Goal: Task Accomplishment & Management: Use online tool/utility

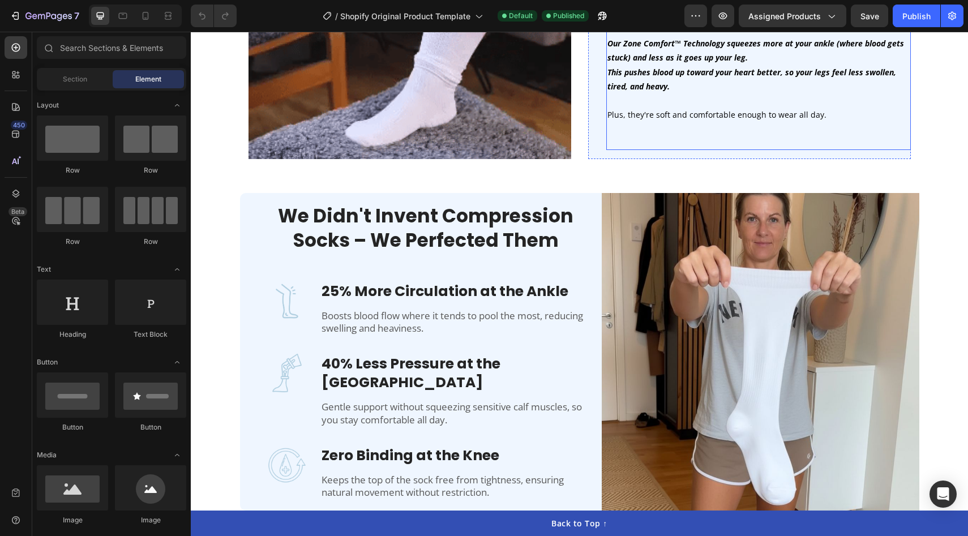
scroll to position [840, 0]
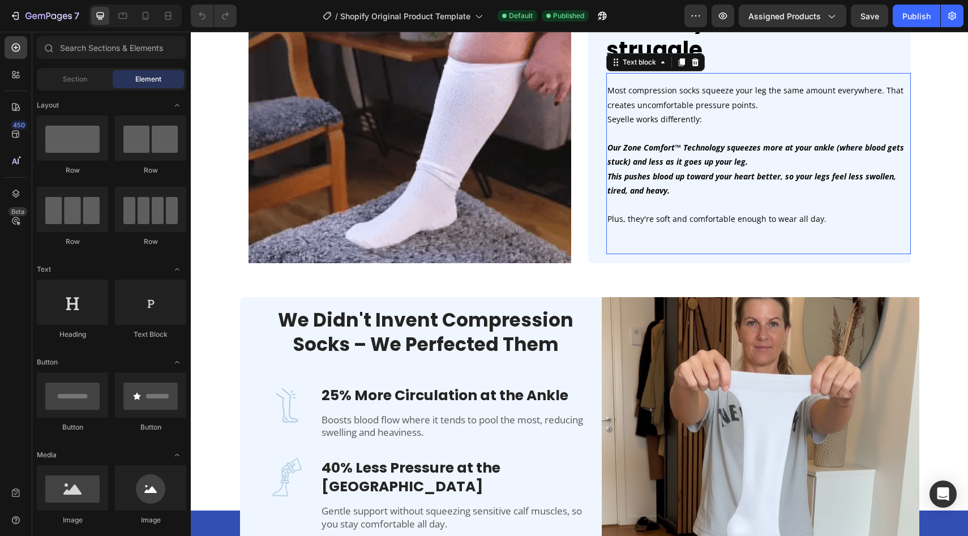
click at [667, 164] on strong "Our Zone Comfort™ Technology squeezes more at your ankle (where blood gets stuc…" at bounding box center [756, 154] width 297 height 25
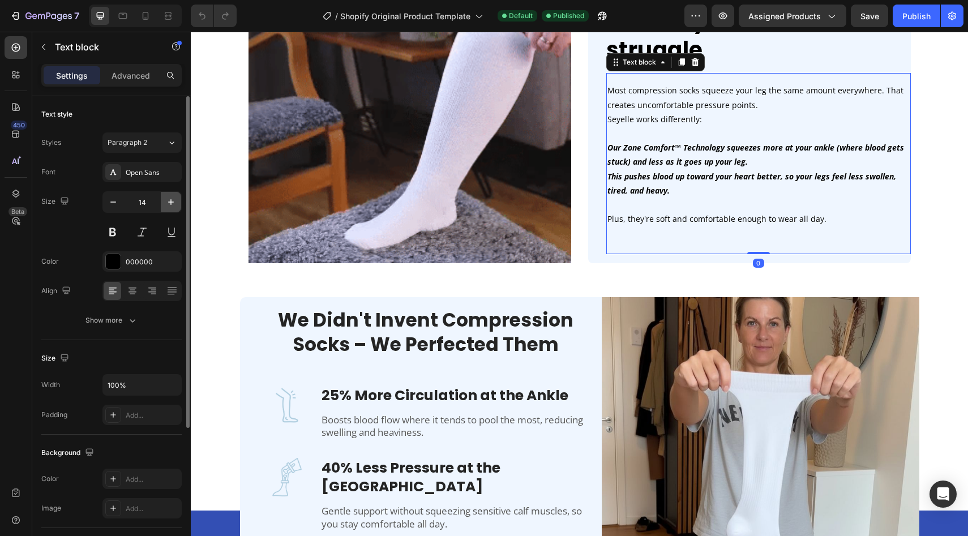
click at [169, 203] on icon "button" at bounding box center [170, 202] width 11 height 11
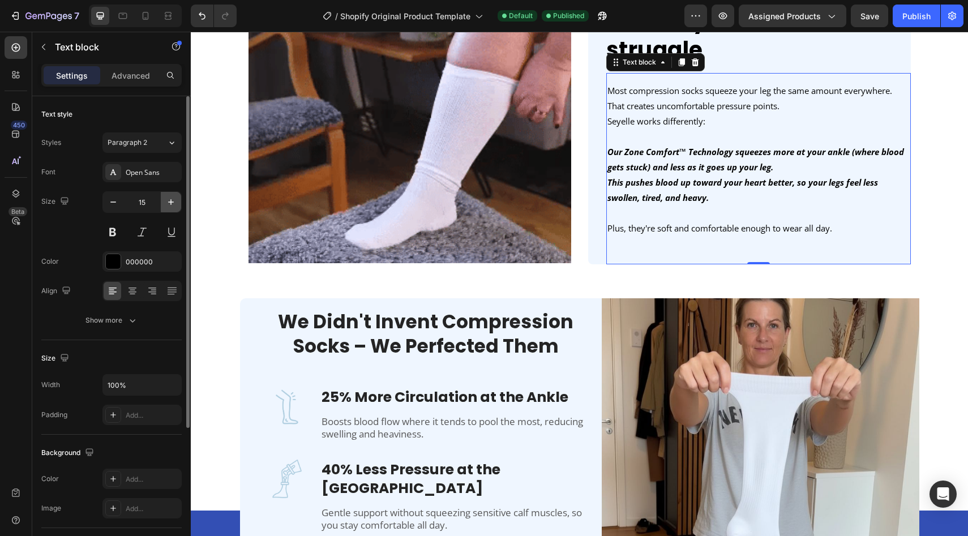
click at [169, 203] on icon "button" at bounding box center [170, 202] width 11 height 11
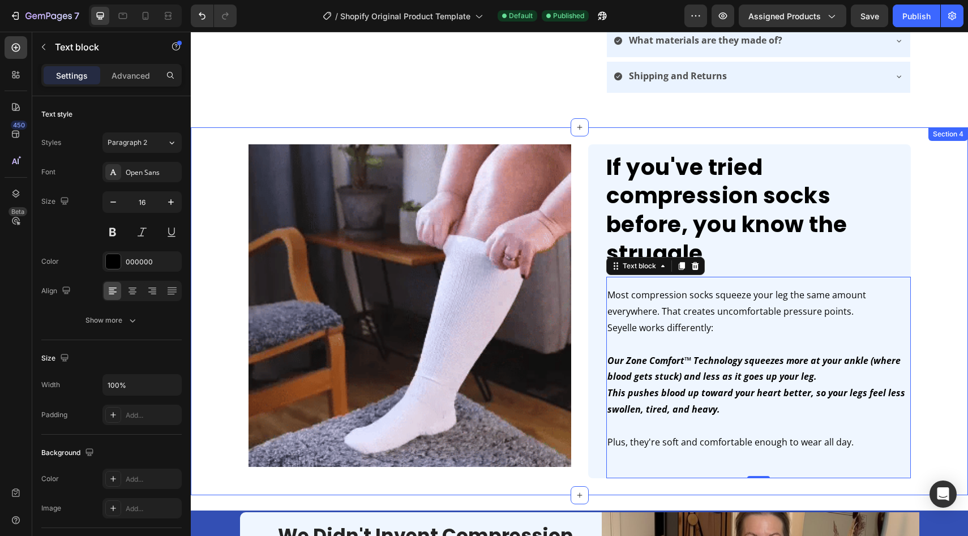
scroll to position [637, 0]
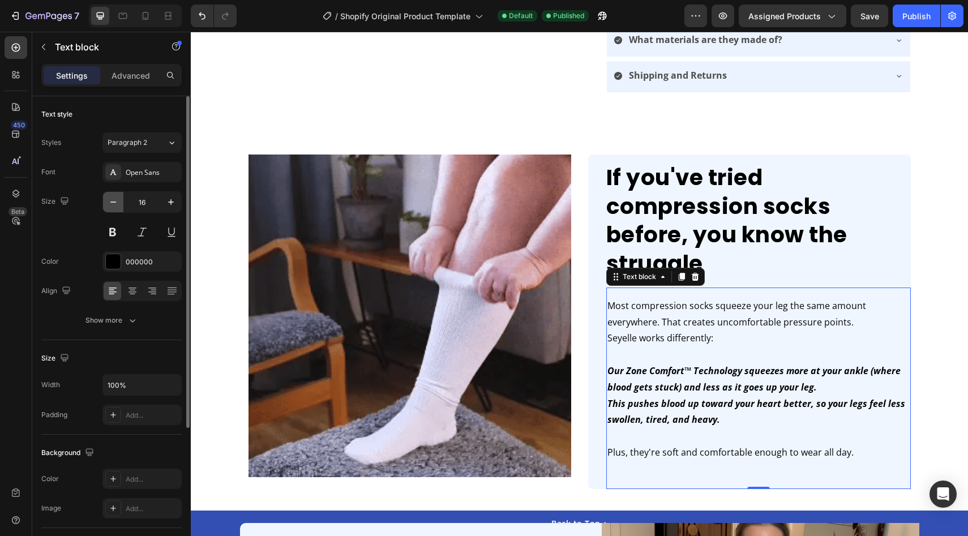
click at [111, 208] on button "button" at bounding box center [113, 202] width 20 height 20
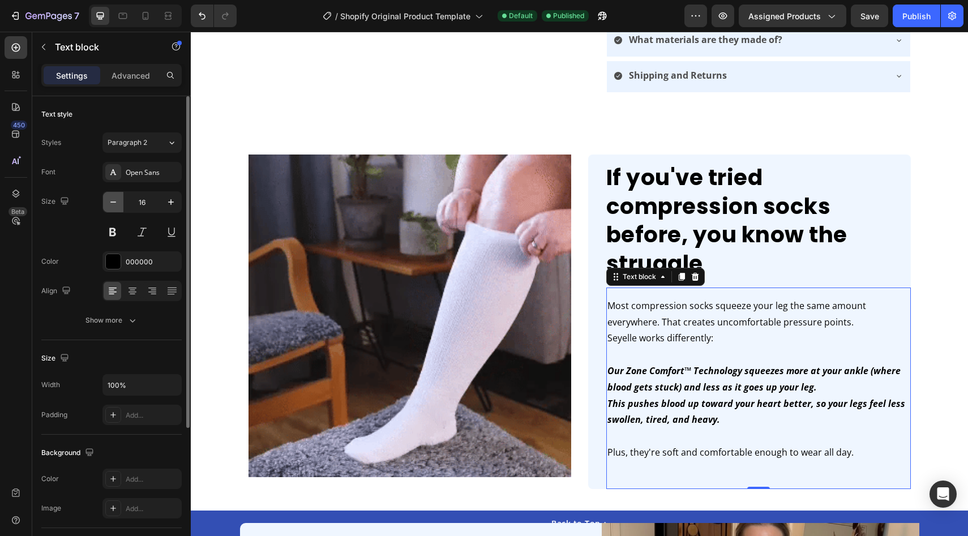
type input "15"
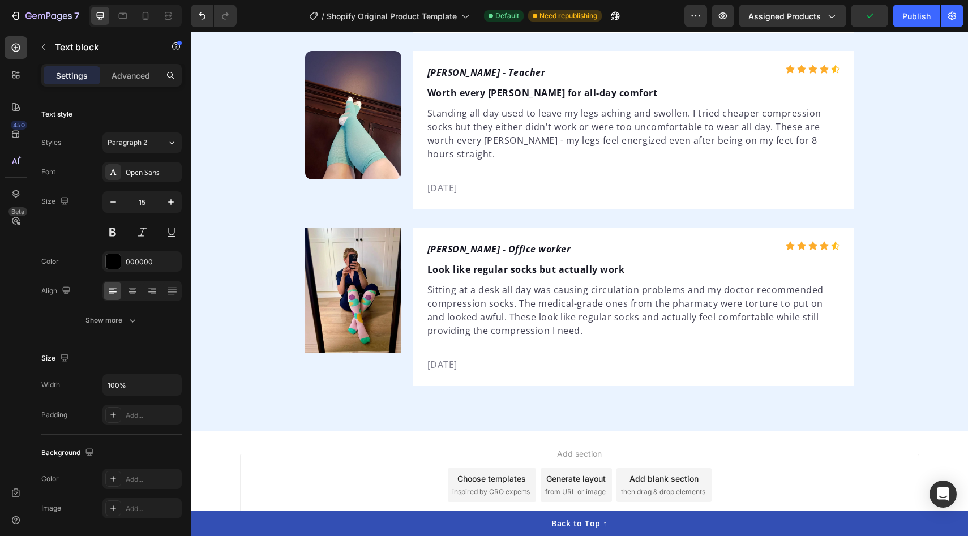
scroll to position [2783, 0]
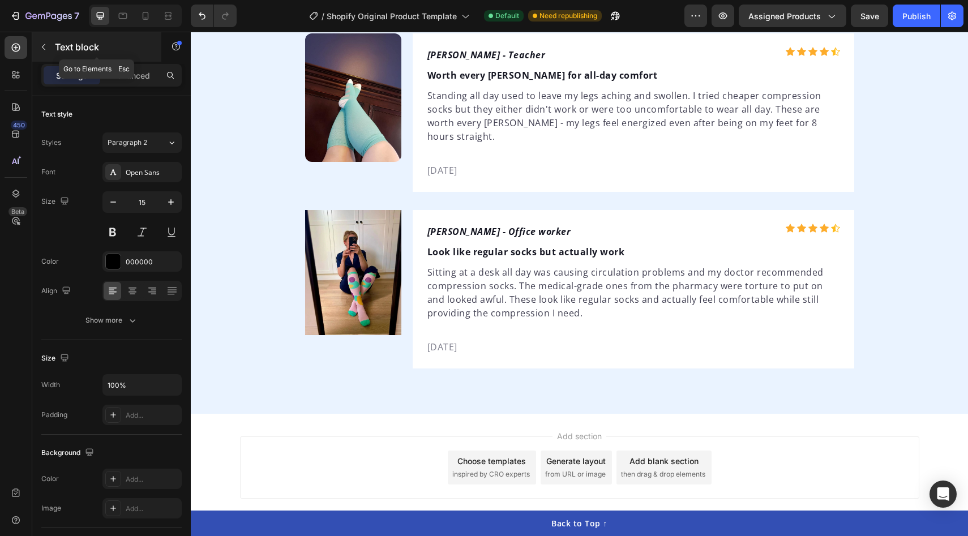
click at [42, 46] on icon "button" at bounding box center [43, 46] width 9 height 9
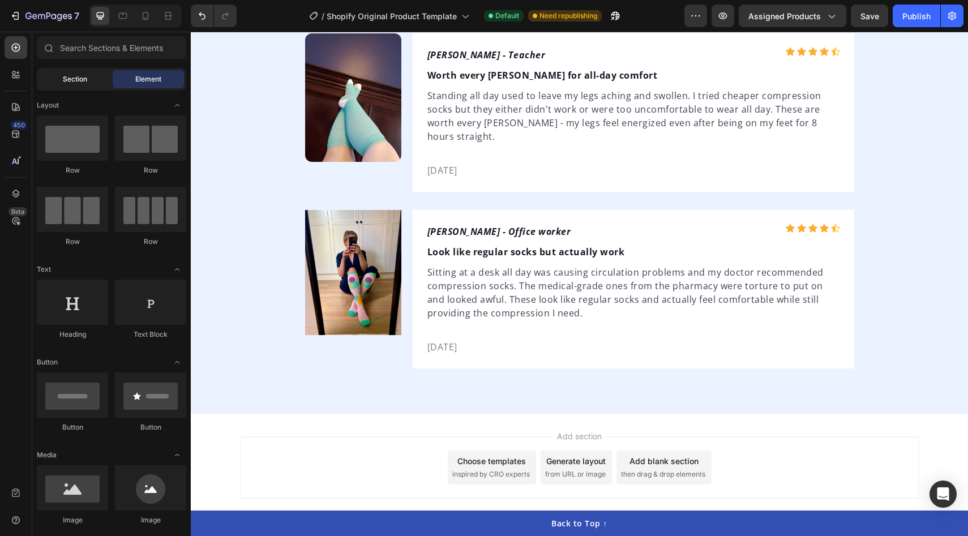
click at [85, 84] on span "Section" at bounding box center [75, 79] width 24 height 10
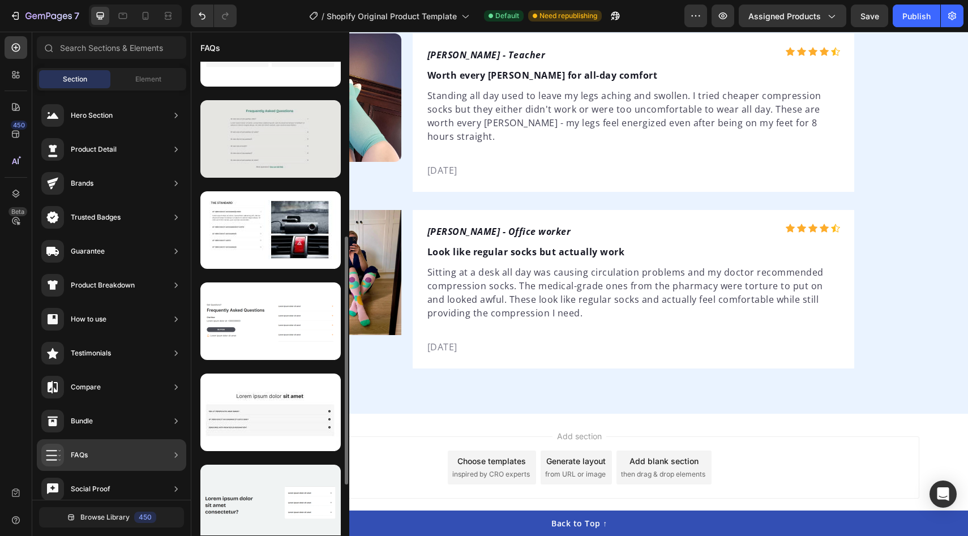
scroll to position [331, 0]
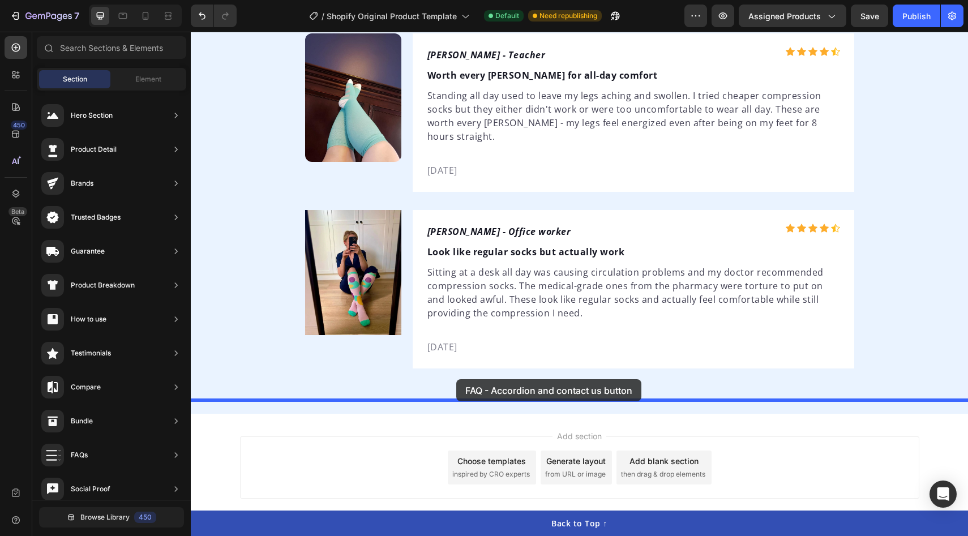
drag, startPoint x: 452, startPoint y: 332, endPoint x: 456, endPoint y: 379, distance: 47.8
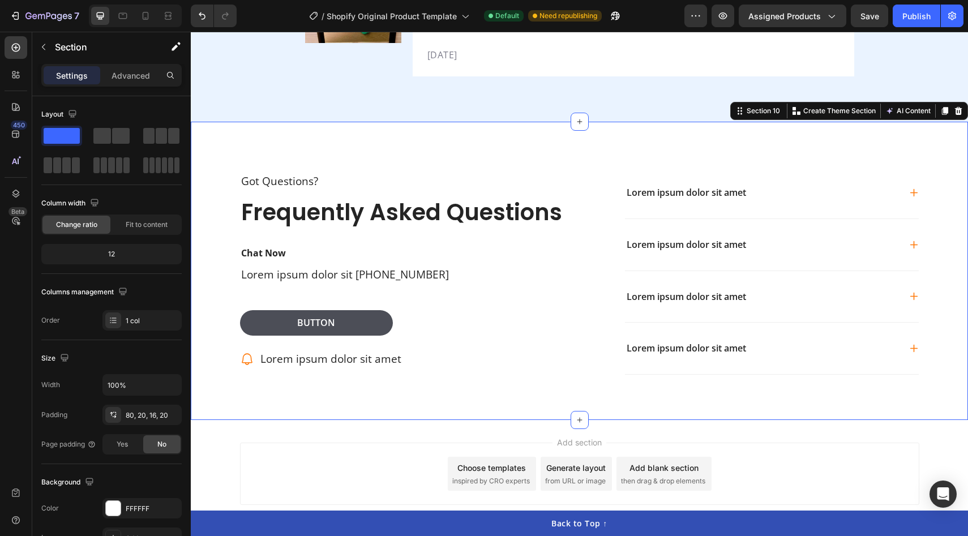
scroll to position [3081, 0]
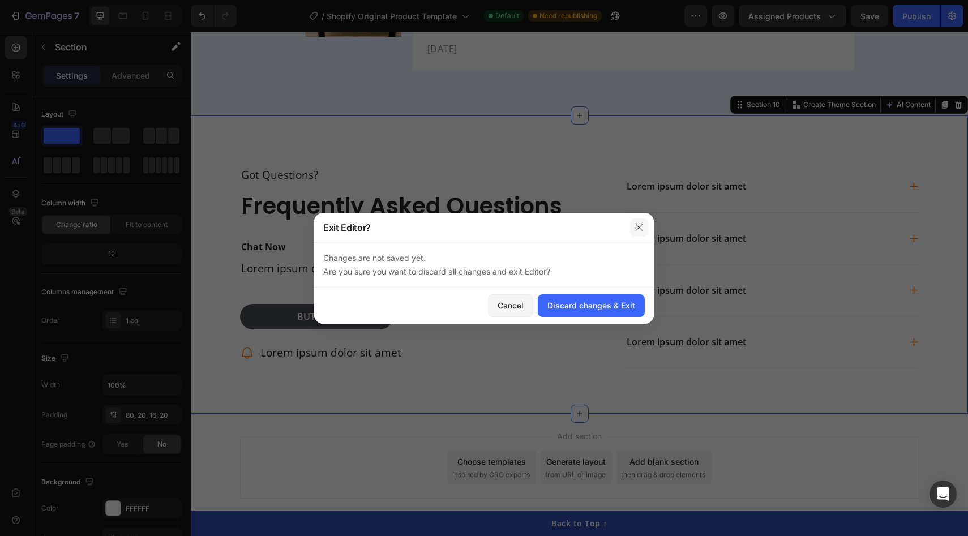
click at [641, 224] on icon "button" at bounding box center [639, 227] width 9 height 9
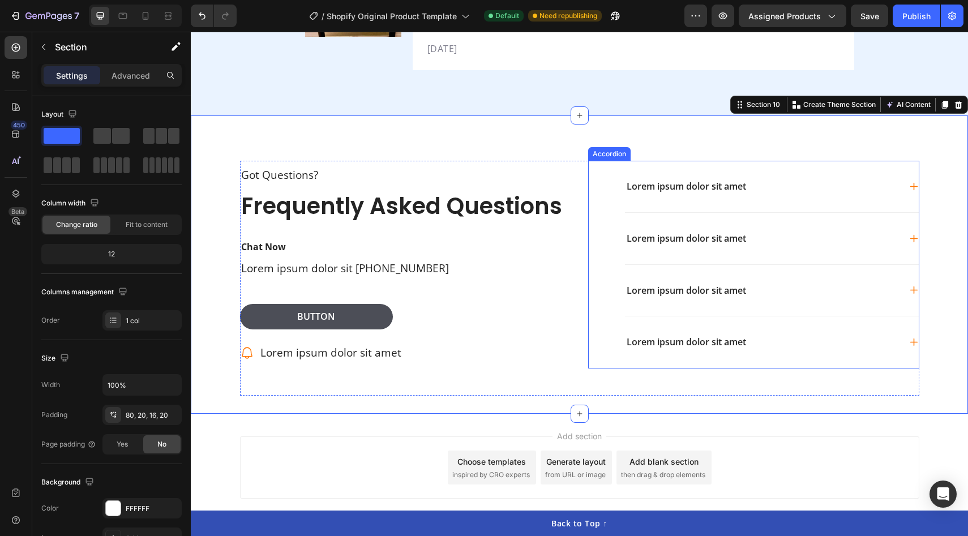
click at [710, 181] on p "Lorem ipsum dolor sit amet" at bounding box center [686, 187] width 119 height 12
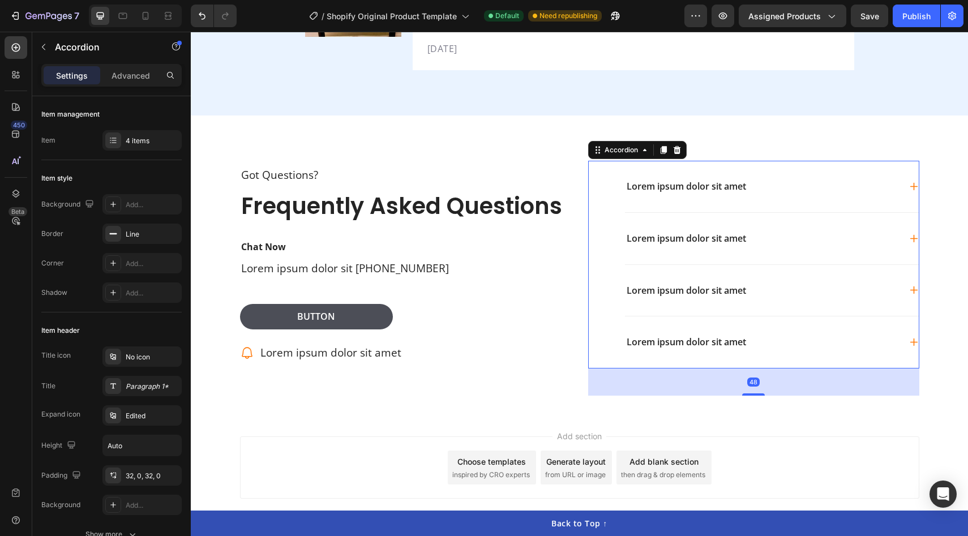
click at [710, 181] on p "Lorem ipsum dolor sit amet" at bounding box center [686, 187] width 119 height 12
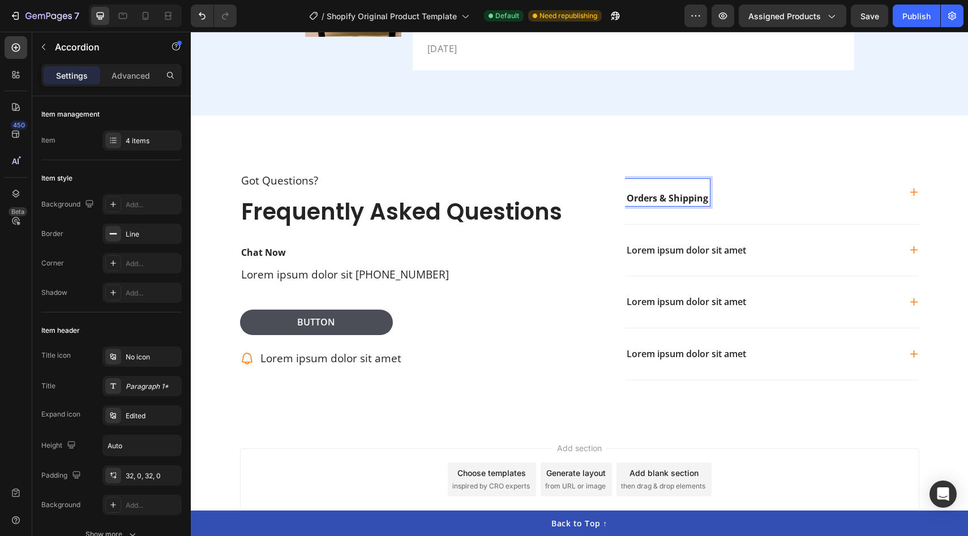
click at [873, 189] on div "Orders & Shipping" at bounding box center [762, 192] width 275 height 27
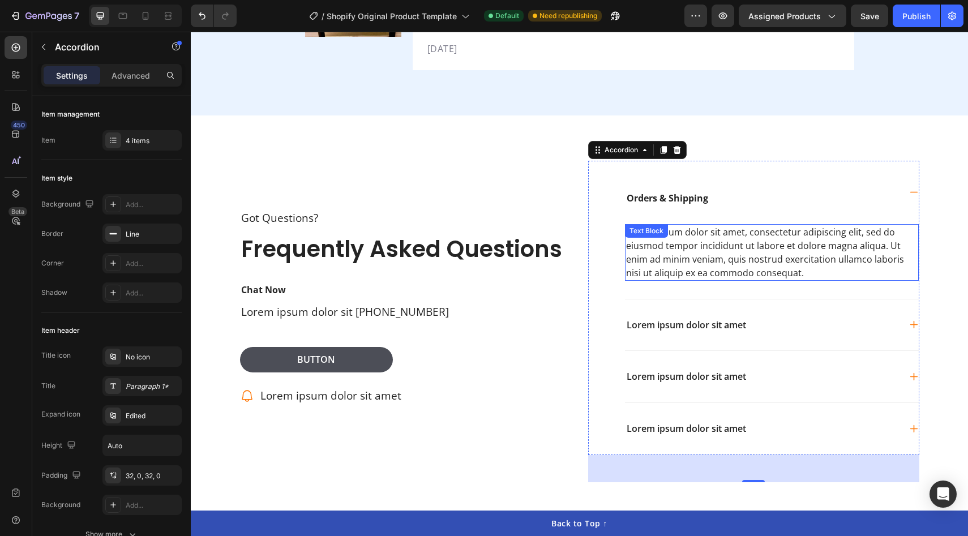
click at [742, 245] on div "Lorem ipsum dolor sit amet, consectetur adipiscing elit, sed do eiusmod tempor …" at bounding box center [772, 252] width 294 height 57
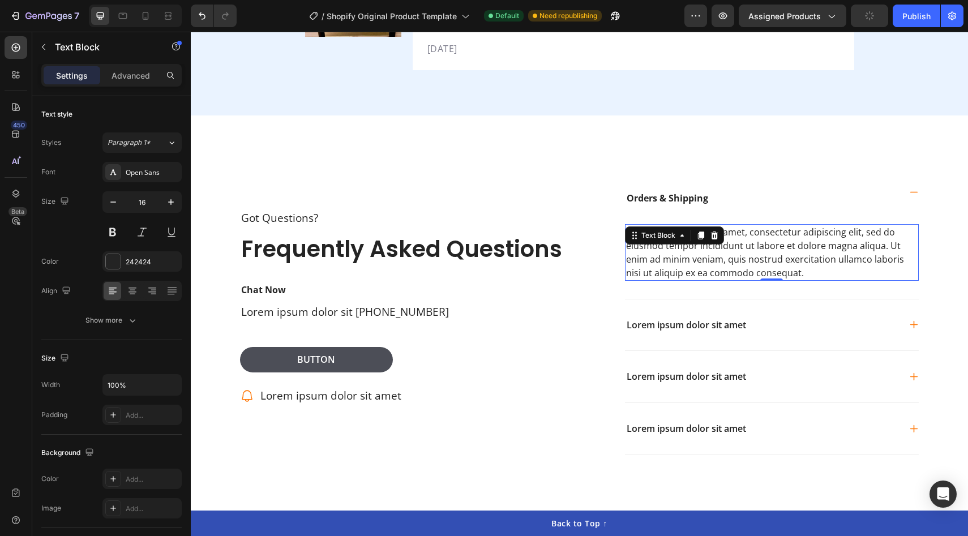
click at [811, 237] on div "Lorem ipsum dolor sit amet, consectetur adipiscing elit, sed do eiusmod tempor …" at bounding box center [772, 252] width 294 height 57
click at [811, 237] on p "Lorem ipsum dolor sit amet, consectetur adipiscing elit, sed do eiusmod tempor …" at bounding box center [772, 252] width 292 height 54
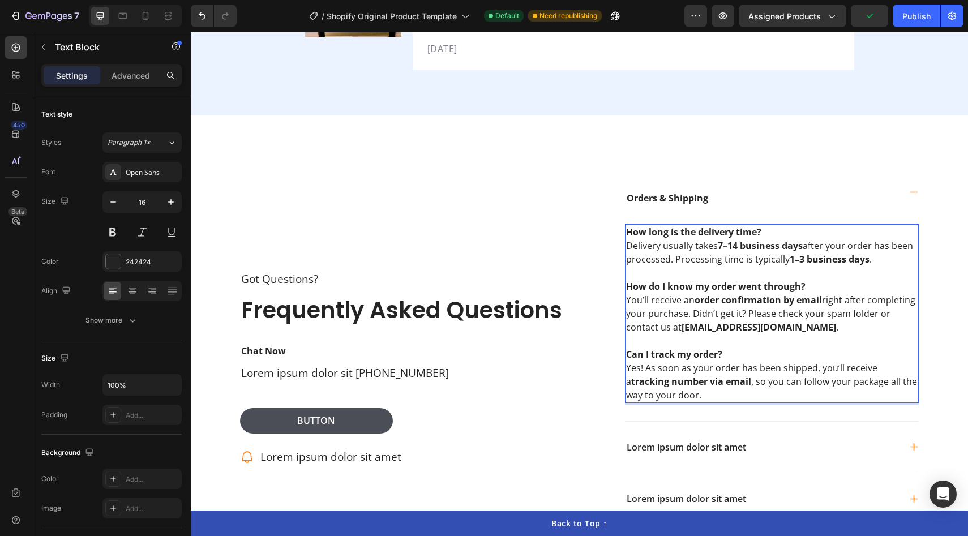
click at [738, 240] on strong "7–14 business days" at bounding box center [760, 246] width 85 height 12
click at [738, 240] on strong "7–141-3 business days" at bounding box center [767, 246] width 98 height 12
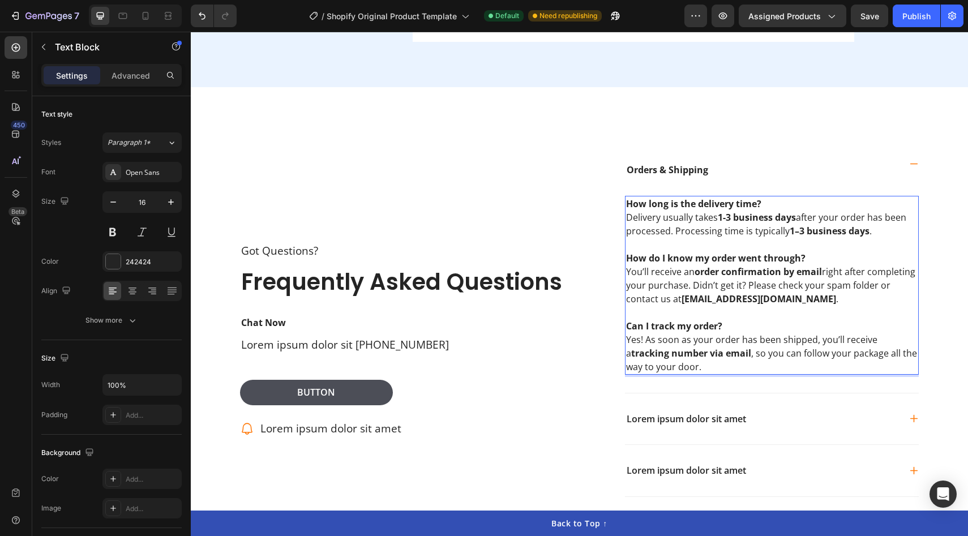
scroll to position [3112, 0]
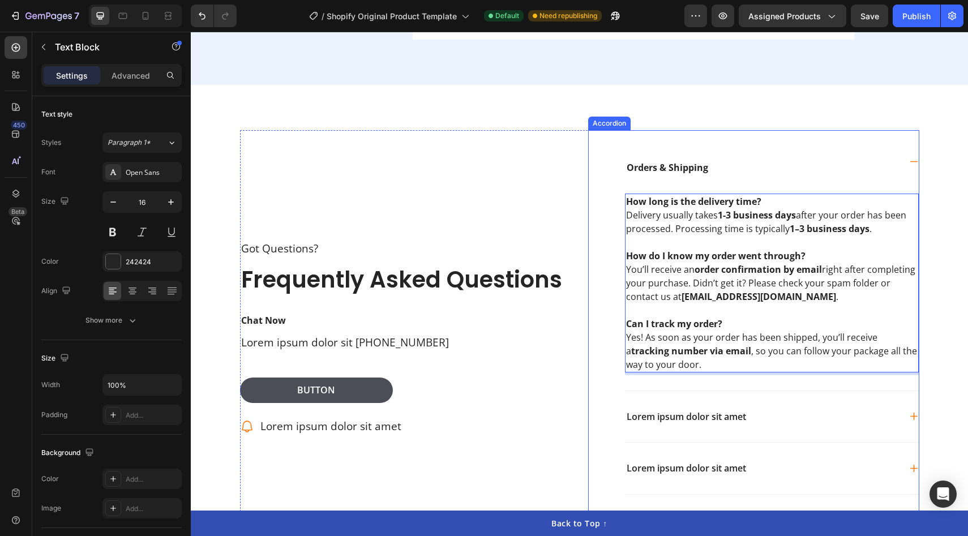
click at [747, 413] on div "Lorem ipsum dolor sit amet" at bounding box center [772, 417] width 294 height 52
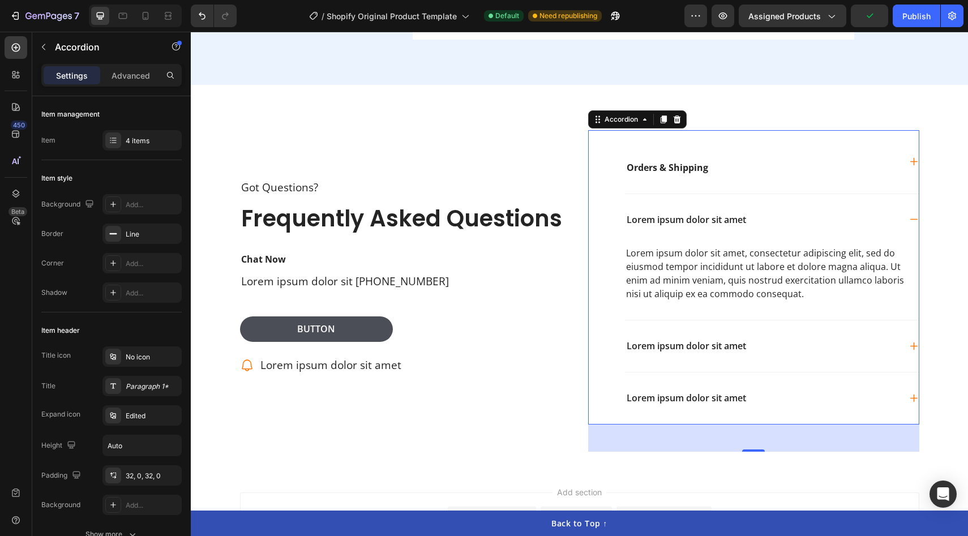
click at [779, 214] on div "Lorem ipsum dolor sit amet" at bounding box center [772, 220] width 294 height 52
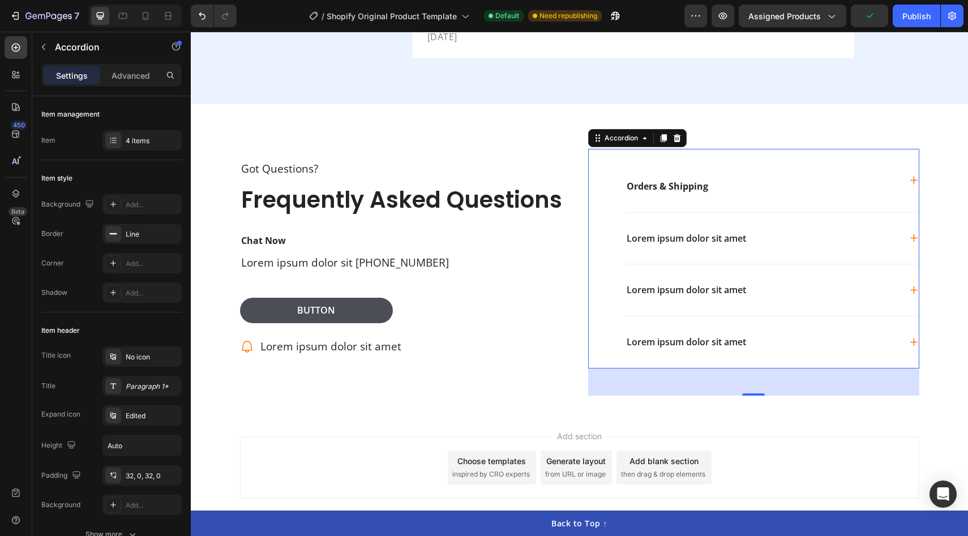
click at [761, 213] on div "Lorem ipsum dolor sit amet" at bounding box center [772, 239] width 294 height 52
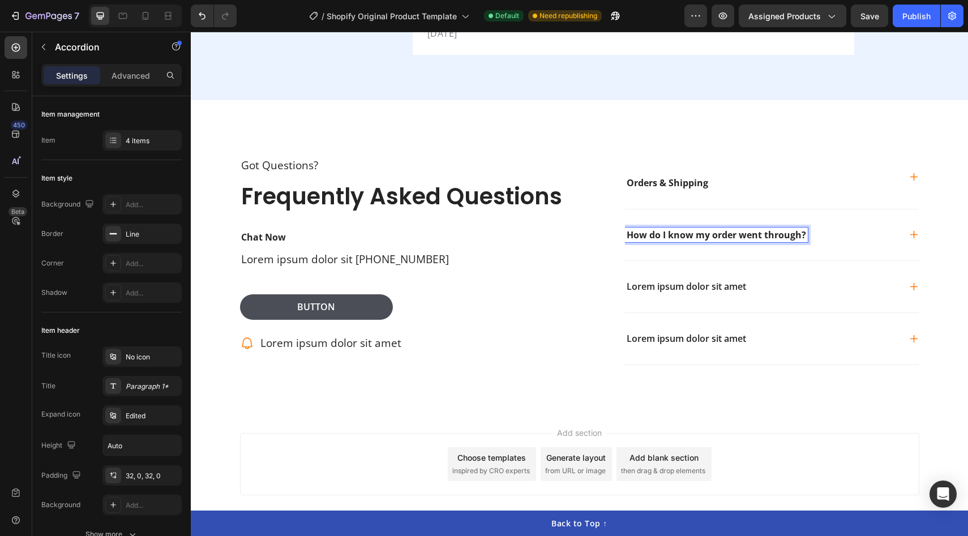
scroll to position [3093, 0]
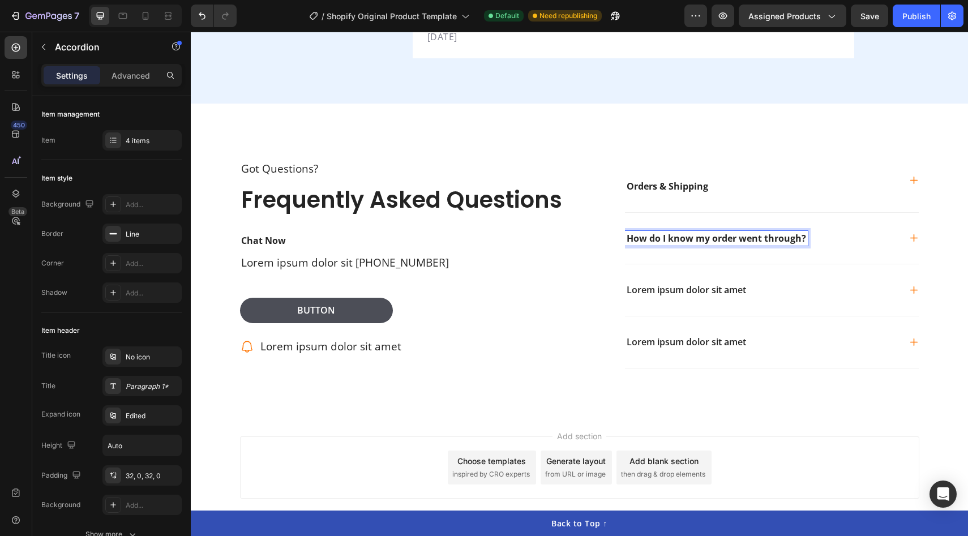
click at [742, 232] on strong "How do I know my order went through?" at bounding box center [717, 238] width 180 height 12
click at [819, 231] on div "How do I know my order went through?" at bounding box center [762, 238] width 275 height 15
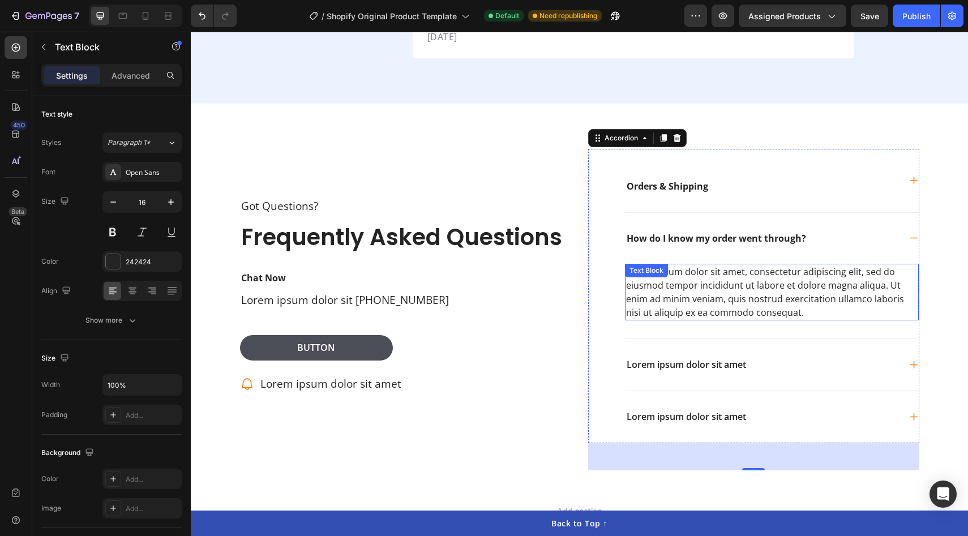
click at [720, 266] on div "Lorem ipsum dolor sit amet, consectetur adipiscing elit, sed do eiusmod tempor …" at bounding box center [772, 292] width 294 height 57
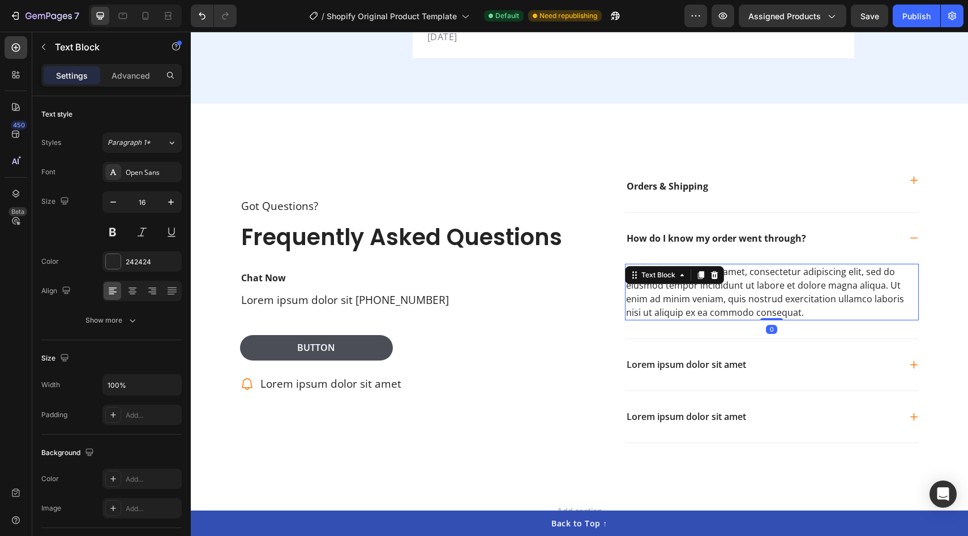
click at [720, 268] on div at bounding box center [715, 275] width 14 height 14
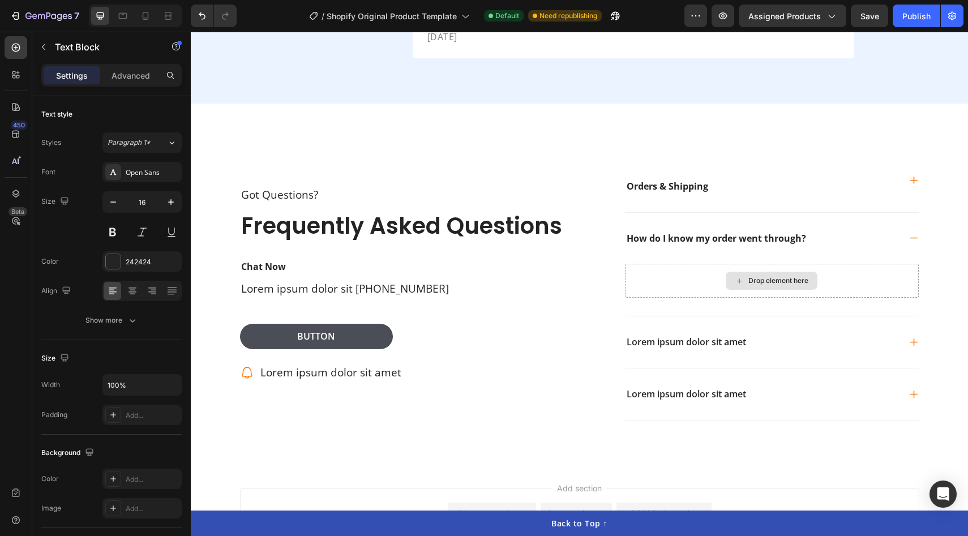
click at [720, 266] on div "Drop element here" at bounding box center [772, 281] width 294 height 34
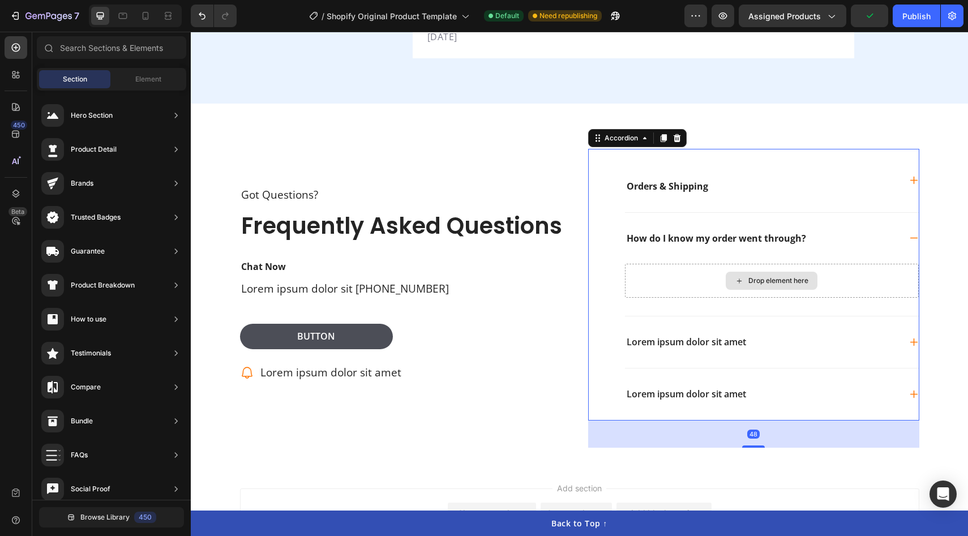
click at [817, 272] on div "Drop element here" at bounding box center [772, 281] width 92 height 18
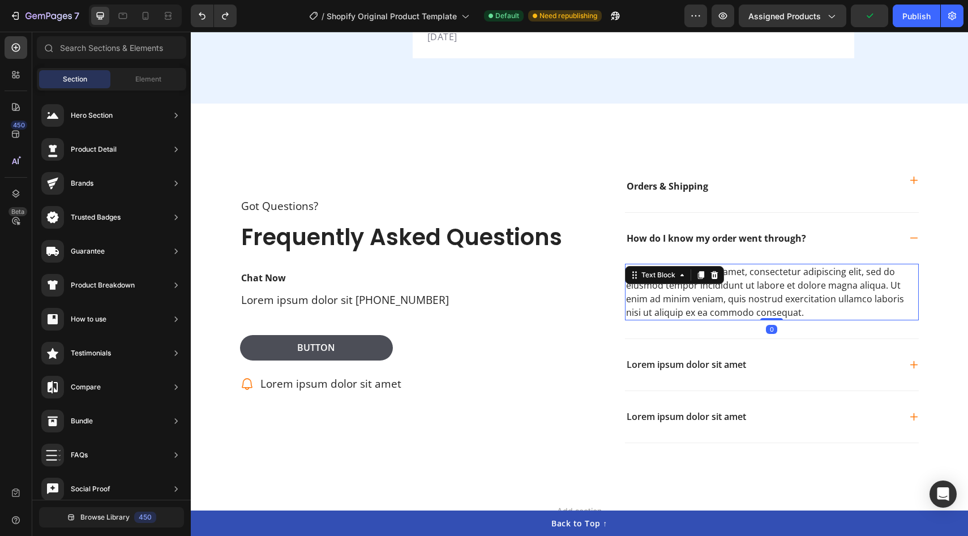
click at [815, 275] on div "Lorem ipsum dolor sit amet, consectetur adipiscing elit, sed do eiusmod tempor …" at bounding box center [772, 292] width 294 height 57
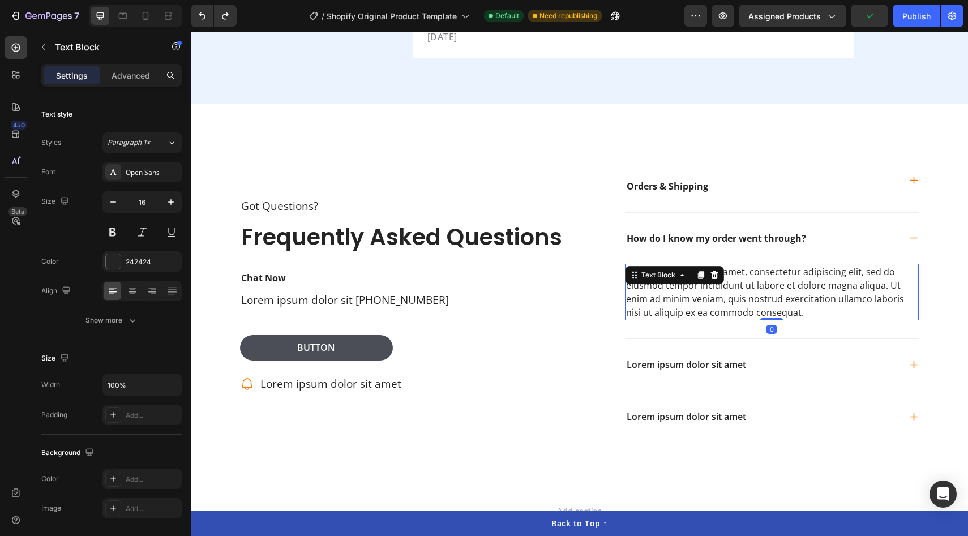
click at [815, 275] on div "Lorem ipsum dolor sit amet, consectetur adipiscing elit, sed do eiusmod tempor …" at bounding box center [772, 292] width 294 height 57
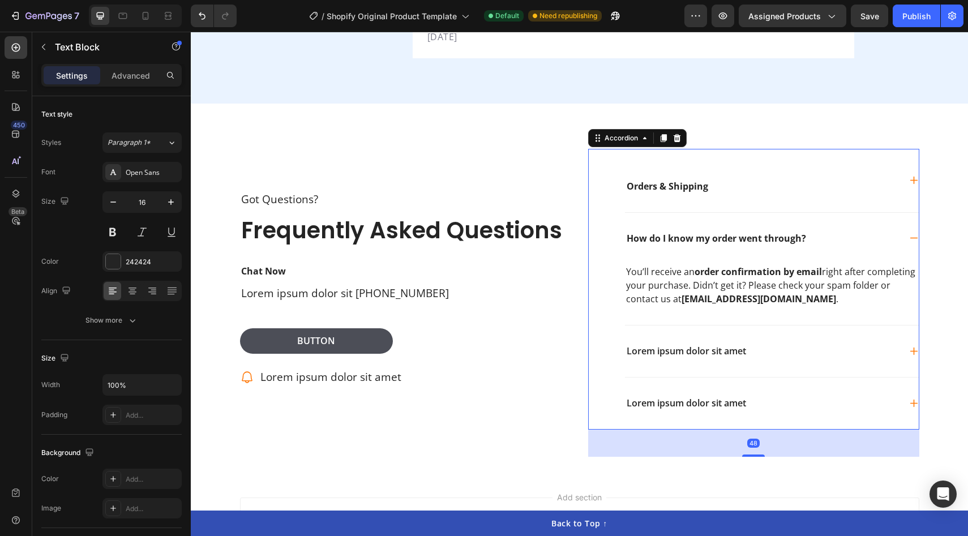
click at [715, 345] on p "Lorem ipsum dolor sit amet" at bounding box center [686, 351] width 119 height 12
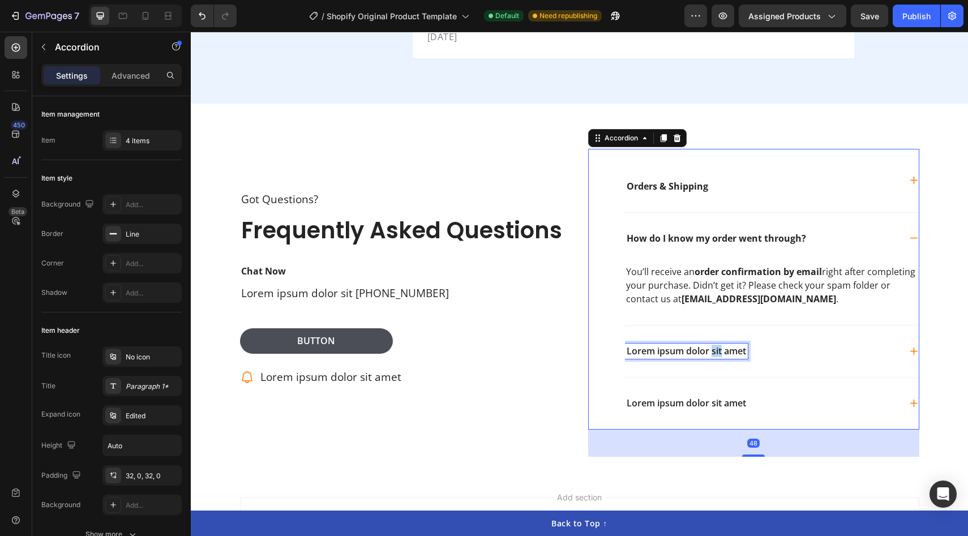
click at [715, 345] on p "Lorem ipsum dolor sit amet" at bounding box center [686, 351] width 119 height 12
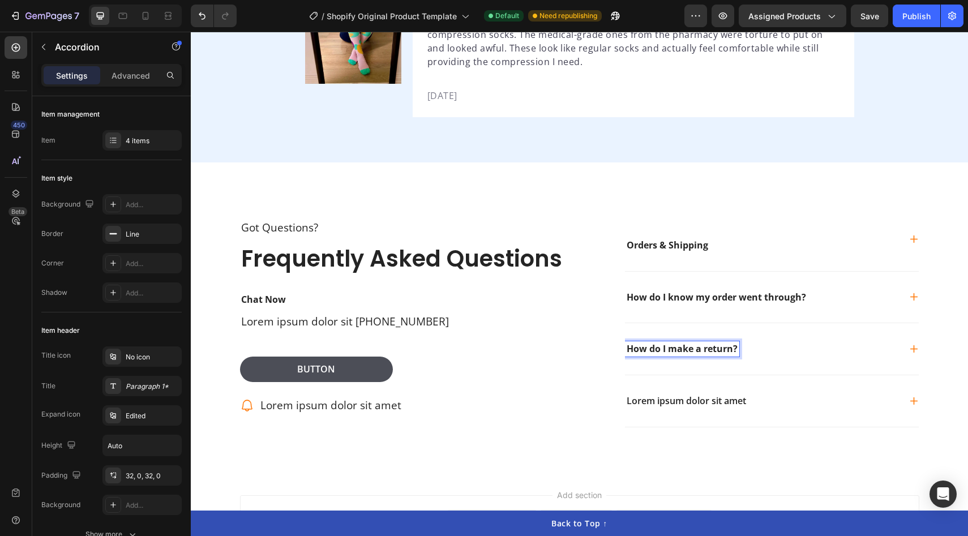
scroll to position [3032, 0]
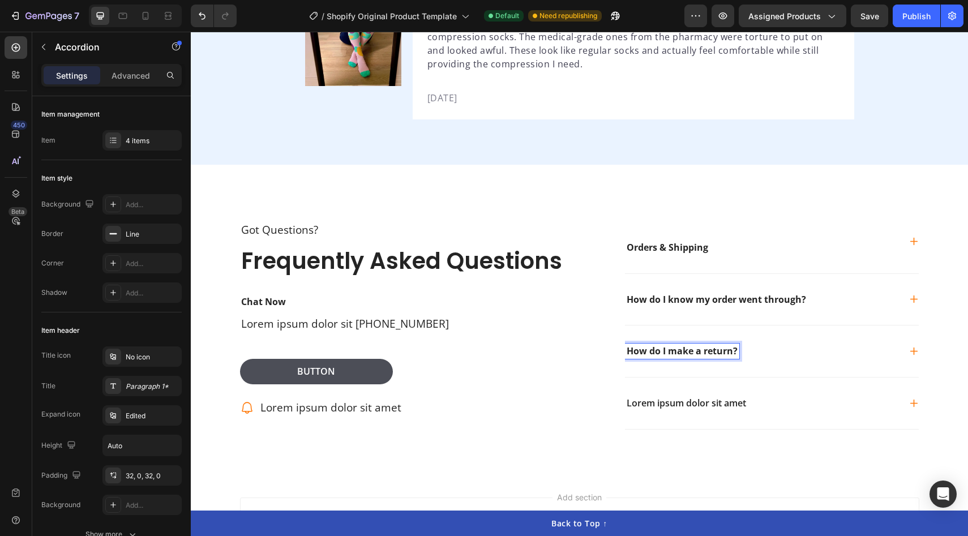
click at [728, 293] on strong "How do I know my order went through?" at bounding box center [717, 299] width 180 height 12
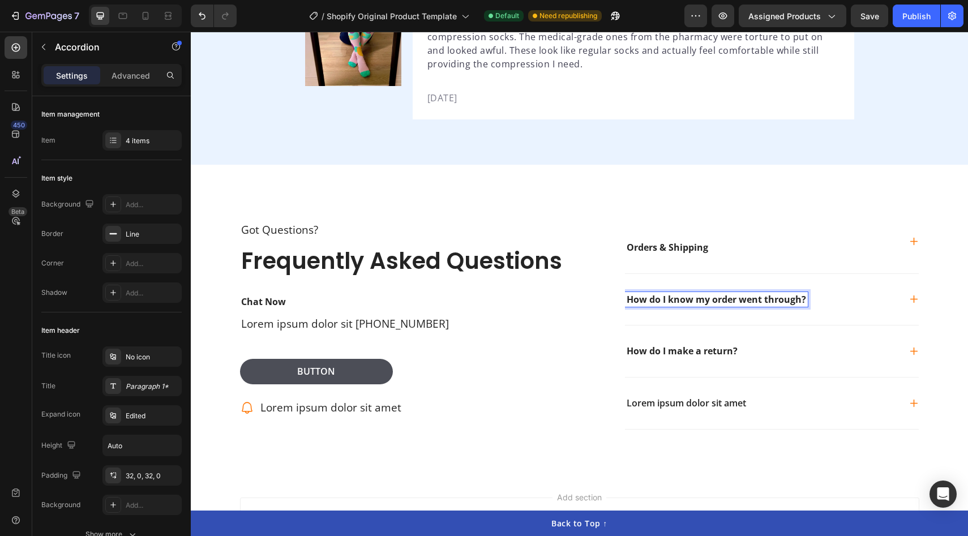
click at [728, 293] on strong "How do I know my order went through?" at bounding box center [717, 299] width 180 height 12
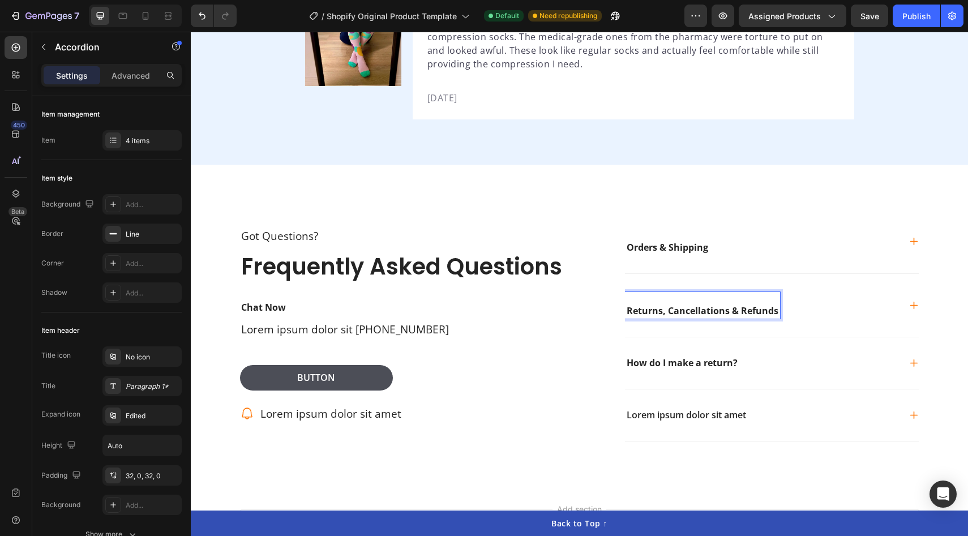
click at [657, 294] on p "Rich Text Editor. Editing area: main" at bounding box center [703, 300] width 152 height 12
click at [625, 299] on div "Returns, Cancellations & Refunds" at bounding box center [702, 305] width 155 height 27
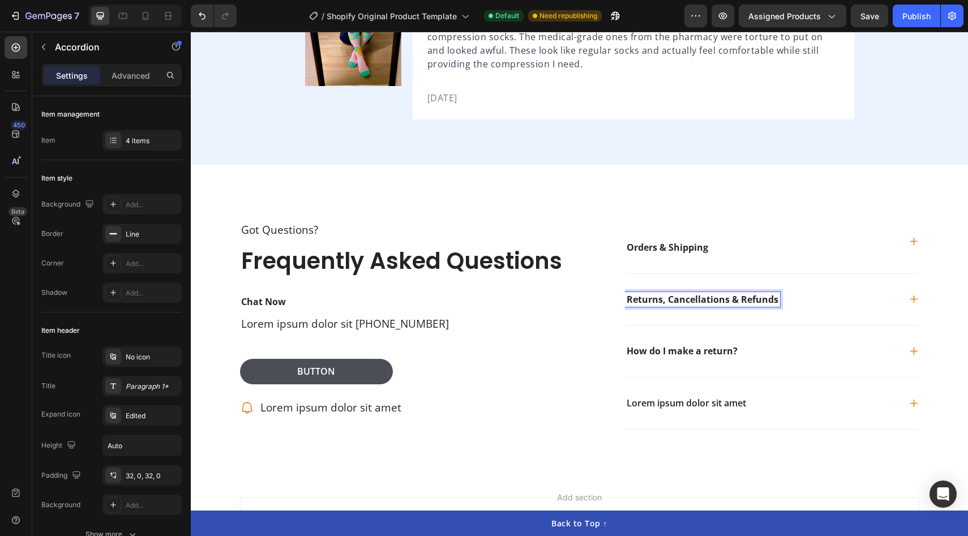
click at [776, 293] on strong "Returns, Cancellations & Refunds" at bounding box center [703, 299] width 152 height 12
click at [809, 292] on div "Returns, Cancellations & Refunds" at bounding box center [762, 299] width 275 height 15
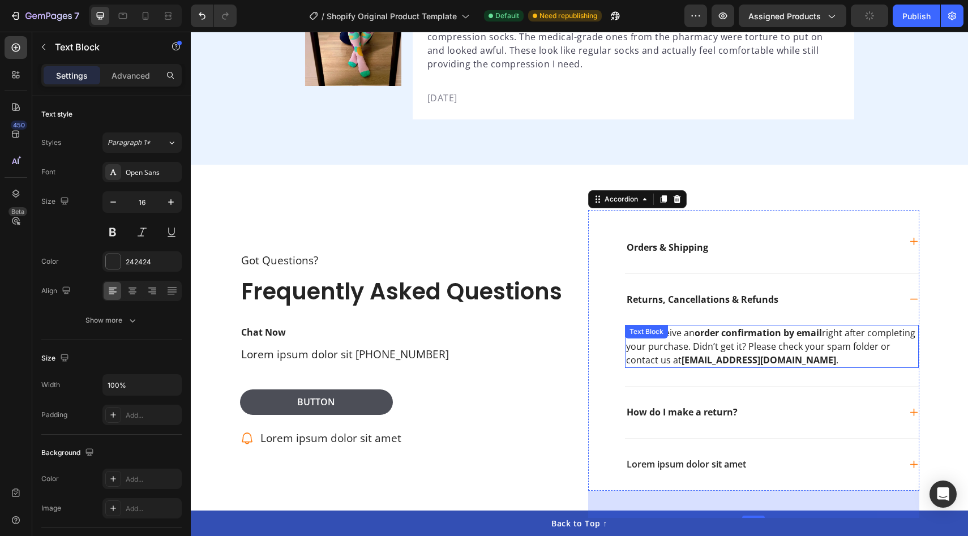
click at [755, 336] on p "You’ll receive an order confirmation by email right after completing your purch…" at bounding box center [772, 346] width 292 height 41
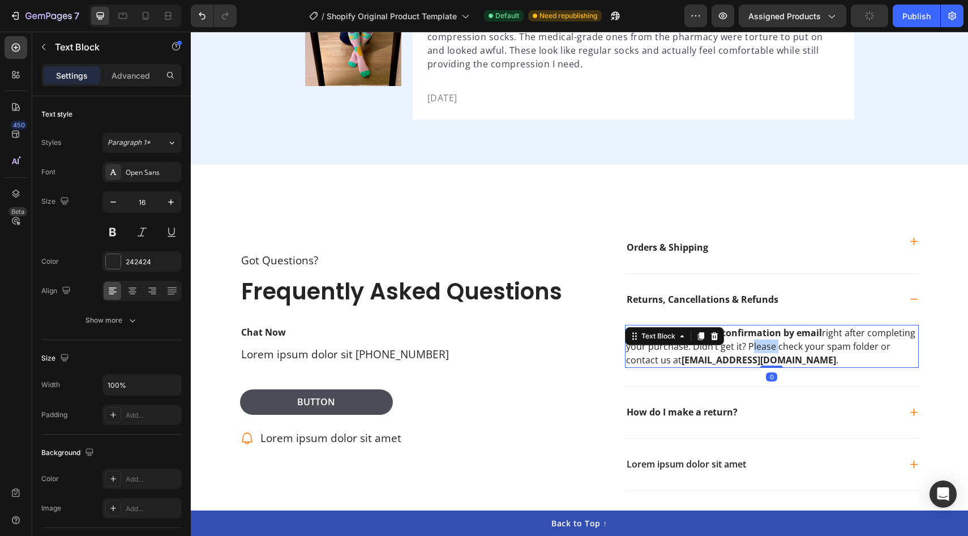
click at [755, 336] on p "You’ll receive an order confirmation by email right after completing your purch…" at bounding box center [772, 346] width 292 height 41
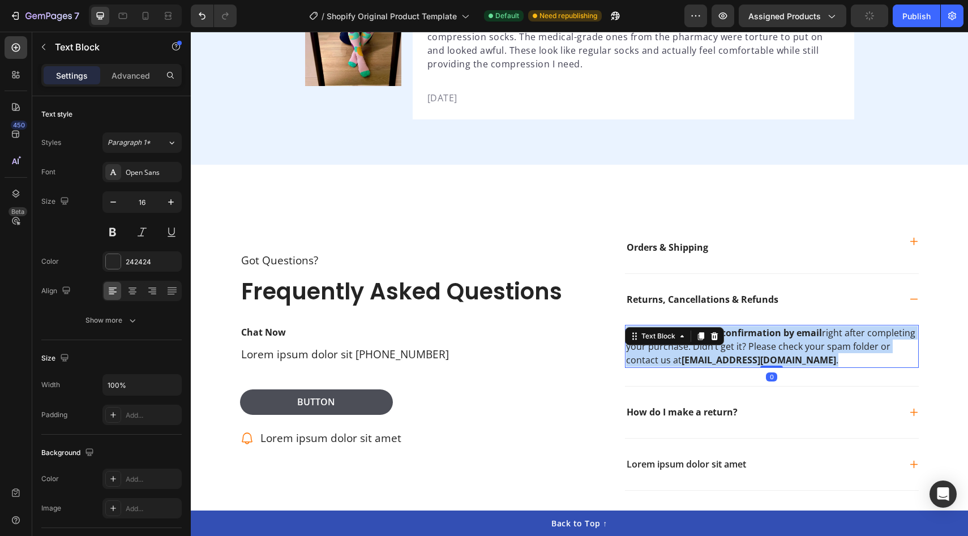
click at [755, 336] on p "You’ll receive an order confirmation by email right after completing your purch…" at bounding box center [772, 346] width 292 height 41
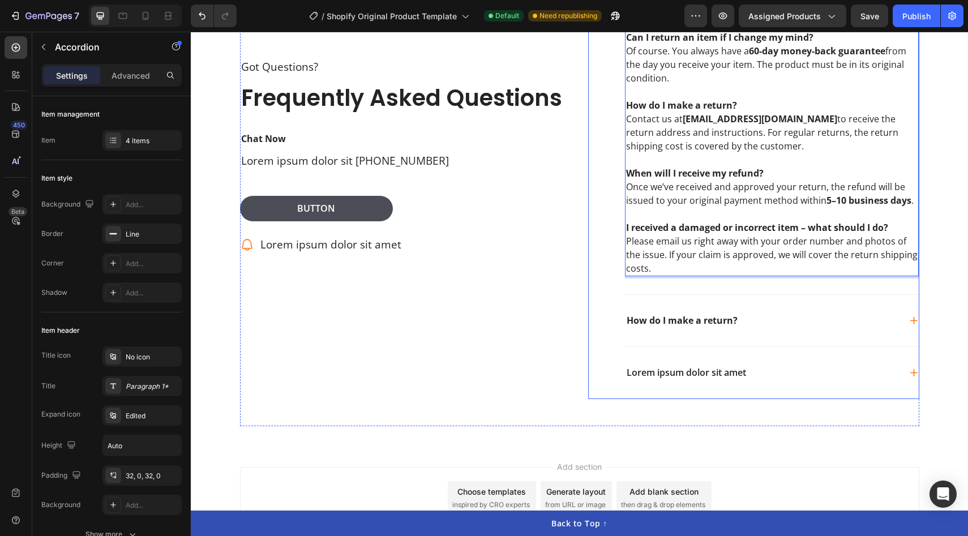
click at [738, 311] on div "How do I make a return?" at bounding box center [772, 321] width 294 height 52
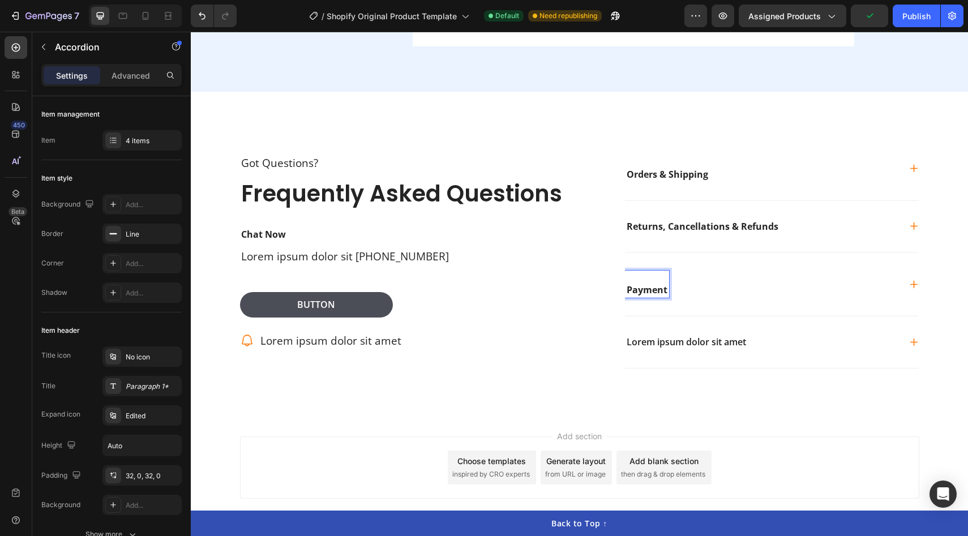
scroll to position [3093, 0]
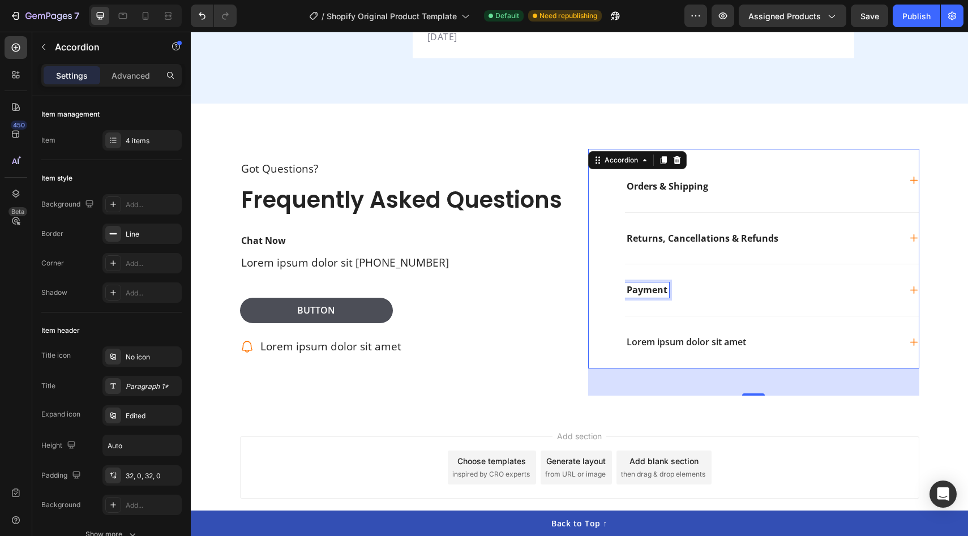
click at [712, 283] on div "Payment" at bounding box center [762, 290] width 275 height 15
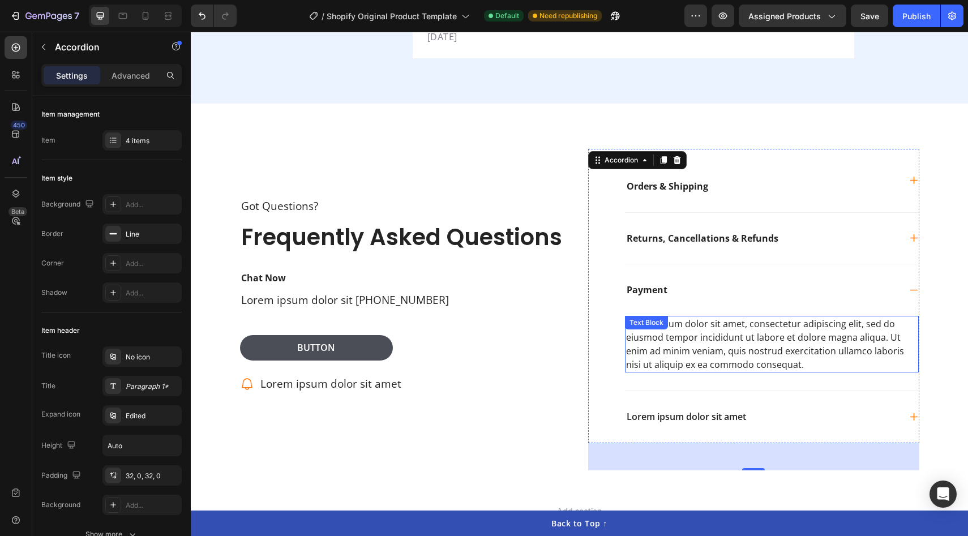
click at [704, 331] on div "Lorem ipsum dolor sit amet, consectetur adipiscing elit, sed do eiusmod tempor …" at bounding box center [772, 344] width 294 height 57
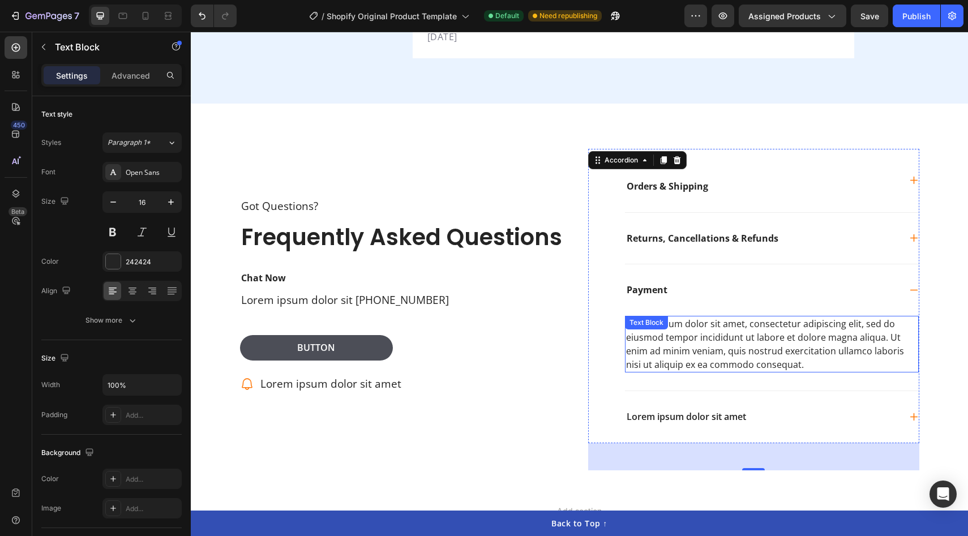
click at [704, 331] on div "Lorem ipsum dolor sit amet, consectetur adipiscing elit, sed do eiusmod tempor …" at bounding box center [772, 344] width 294 height 57
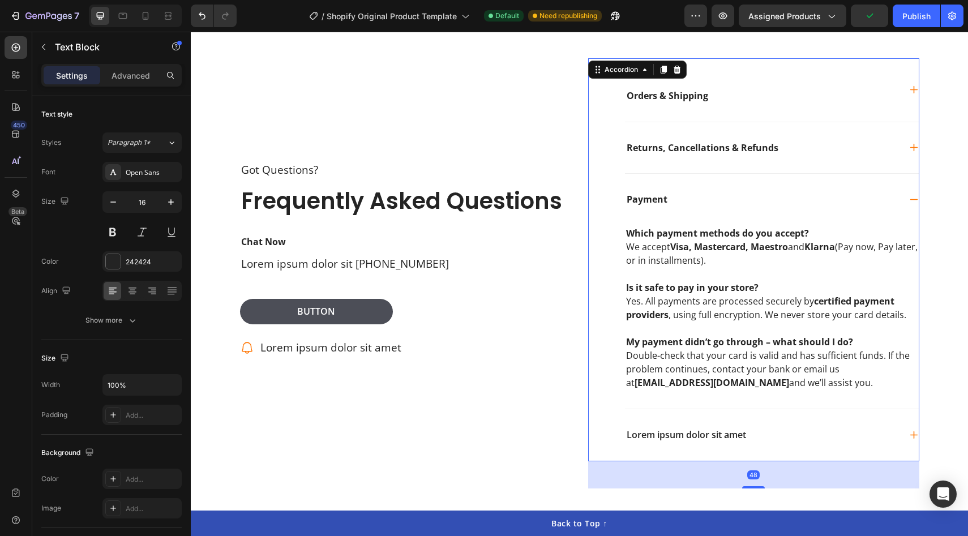
click at [753, 427] on div "Lorem ipsum dolor sit amet" at bounding box center [772, 435] width 294 height 52
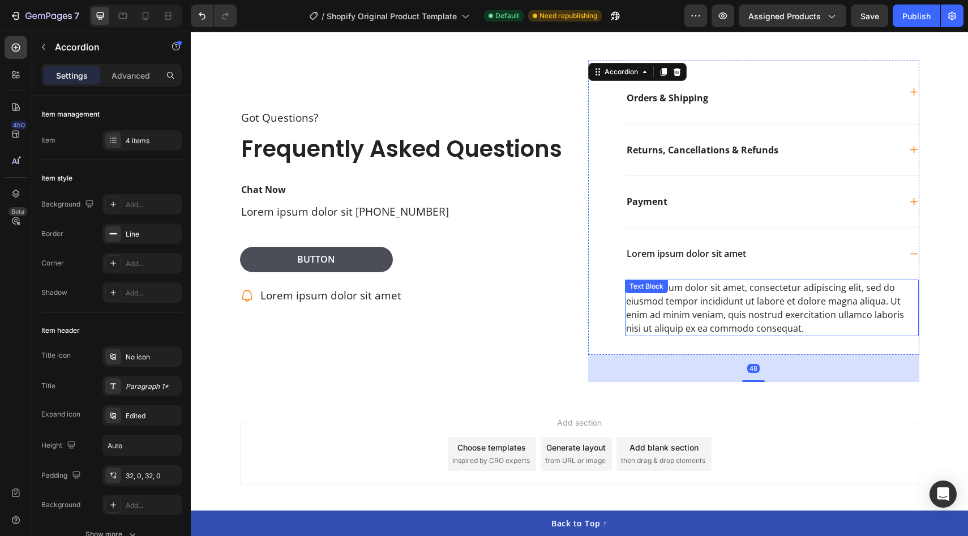
scroll to position [3168, 0]
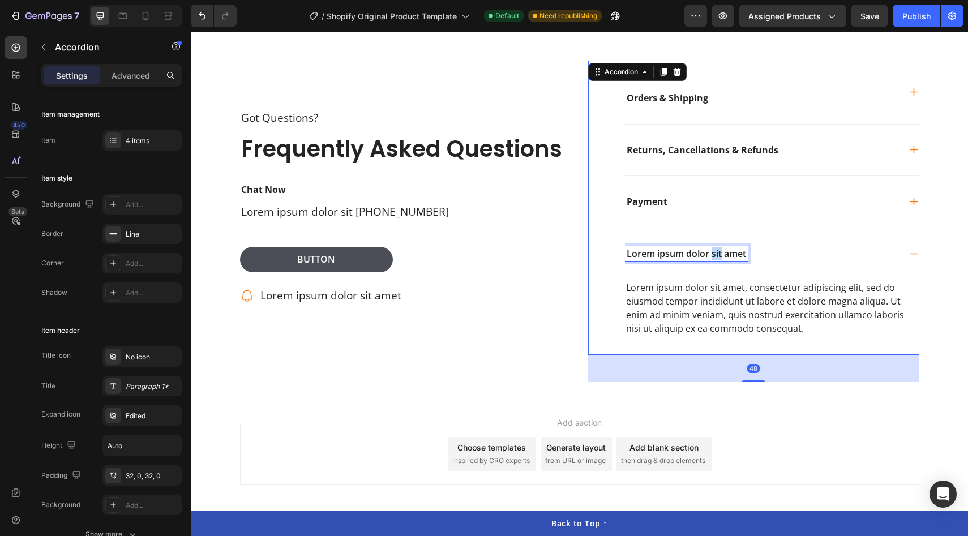
click at [711, 256] on p "Lorem ipsum dolor sit amet" at bounding box center [686, 254] width 119 height 12
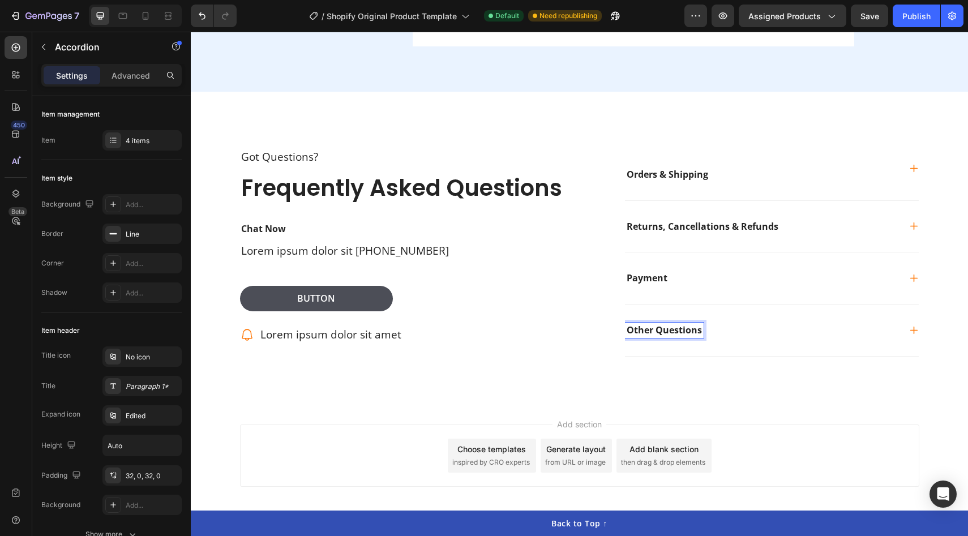
scroll to position [3093, 0]
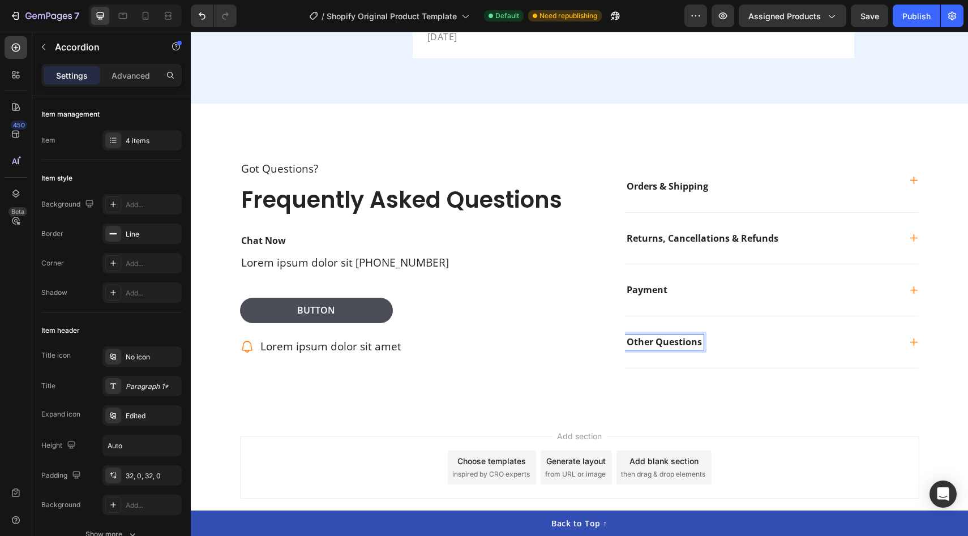
click at [742, 335] on div "Other Questions" at bounding box center [762, 342] width 275 height 15
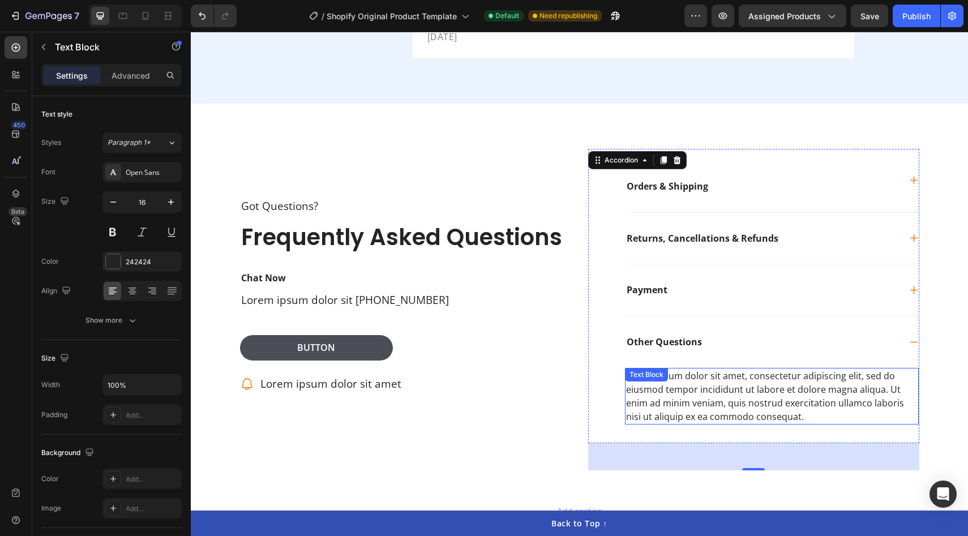
click at [712, 374] on div "Lorem ipsum dolor sit amet, consectetur adipiscing elit, sed do eiusmod tempor …" at bounding box center [772, 396] width 294 height 57
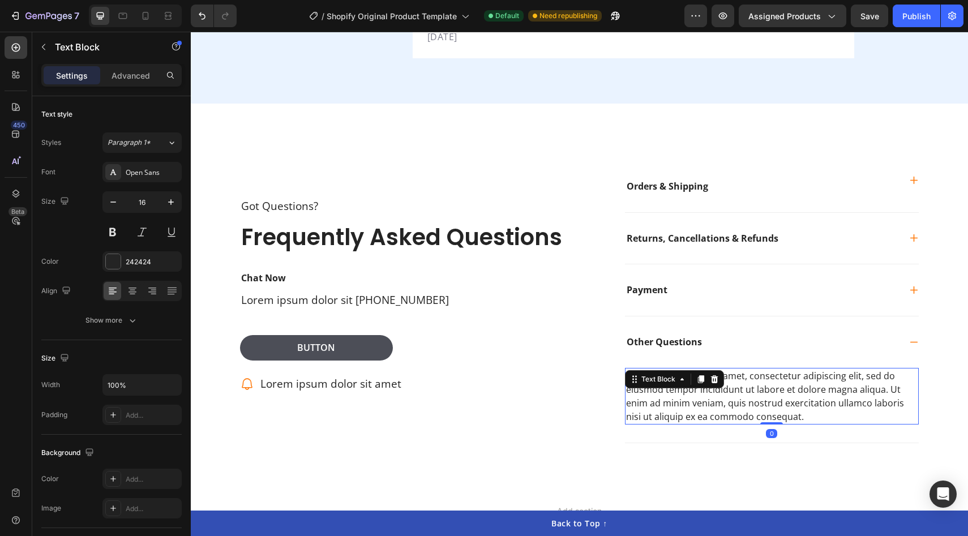
click at [712, 374] on div "Text Block" at bounding box center [674, 379] width 99 height 18
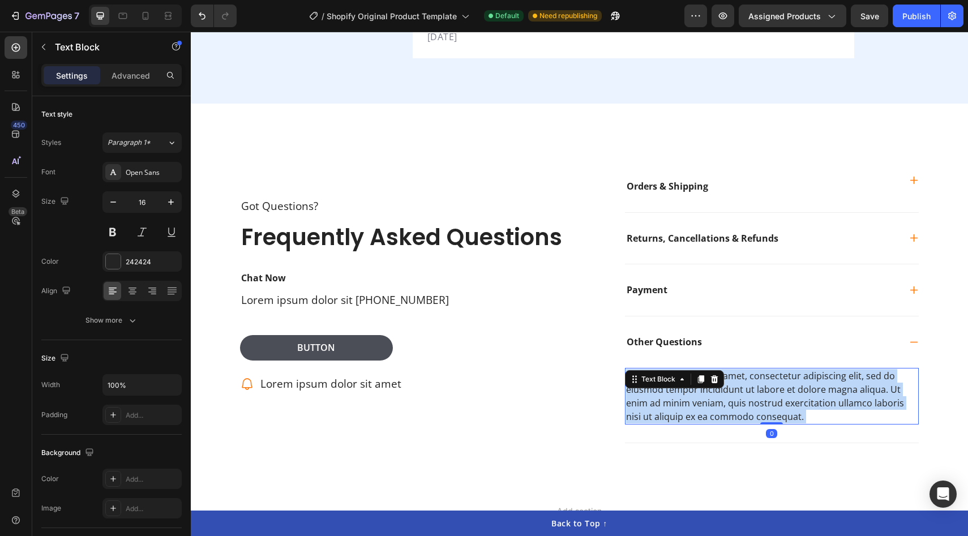
click at [762, 383] on div "Lorem ipsum dolor sit amet, consectetur adipiscing elit, sed do eiusmod tempor …" at bounding box center [772, 396] width 294 height 57
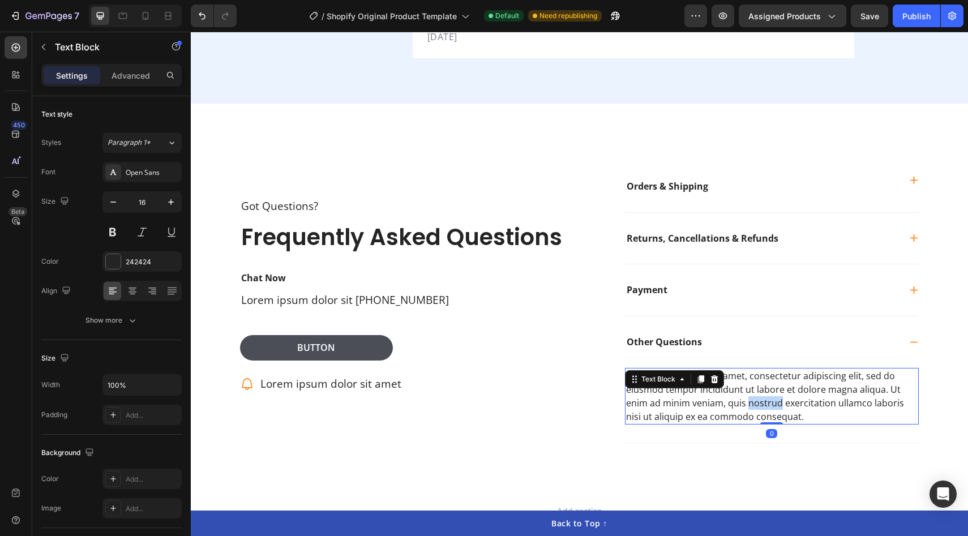
click at [762, 383] on p "Lorem ipsum dolor sit amet, consectetur adipiscing elit, sed do eiusmod tempor …" at bounding box center [772, 396] width 292 height 54
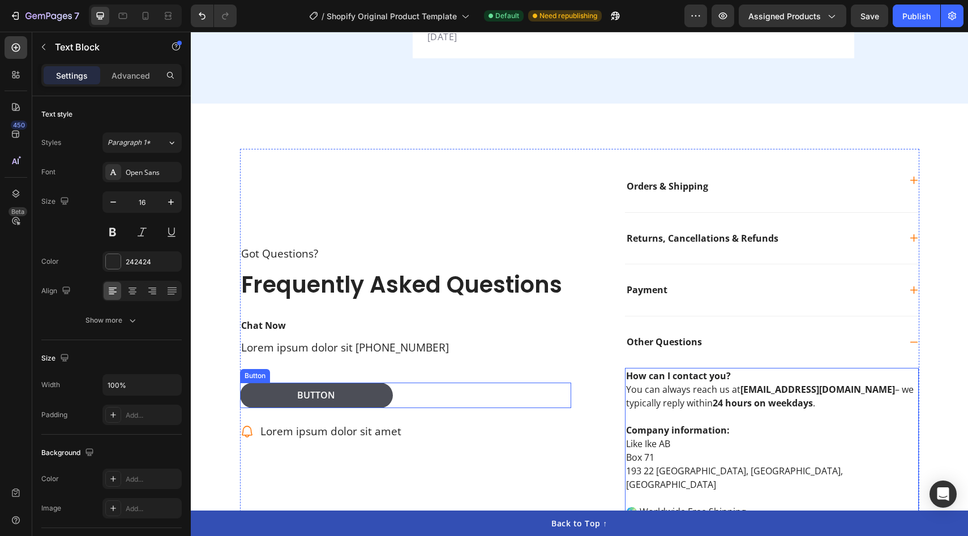
scroll to position [3109, 0]
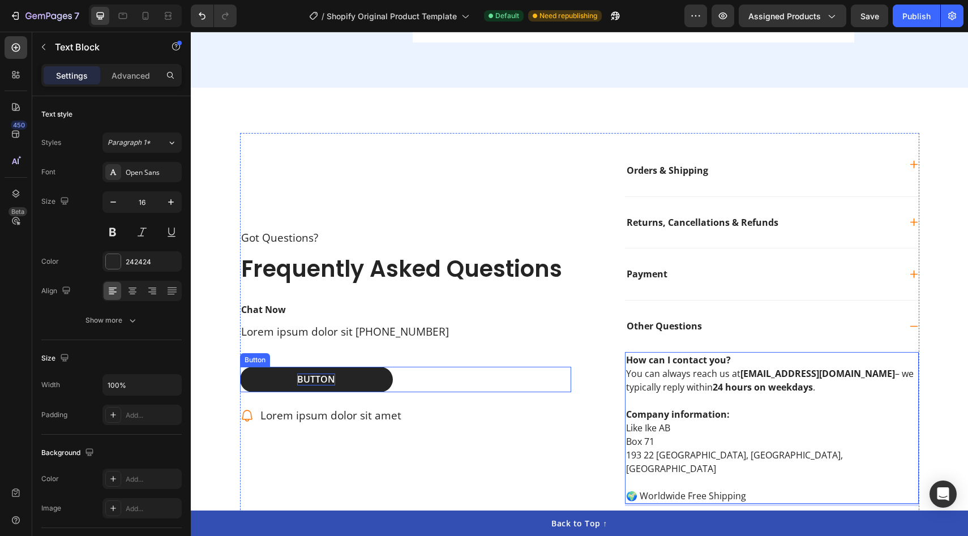
click at [300, 374] on div "Button" at bounding box center [316, 380] width 38 height 12
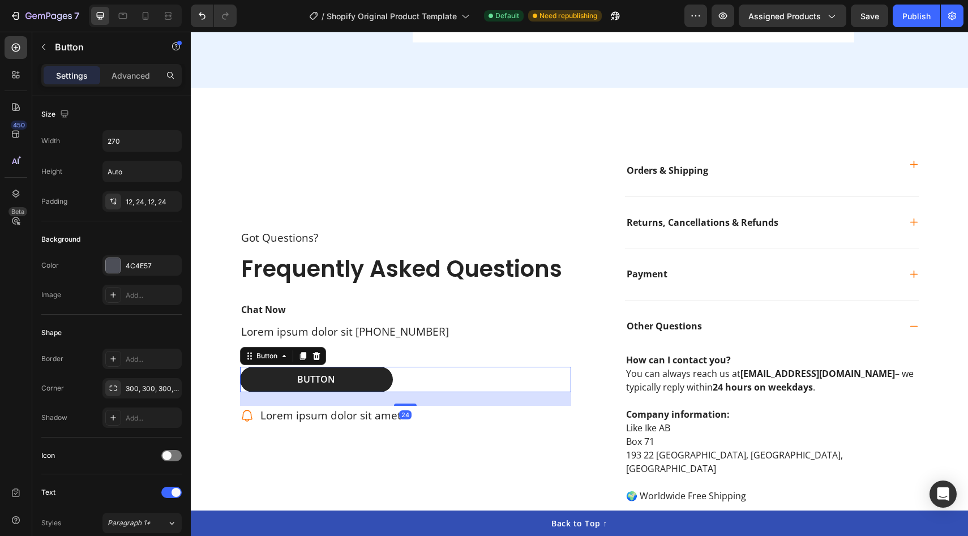
click at [338, 367] on button "Button" at bounding box center [316, 379] width 153 height 25
click at [318, 374] on div "Button" at bounding box center [316, 380] width 38 height 12
click at [318, 374] on p "Button" at bounding box center [316, 380] width 38 height 12
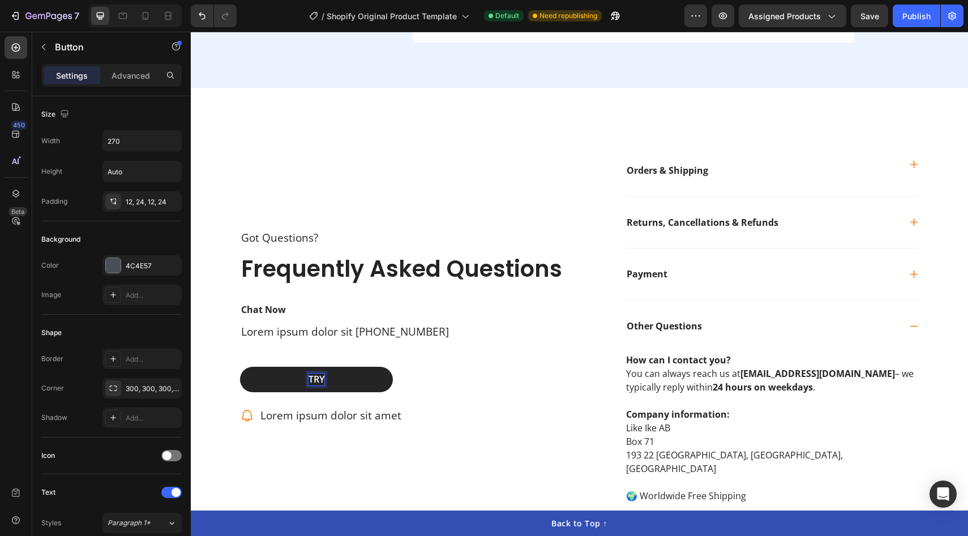
click at [240, 367] on button "TRY" at bounding box center [316, 379] width 153 height 25
click at [240, 367] on button "TRY RISKFREE" at bounding box center [316, 379] width 153 height 25
click at [240, 367] on button "Try" at bounding box center [316, 379] width 153 height 25
click at [240, 367] on button "Try riskfree" at bounding box center [316, 379] width 153 height 25
click at [240, 367] on button "Try riskfree fo" at bounding box center [316, 379] width 153 height 25
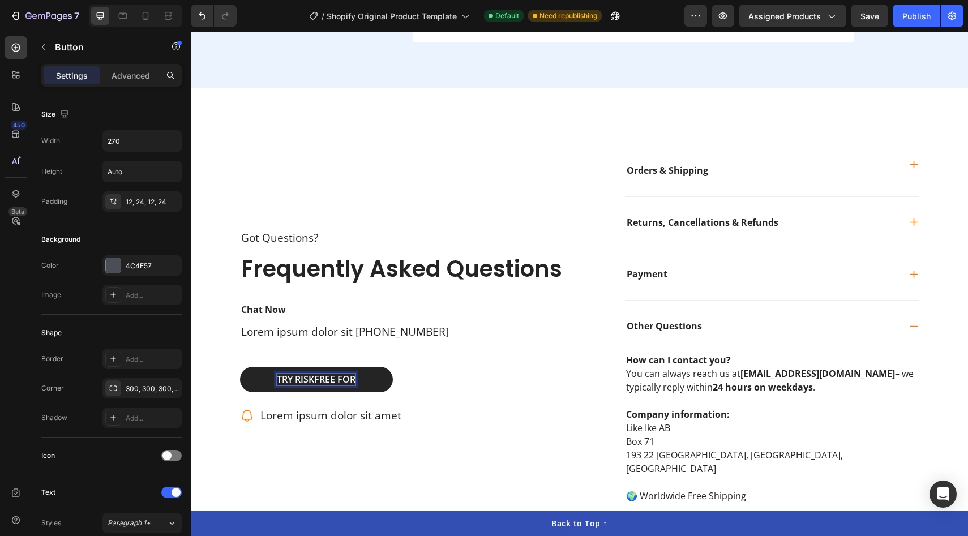
click at [240, 367] on button "Try riskfree for" at bounding box center [316, 379] width 153 height 25
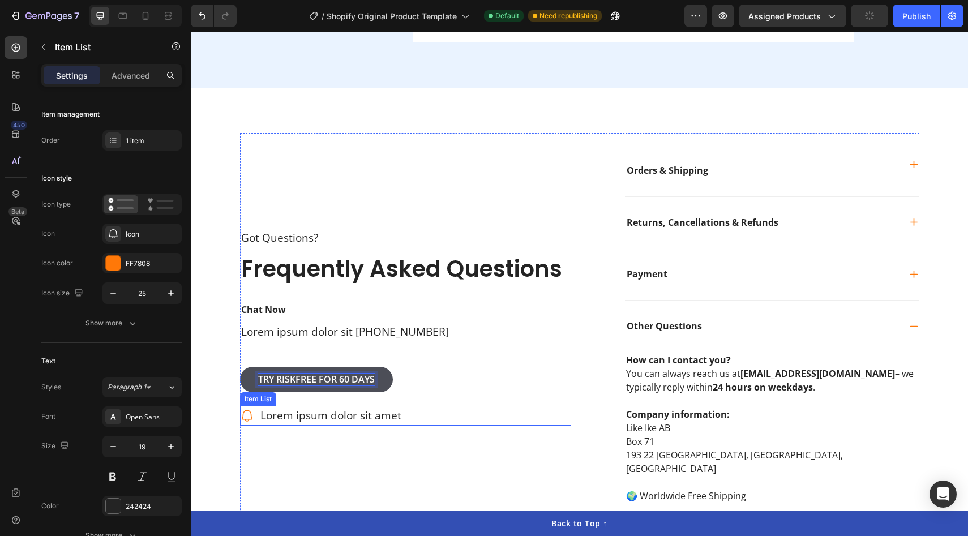
click at [316, 408] on p "Lorem ipsum dolor sit amet" at bounding box center [330, 416] width 141 height 16
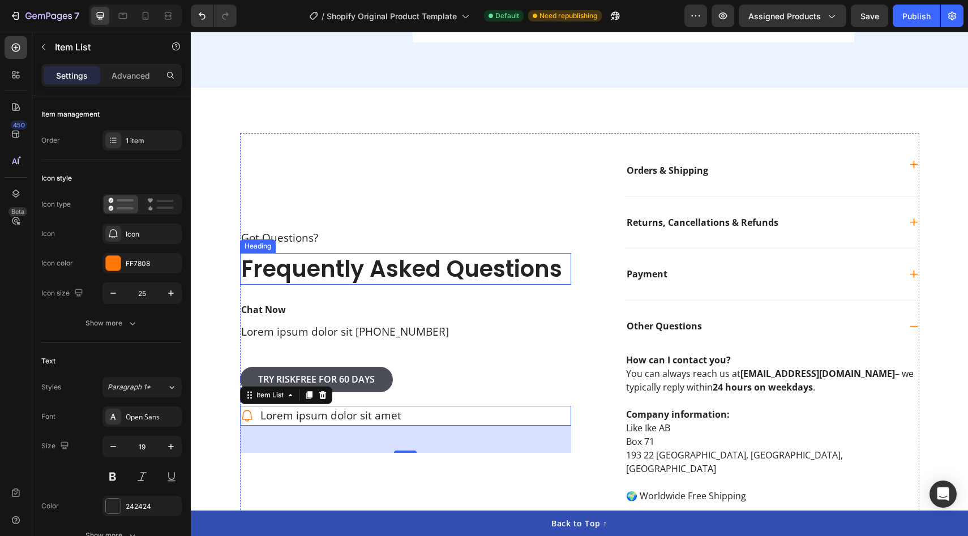
click at [290, 253] on h2 "Frequently Asked Questions" at bounding box center [405, 269] width 331 height 32
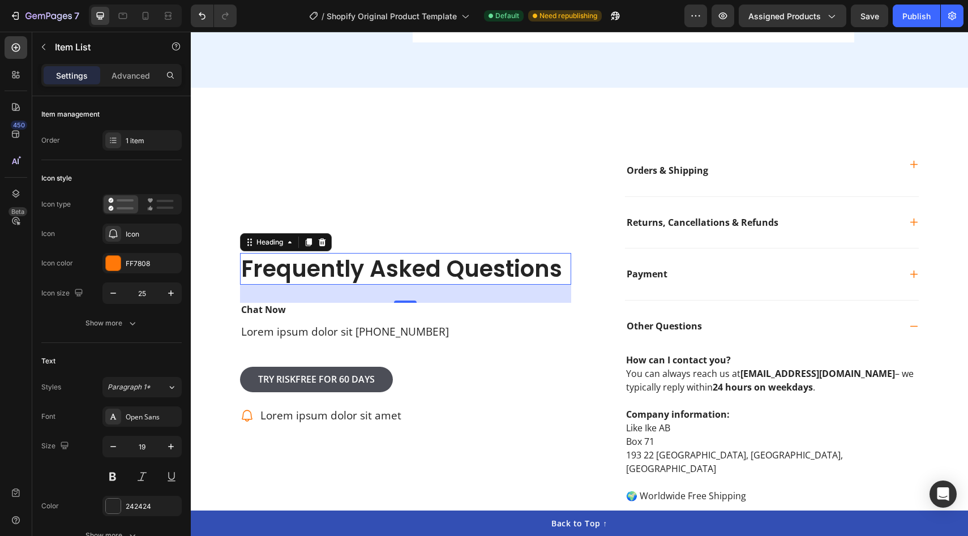
click at [290, 253] on h2 "Frequently Asked Questions" at bounding box center [405, 269] width 331 height 32
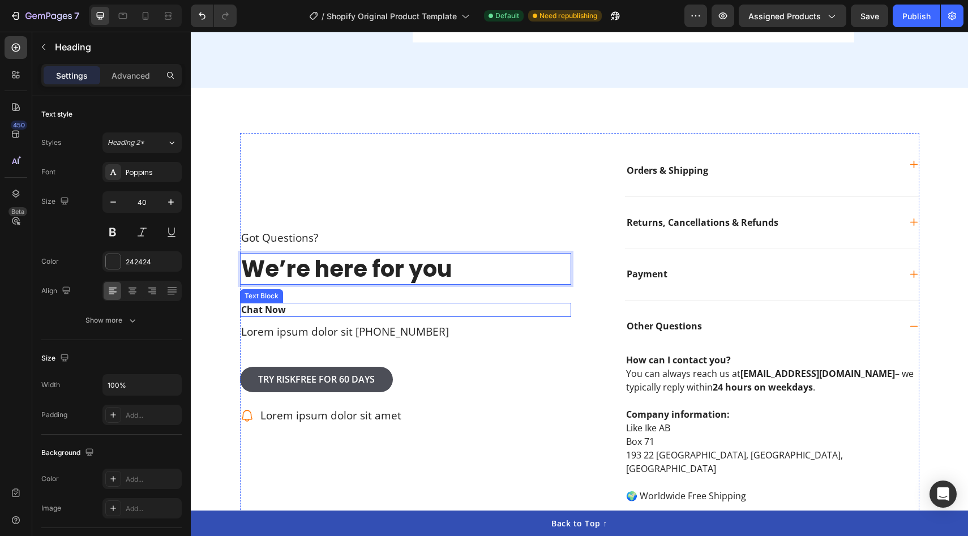
click at [266, 304] on p "Chat Now" at bounding box center [405, 310] width 329 height 12
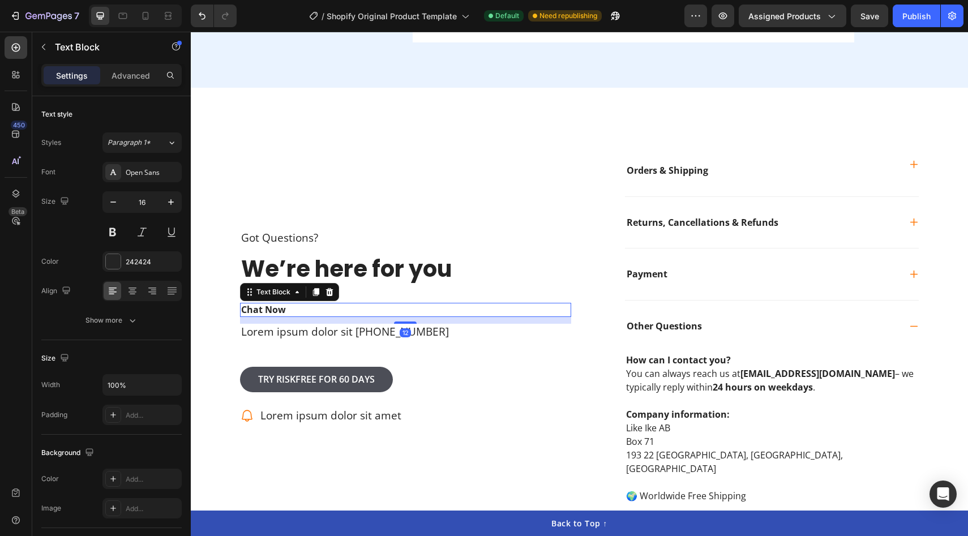
click at [266, 304] on p "Chat Now" at bounding box center [405, 310] width 329 height 12
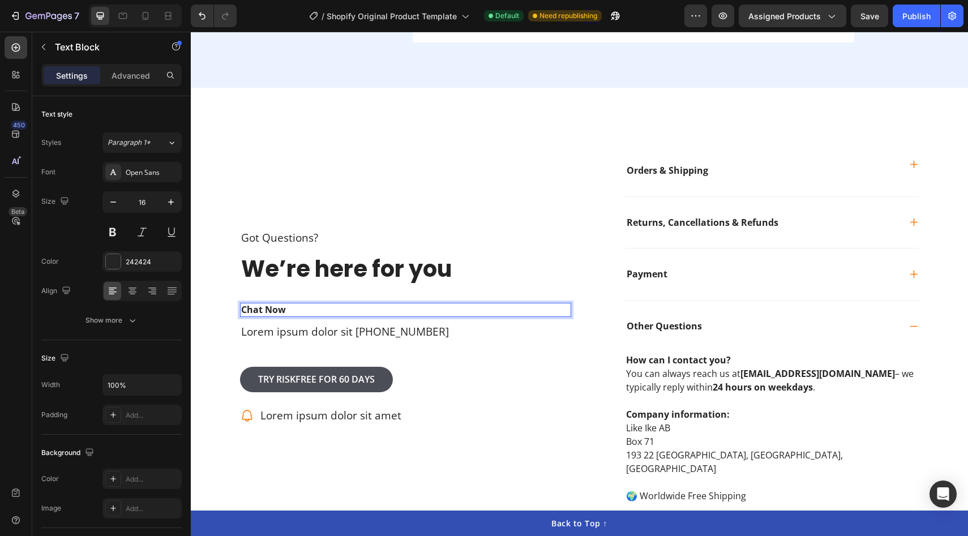
scroll to position [3103, 0]
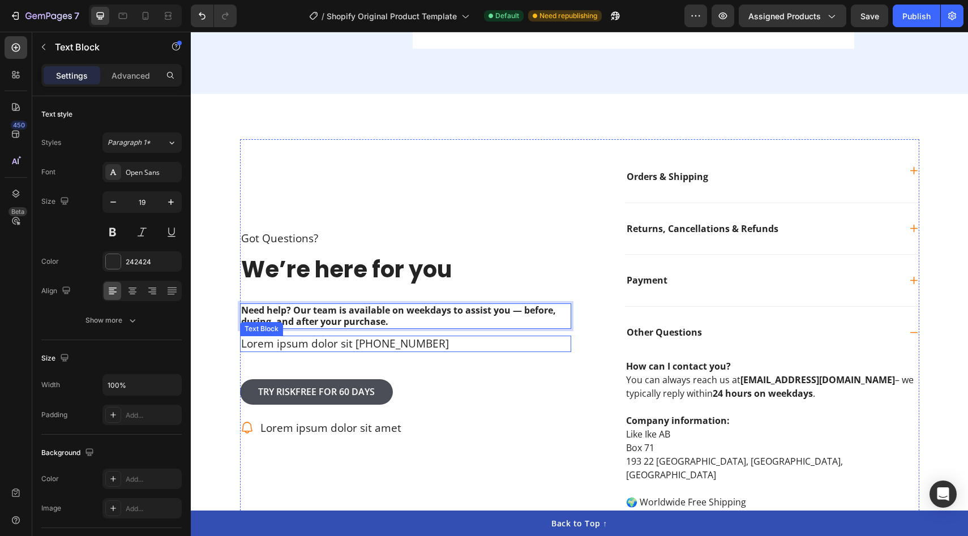
click at [426, 337] on p "Lorem ipsum dolor sit +000000000" at bounding box center [405, 344] width 329 height 14
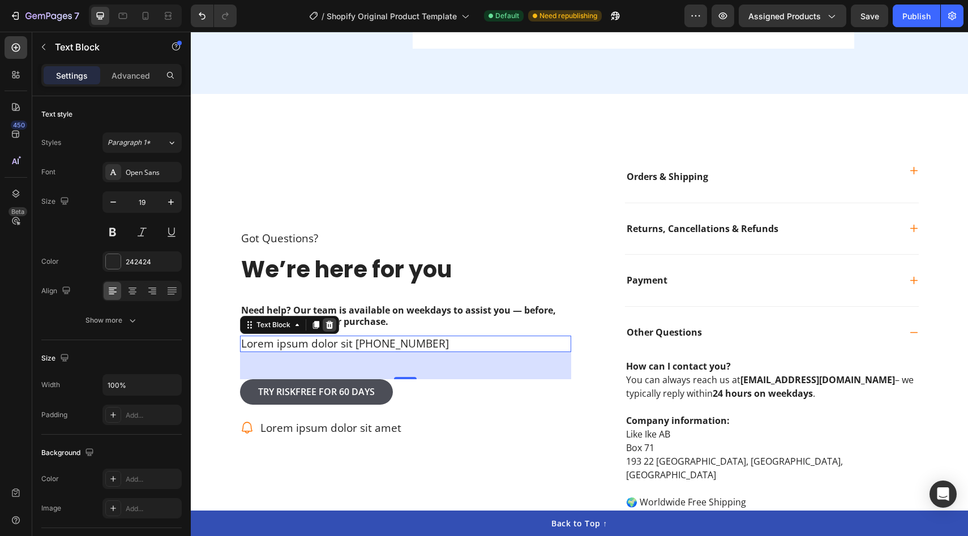
click at [331, 321] on icon at bounding box center [329, 325] width 7 height 8
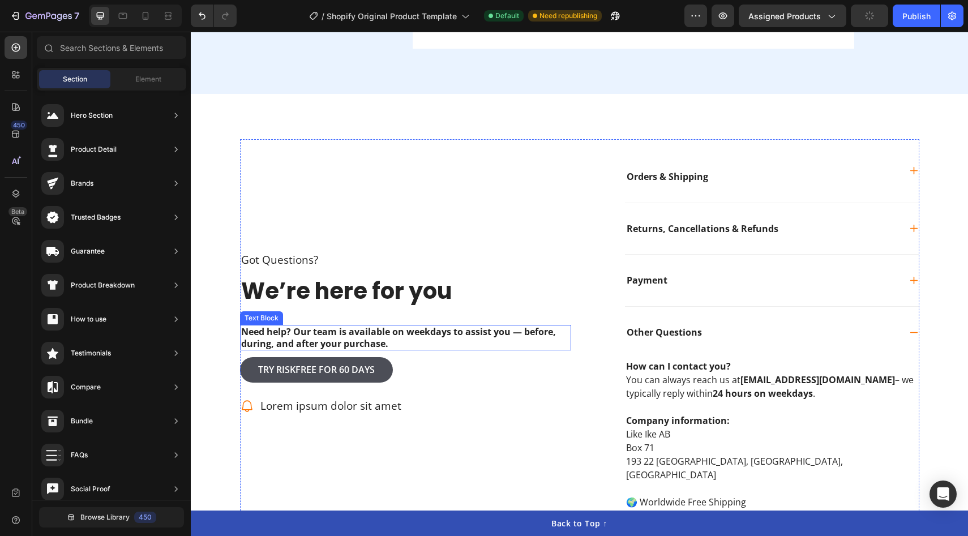
click at [318, 326] on p "Need help? Our team is available on weekdays to assist you — before, during, an…" at bounding box center [405, 338] width 329 height 24
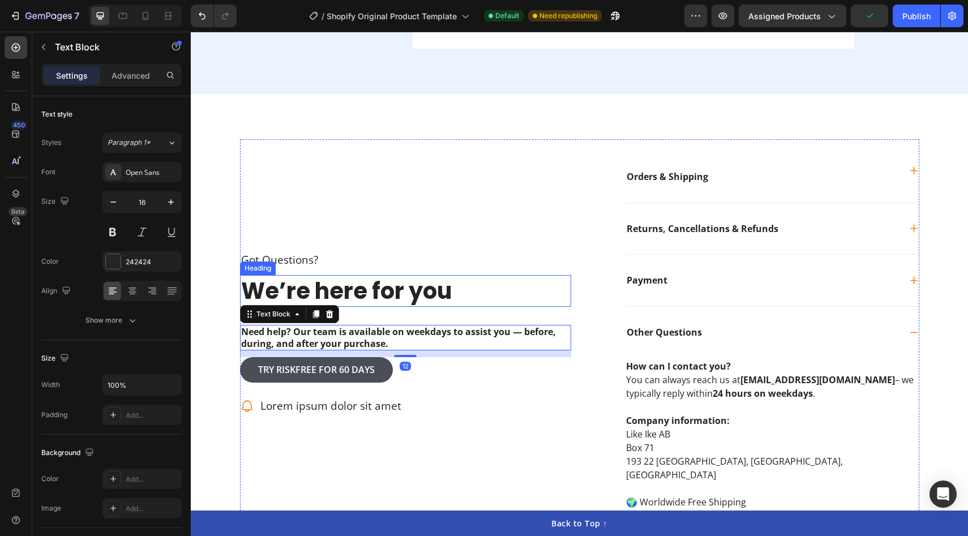
click at [404, 279] on strong "We’re here for you" at bounding box center [346, 291] width 211 height 32
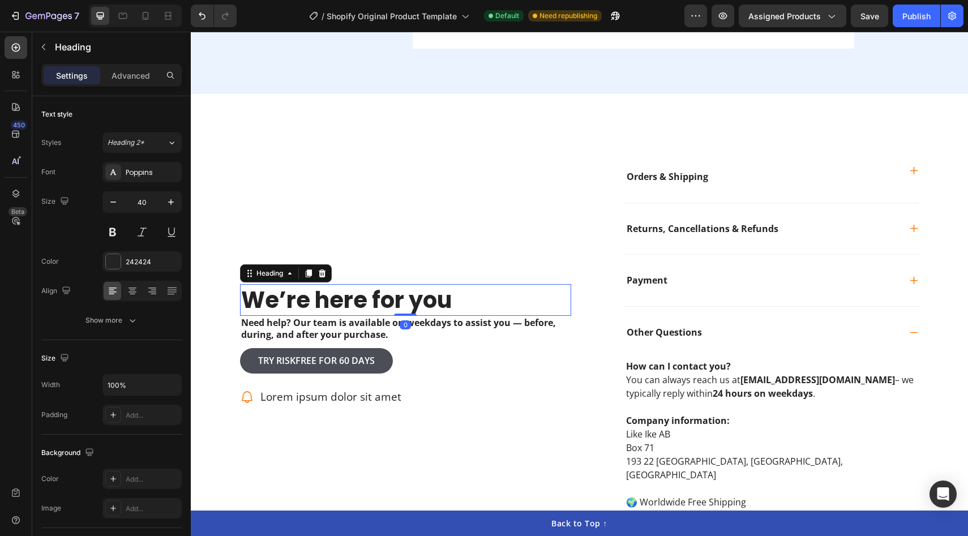
drag, startPoint x: 405, startPoint y: 303, endPoint x: 407, endPoint y: 280, distance: 23.3
click at [407, 284] on div "⁠⁠⁠⁠⁠⁠⁠ We’re here for you Heading 0" at bounding box center [405, 300] width 331 height 32
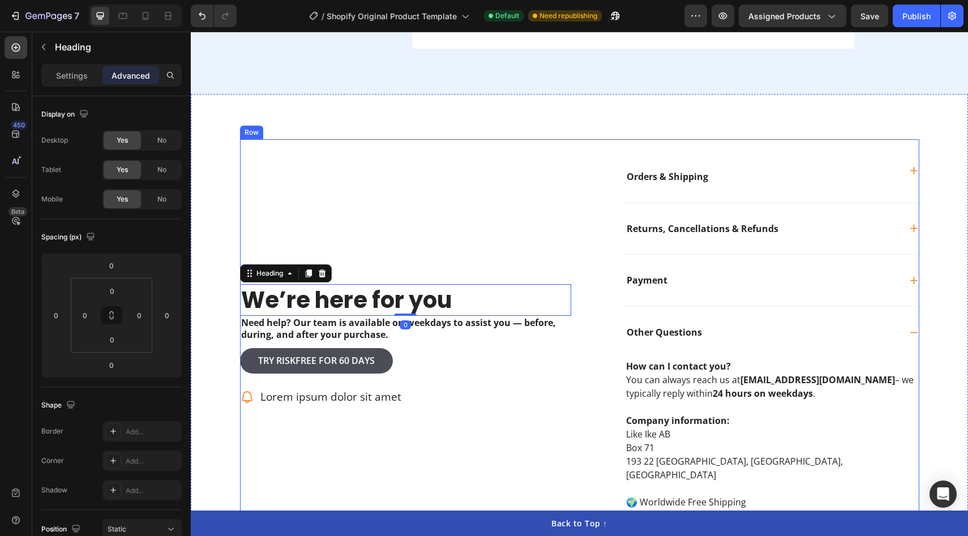
click at [432, 197] on div "Got Questions? Text Block ⁠⁠⁠⁠⁠⁠⁠ We’re here for you Heading 0 Need help? Our t…" at bounding box center [405, 347] width 331 height 417
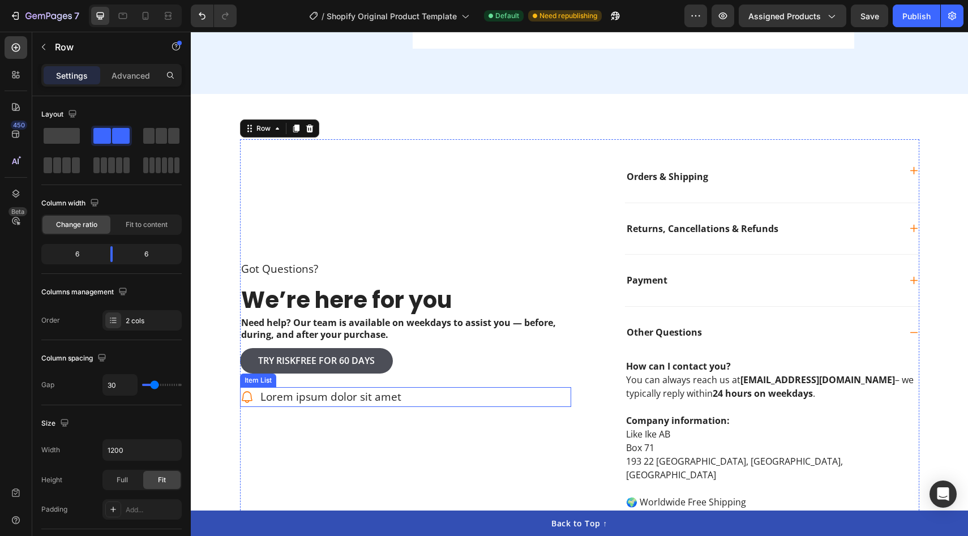
click at [334, 389] on p "Lorem ipsum dolor sit amet" at bounding box center [330, 397] width 141 height 16
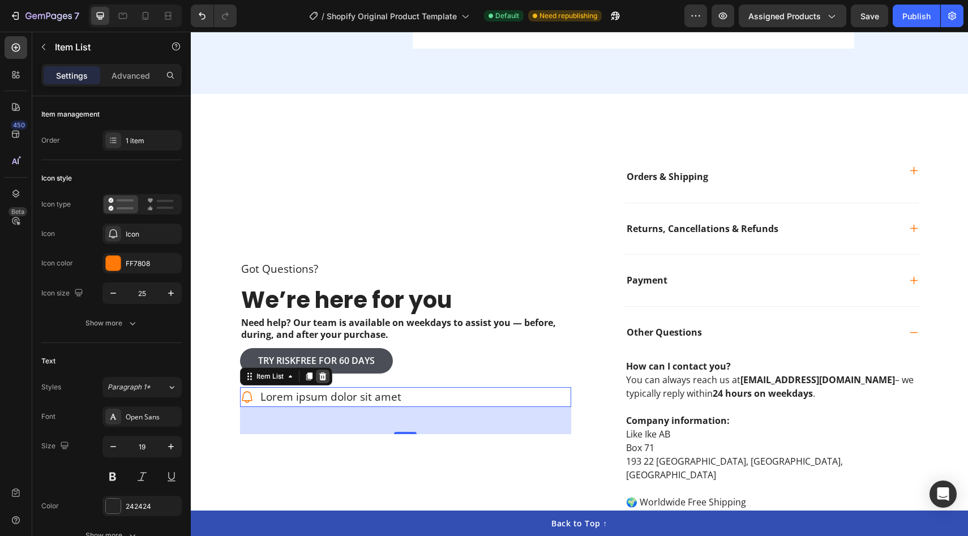
click at [326, 373] on icon at bounding box center [322, 377] width 7 height 8
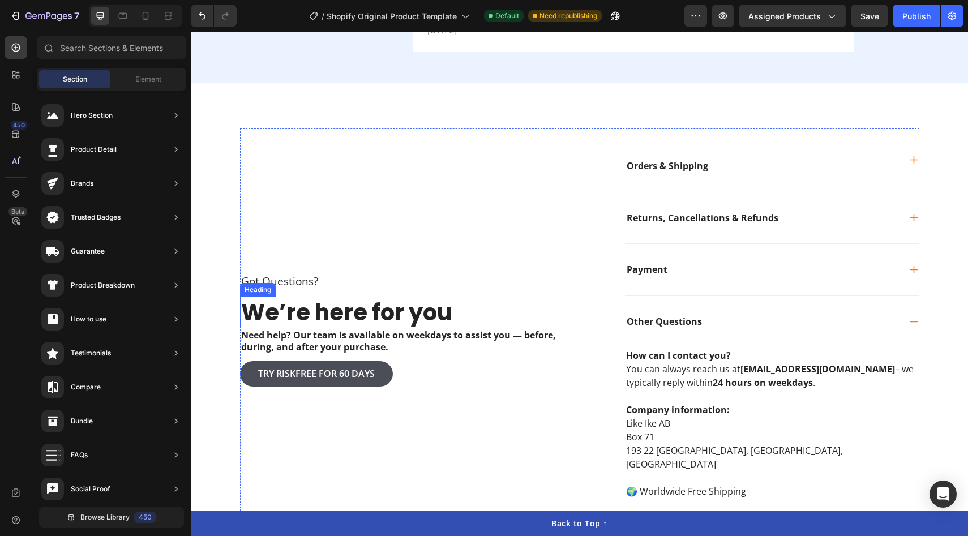
scroll to position [3101, 0]
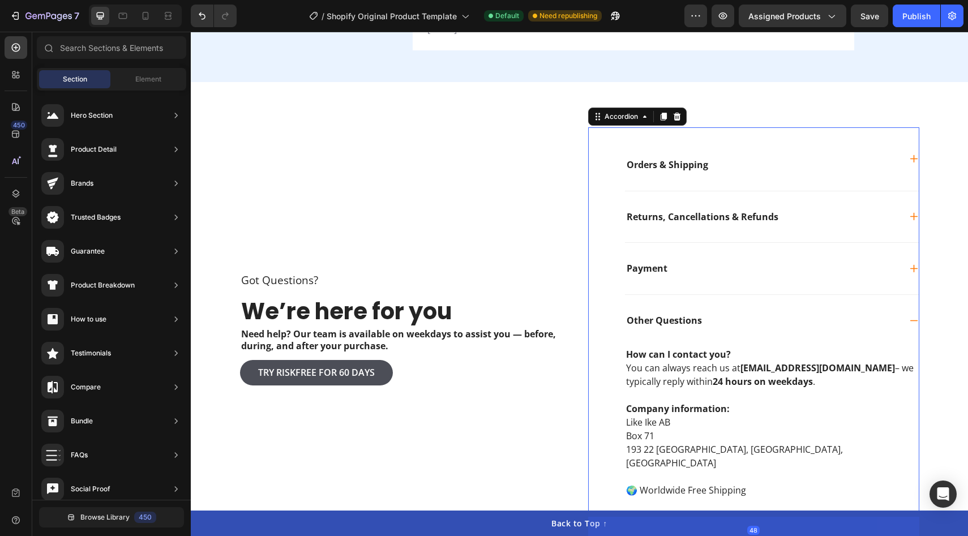
click at [699, 316] on strong "Other Questions" at bounding box center [664, 320] width 75 height 12
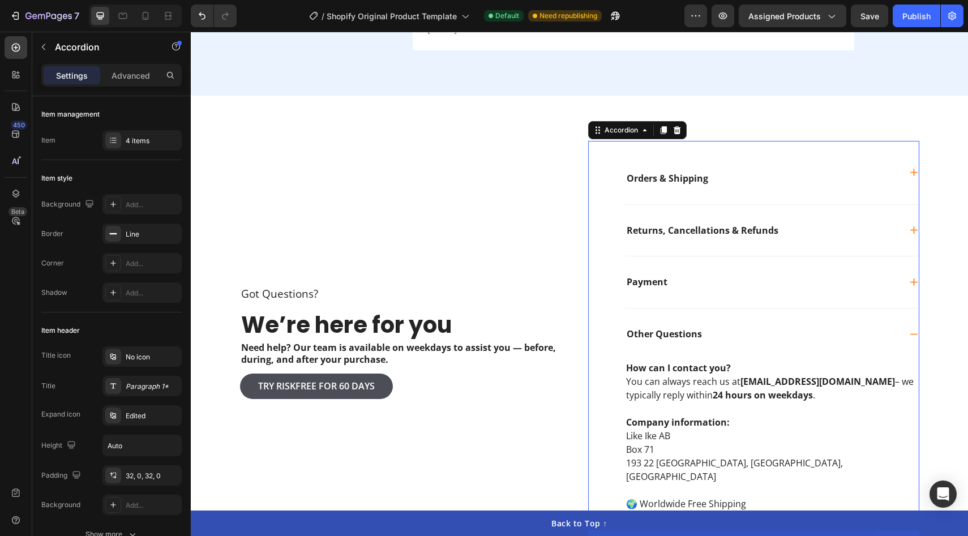
click at [757, 327] on div "Other Questions" at bounding box center [762, 334] width 275 height 15
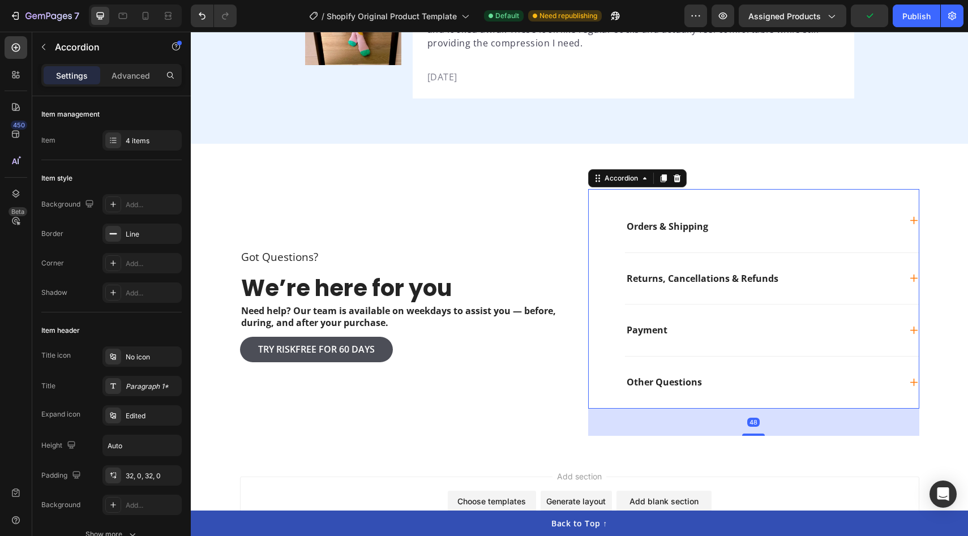
scroll to position [3049, 0]
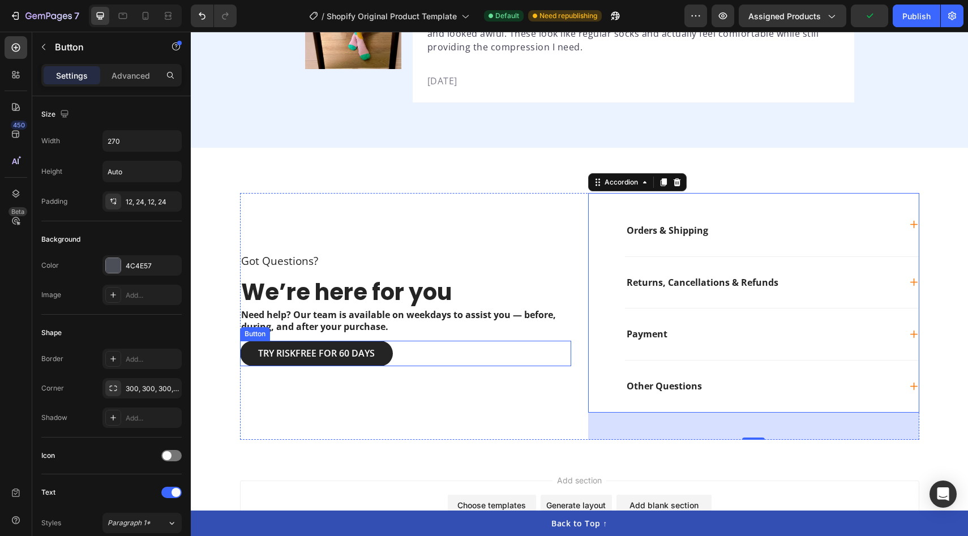
click at [387, 341] on button "Try riskfree for 60 days" at bounding box center [316, 353] width 153 height 25
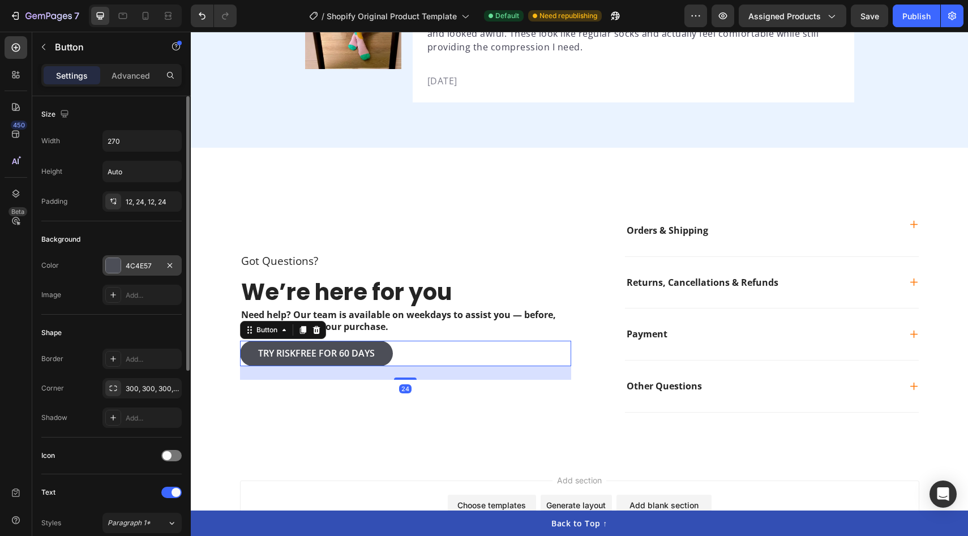
click at [113, 268] on div at bounding box center [113, 265] width 15 height 15
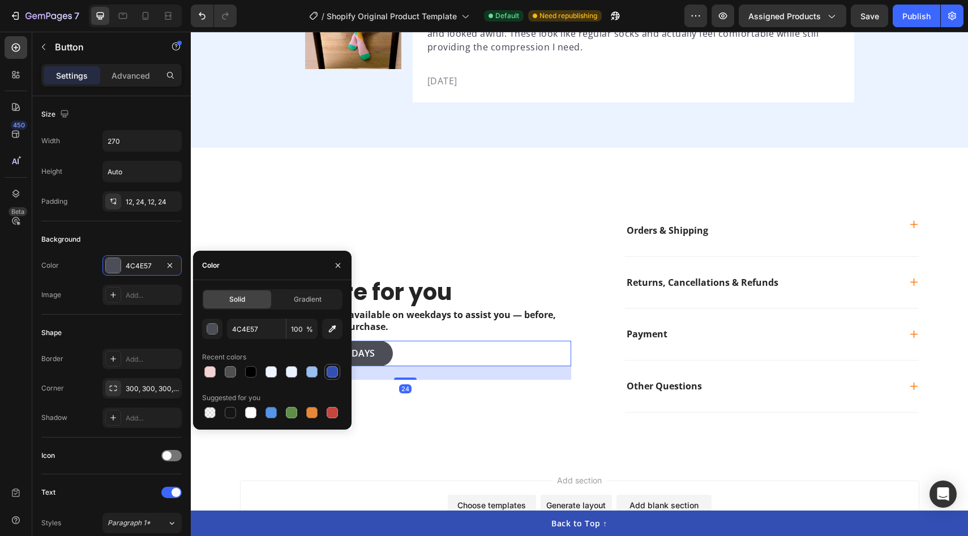
click at [334, 375] on div at bounding box center [332, 371] width 11 height 11
type input "334FB4"
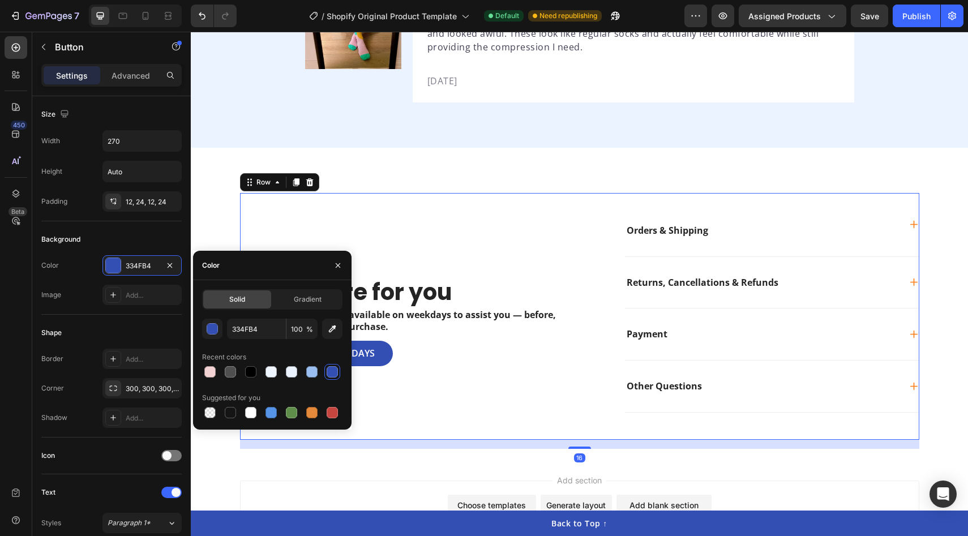
click at [475, 202] on div "Got Questions? Text Block ⁠⁠⁠⁠⁠⁠⁠ We’re here for you Heading Need help? Our tea…" at bounding box center [405, 316] width 331 height 247
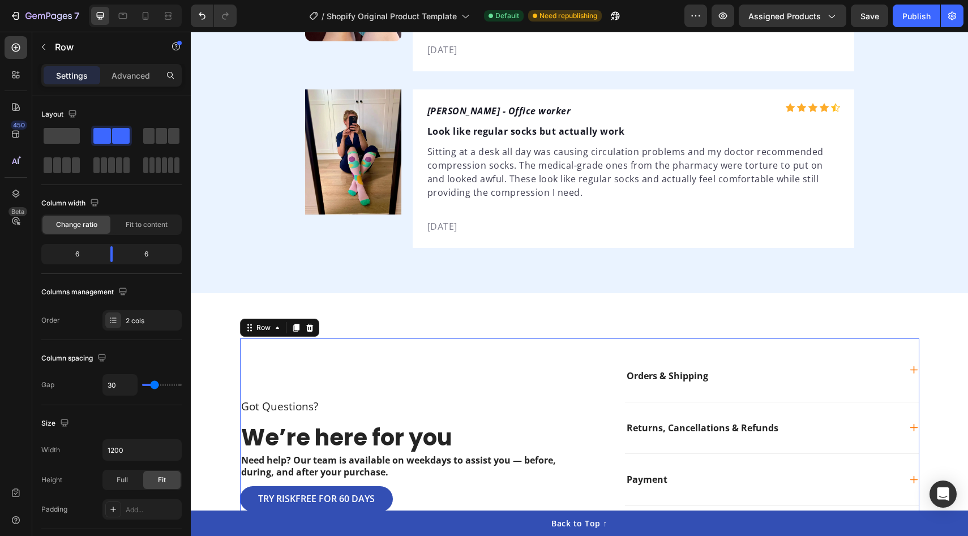
scroll to position [2900, 0]
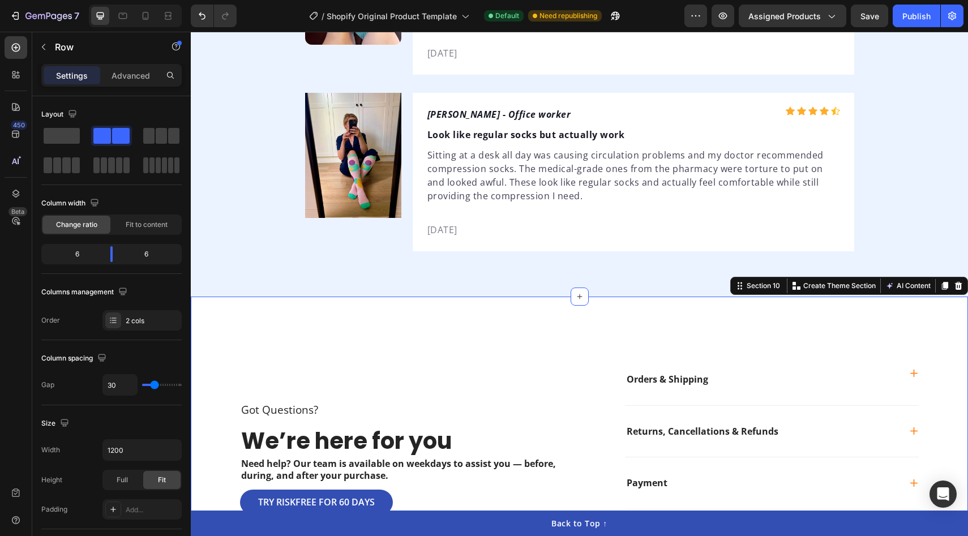
click at [475, 304] on div "Got Questions? Text Block ⁠⁠⁠⁠⁠⁠⁠ We’re here for you Heading Need help? Our tea…" at bounding box center [580, 452] width 778 height 310
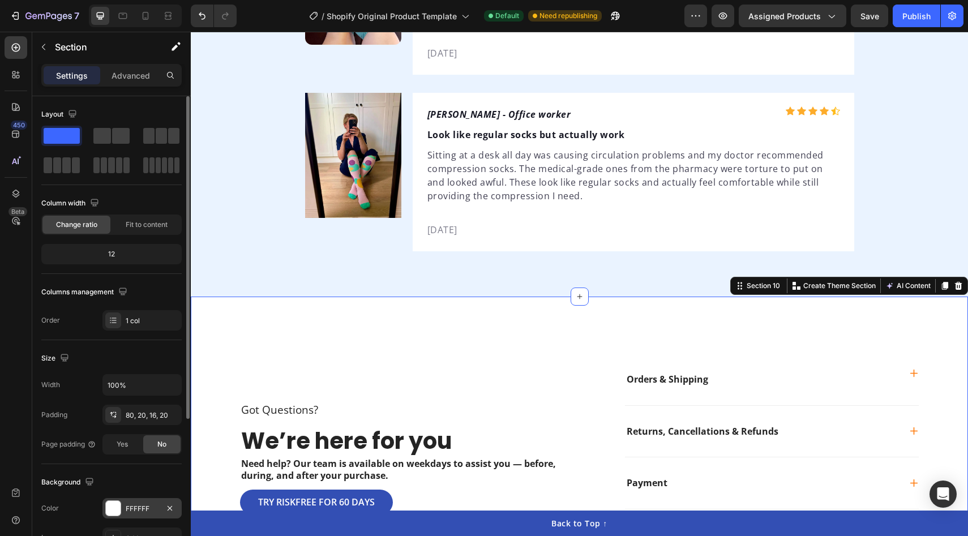
click at [112, 512] on div at bounding box center [113, 508] width 15 height 15
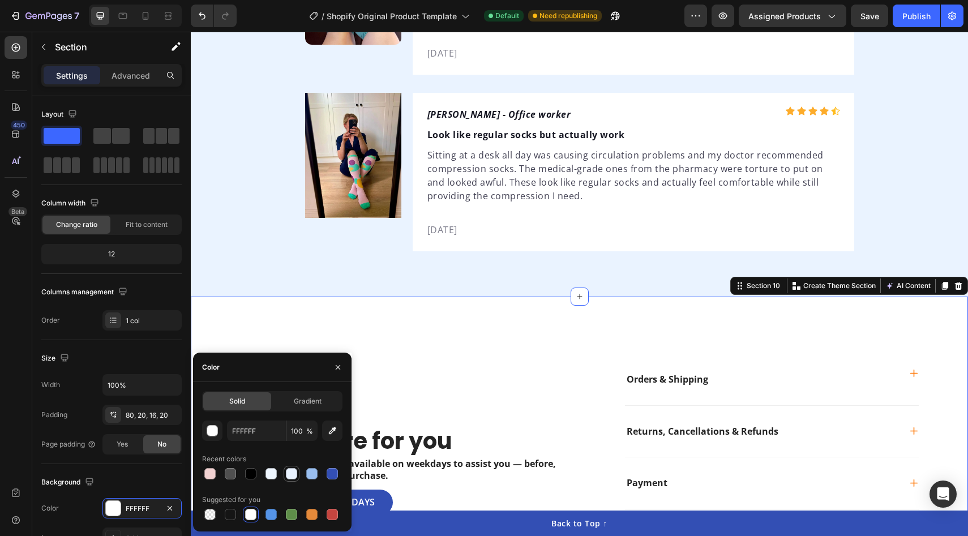
click at [292, 473] on div at bounding box center [291, 473] width 11 height 11
type input "EAF3FF"
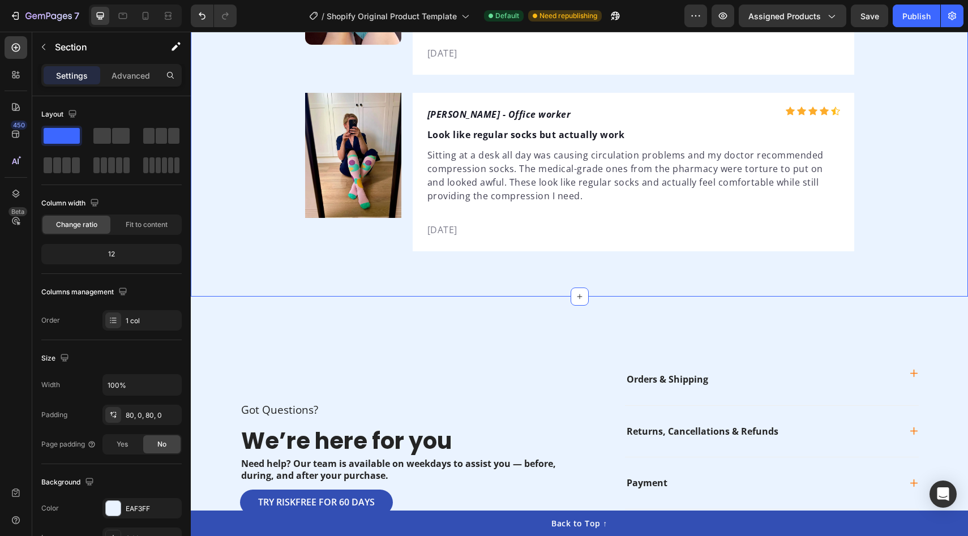
scroll to position [3093, 0]
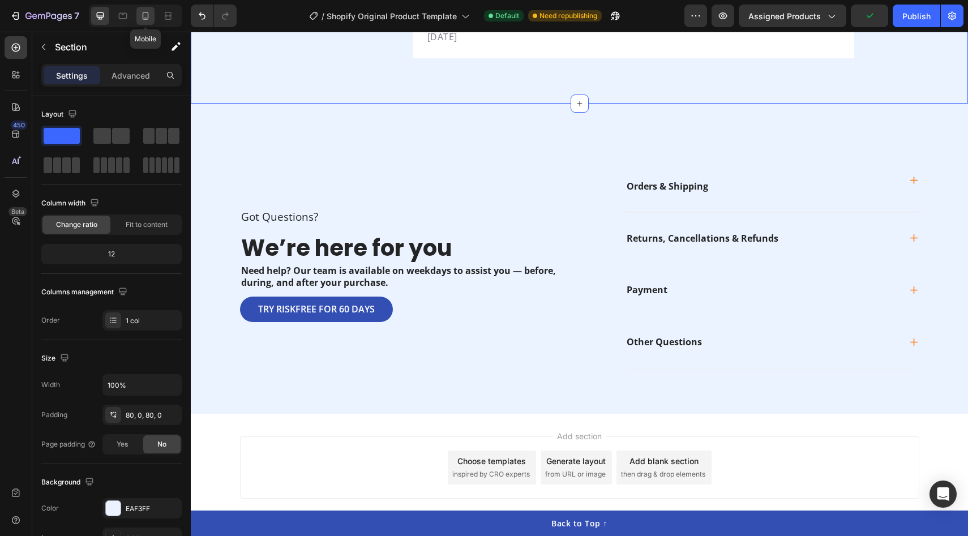
click at [148, 19] on icon at bounding box center [145, 15] width 11 height 11
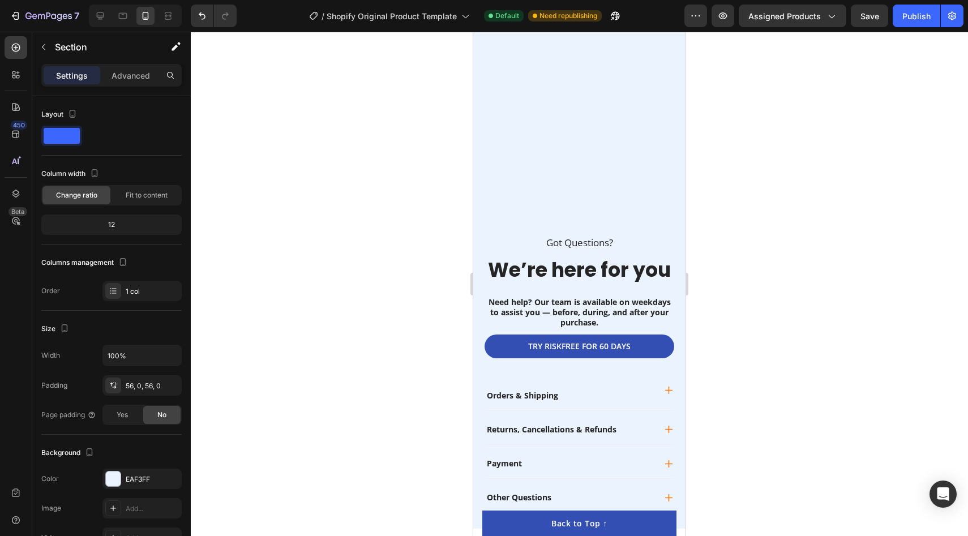
scroll to position [3764, 0]
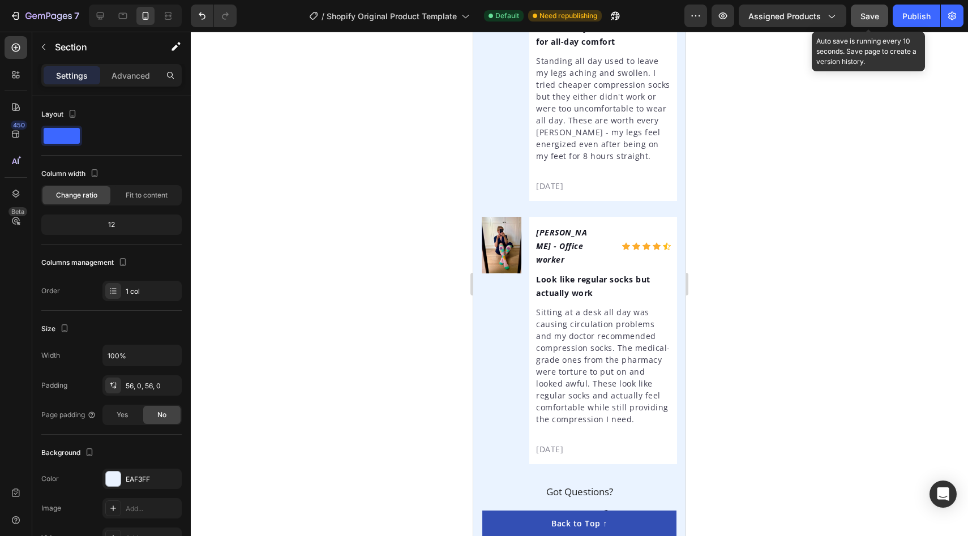
click at [875, 20] on span "Save" at bounding box center [870, 16] width 19 height 10
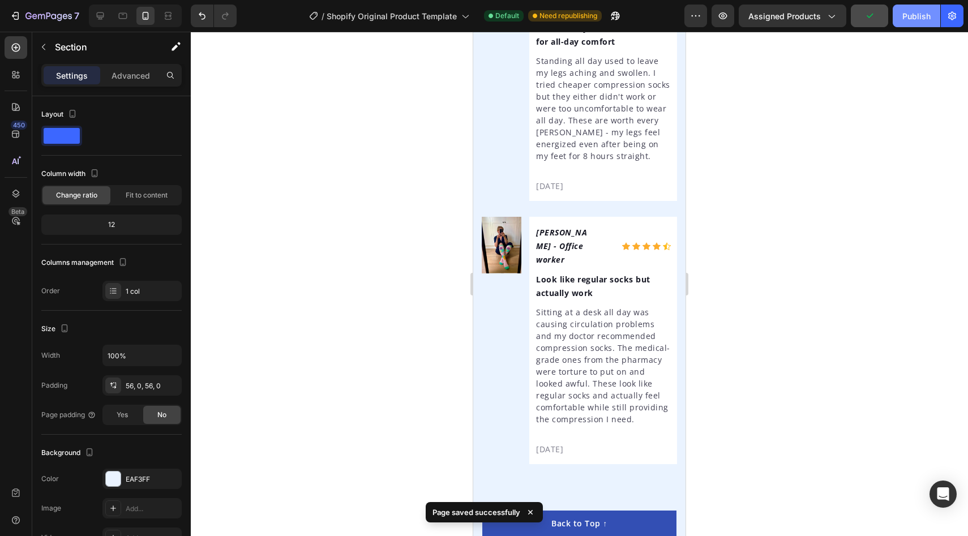
click at [914, 22] on div "Publish" at bounding box center [917, 16] width 28 height 12
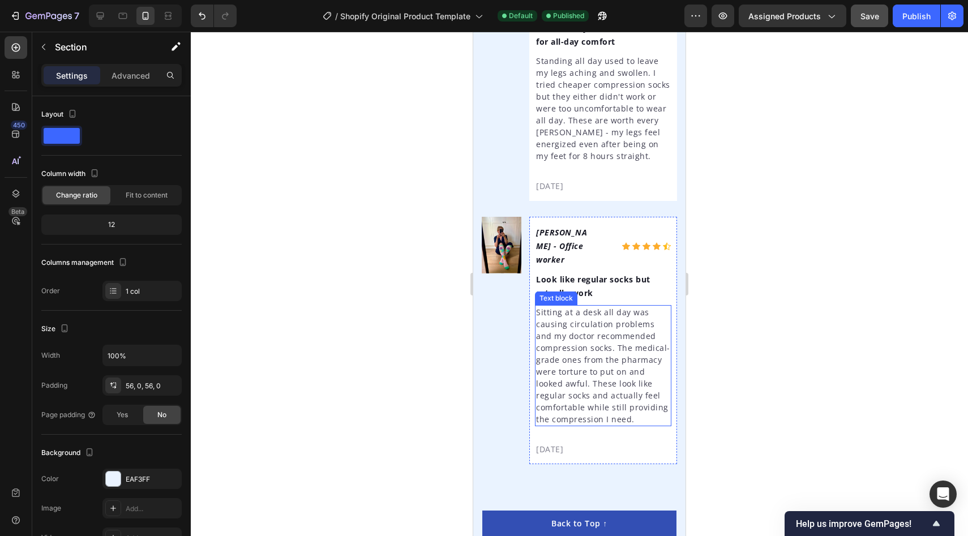
scroll to position [4219, 0]
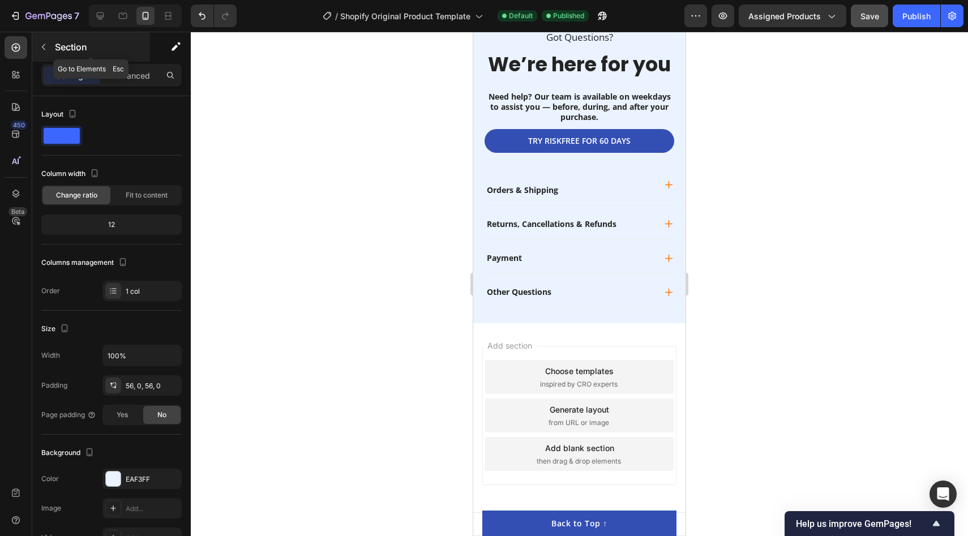
click at [42, 48] on icon "button" at bounding box center [43, 46] width 9 height 9
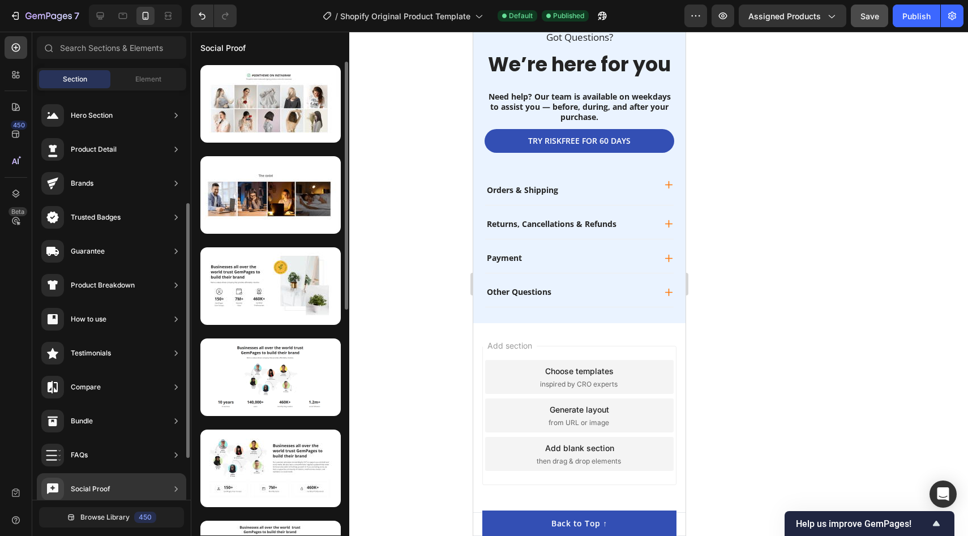
scroll to position [247, 0]
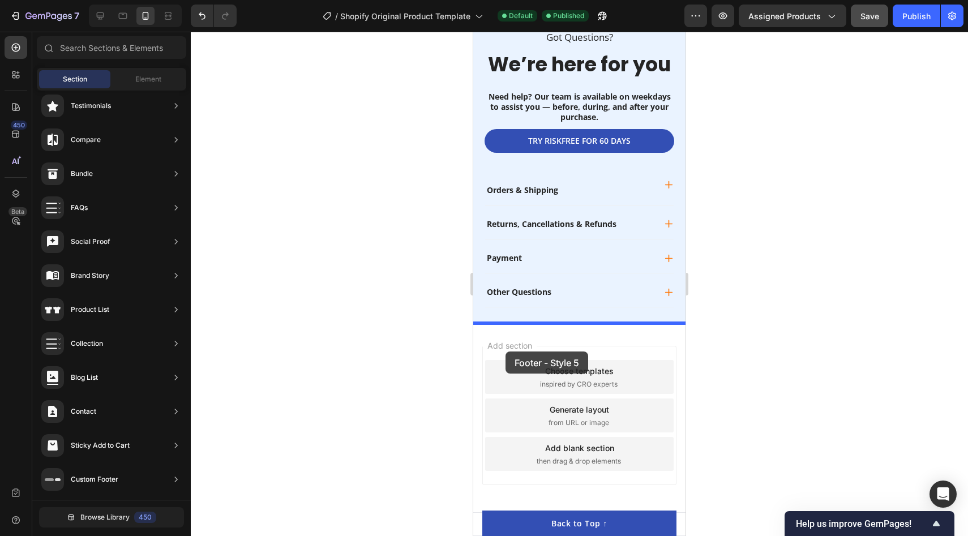
drag, startPoint x: 714, startPoint y: 505, endPoint x: 506, endPoint y: 352, distance: 258.0
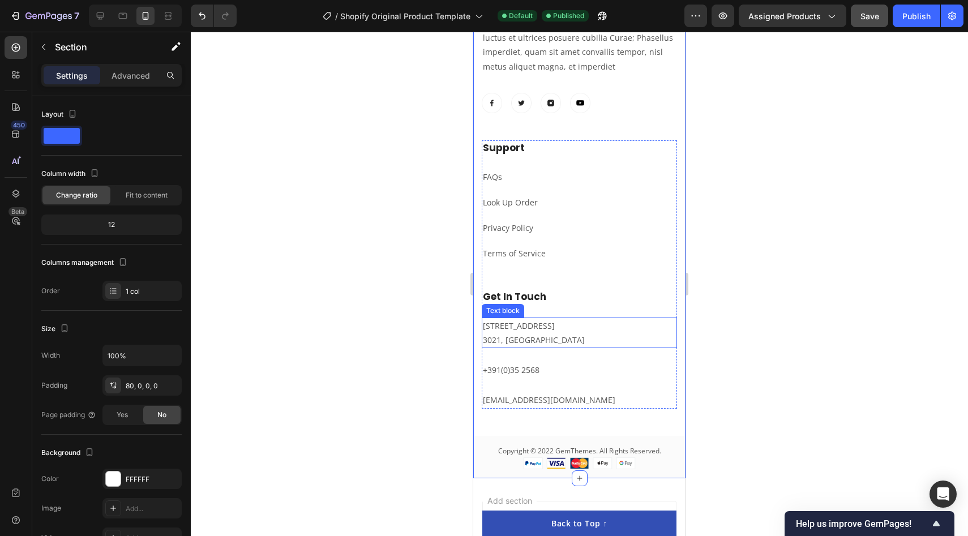
scroll to position [4605, 0]
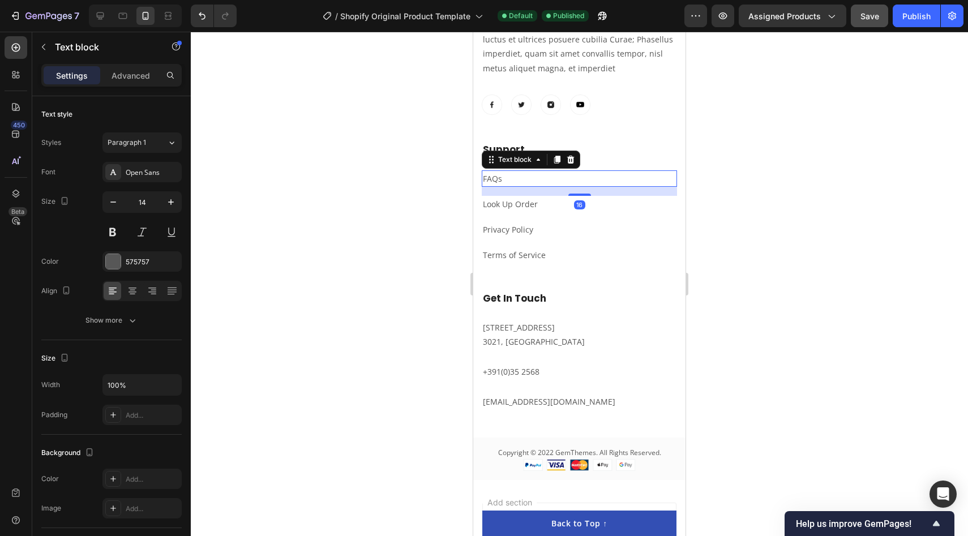
click at [496, 179] on link "FAQs" at bounding box center [492, 178] width 19 height 11
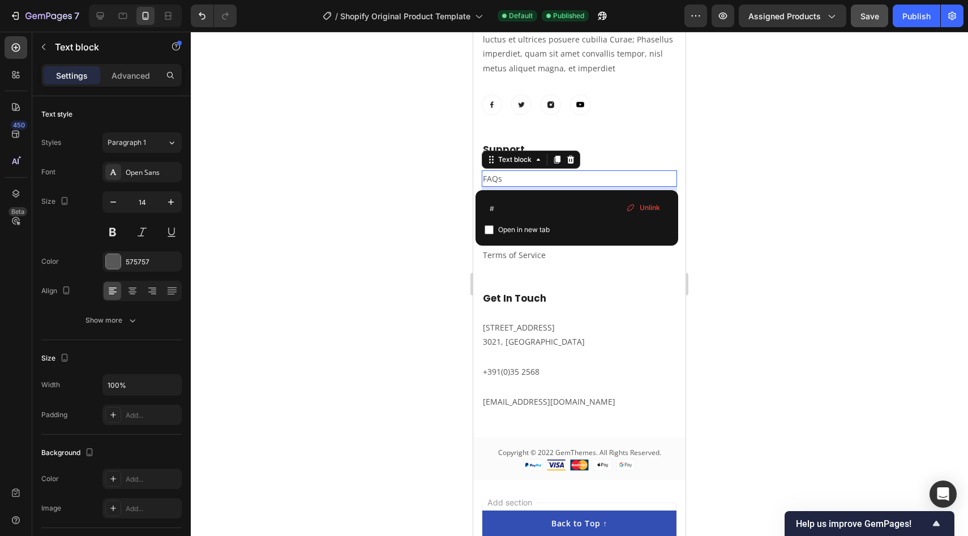
click at [496, 179] on link "FAQs" at bounding box center [492, 178] width 19 height 11
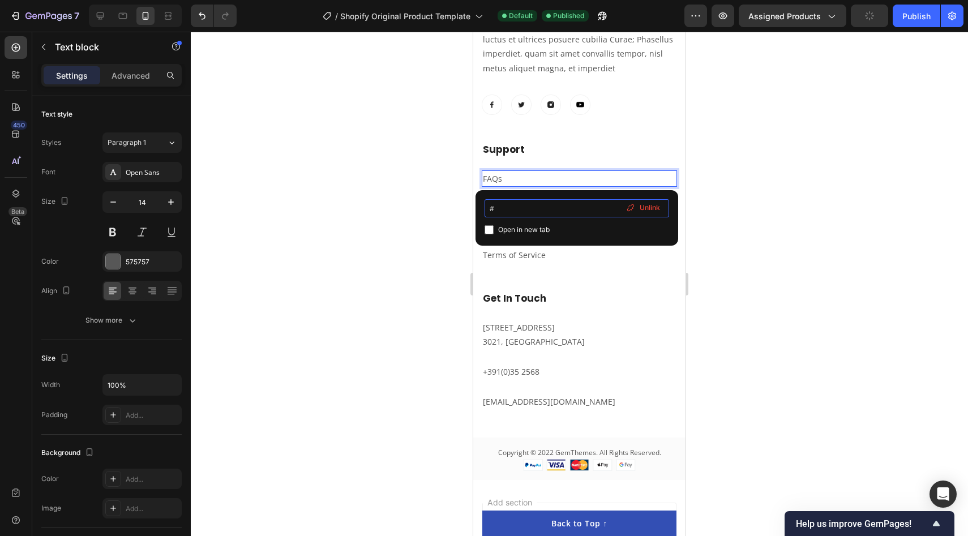
click at [524, 209] on input "#" at bounding box center [577, 208] width 185 height 18
click at [449, 220] on div at bounding box center [580, 284] width 778 height 505
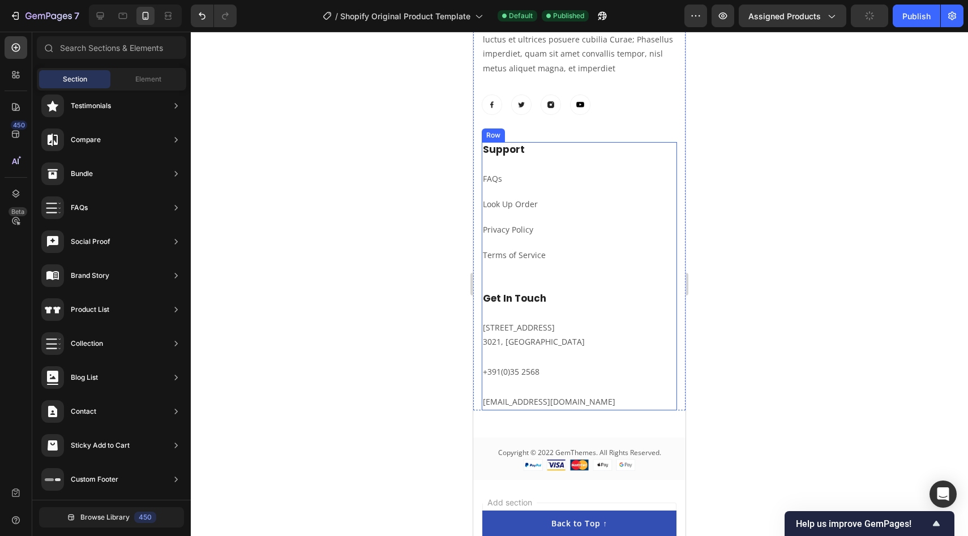
scroll to position [4549, 0]
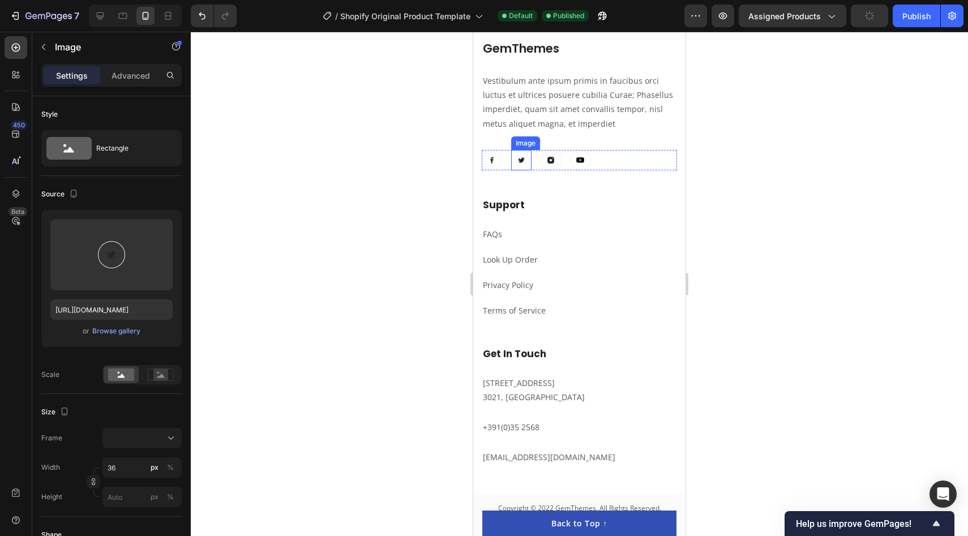
click at [522, 160] on img at bounding box center [521, 160] width 20 height 20
click at [576, 162] on img at bounding box center [580, 160] width 20 height 20
click at [644, 142] on icon at bounding box center [645, 139] width 7 height 8
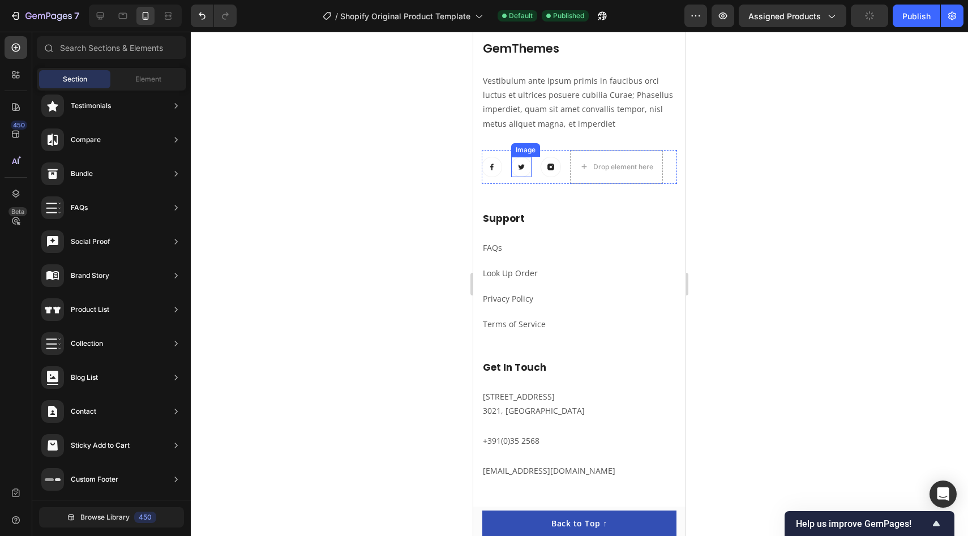
click at [523, 169] on img at bounding box center [521, 167] width 20 height 20
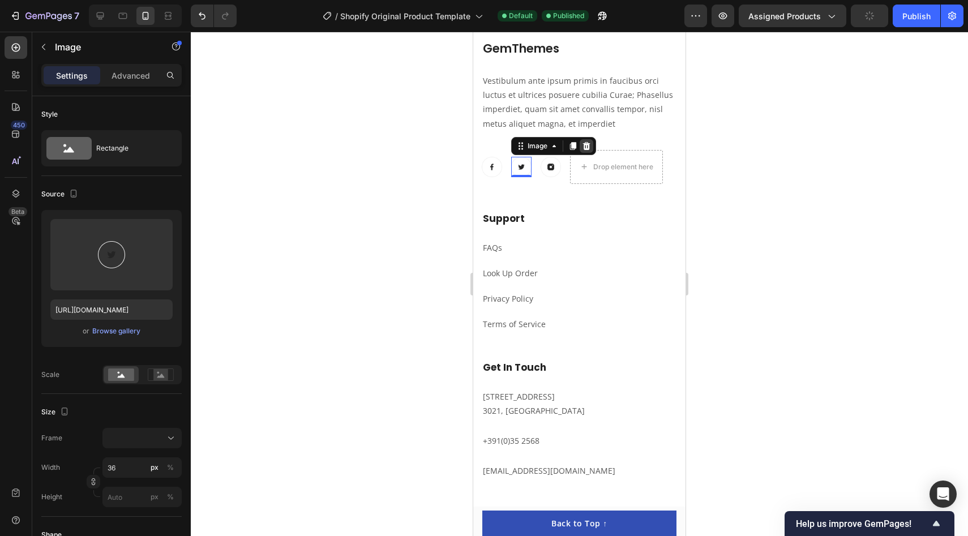
click at [584, 146] on icon at bounding box center [586, 146] width 7 height 8
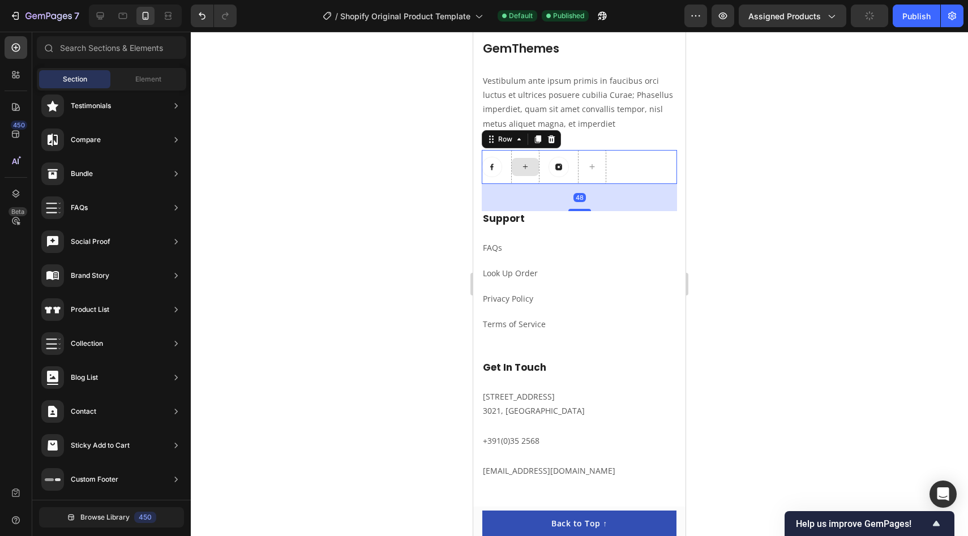
click at [520, 180] on div at bounding box center [525, 167] width 28 height 34
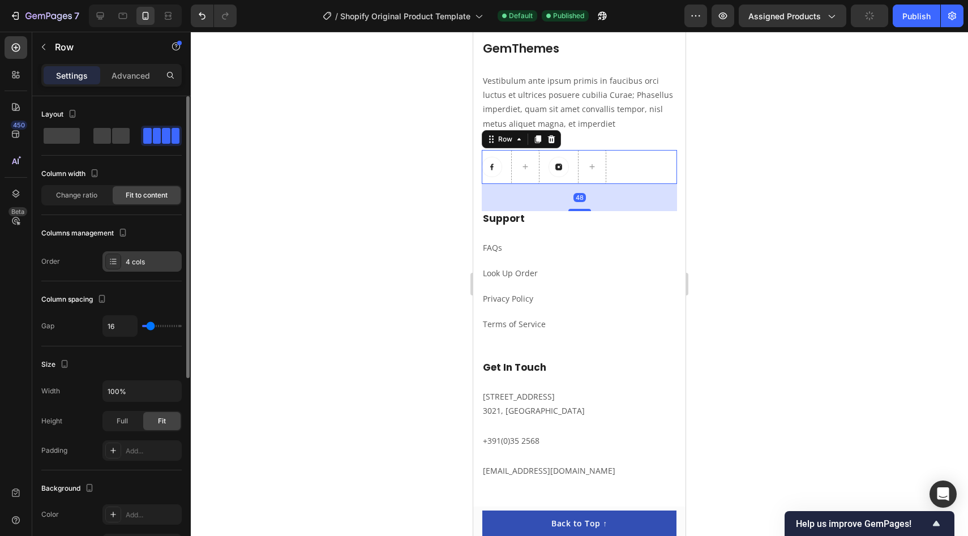
click at [151, 260] on div "4 cols" at bounding box center [152, 262] width 53 height 10
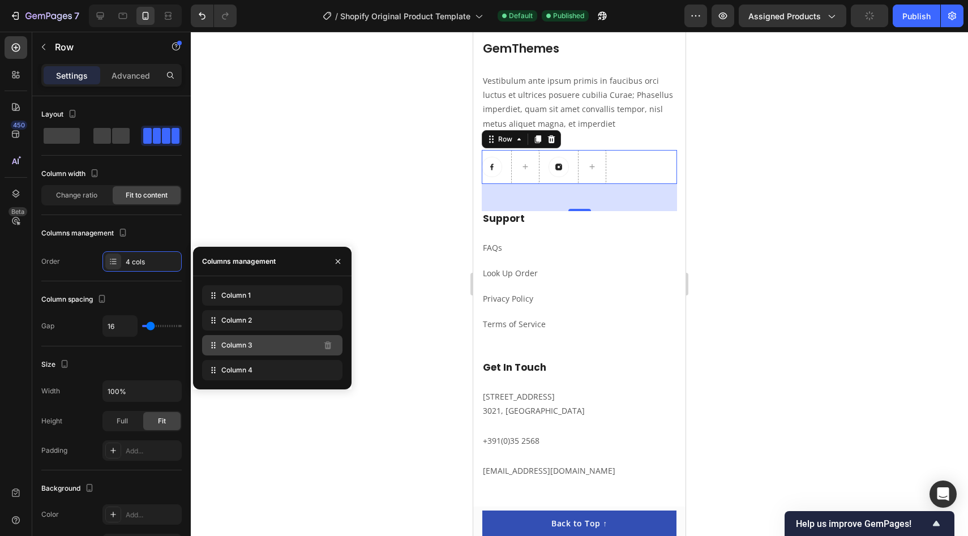
click at [298, 355] on div "Column 3" at bounding box center [272, 345] width 140 height 20
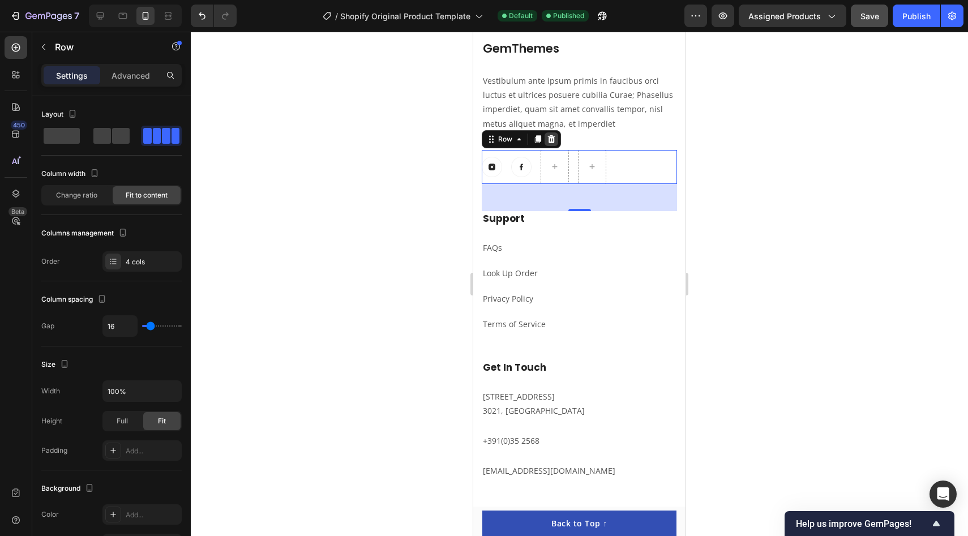
click at [556, 137] on icon at bounding box center [551, 139] width 9 height 9
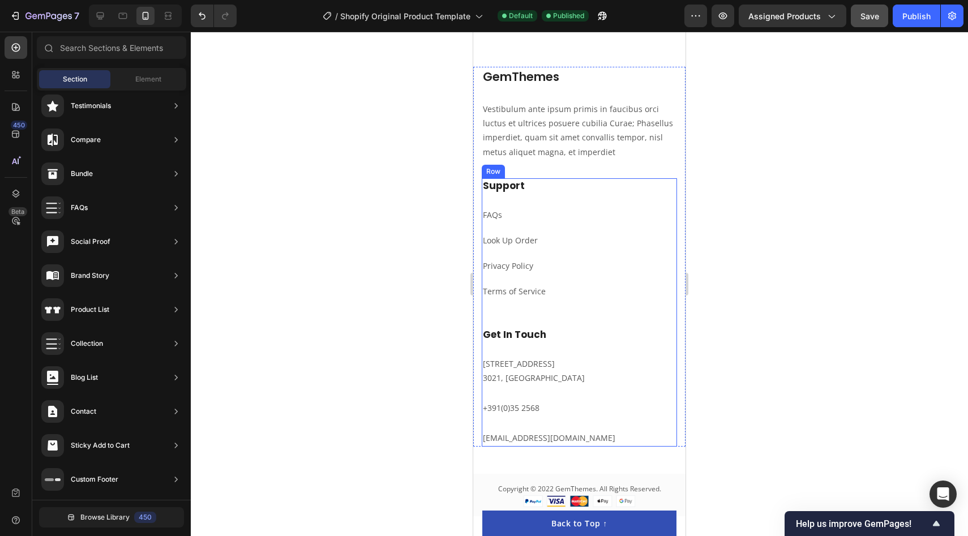
scroll to position [4522, 0]
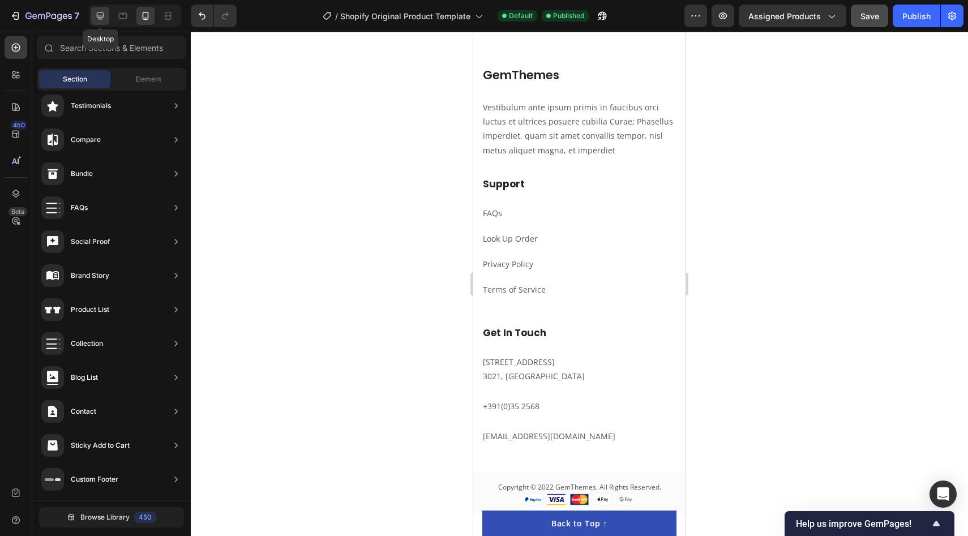
click at [103, 18] on icon at bounding box center [100, 15] width 11 height 11
click at [100, 19] on icon at bounding box center [100, 15] width 7 height 7
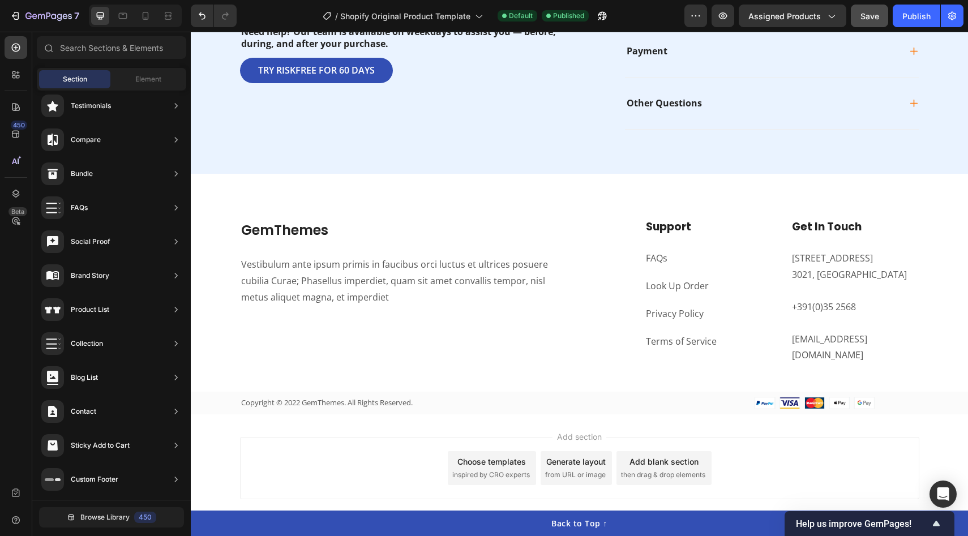
scroll to position [4369, 0]
click at [293, 281] on p "Vestibulum ante ipsum primis in faucibus orci luctus et ultrices posuere cubili…" at bounding box center [405, 281] width 329 height 49
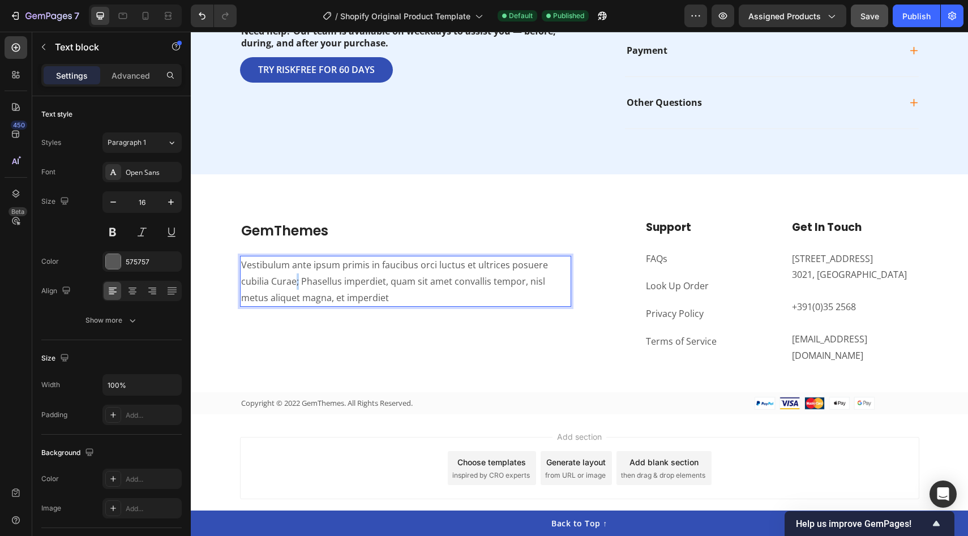
click at [293, 281] on p "Vestibulum ante ipsum primis in faucibus orci luctus et ultrices posuere cubili…" at bounding box center [405, 281] width 329 height 49
click at [287, 264] on p "Seyelle" at bounding box center [405, 265] width 329 height 16
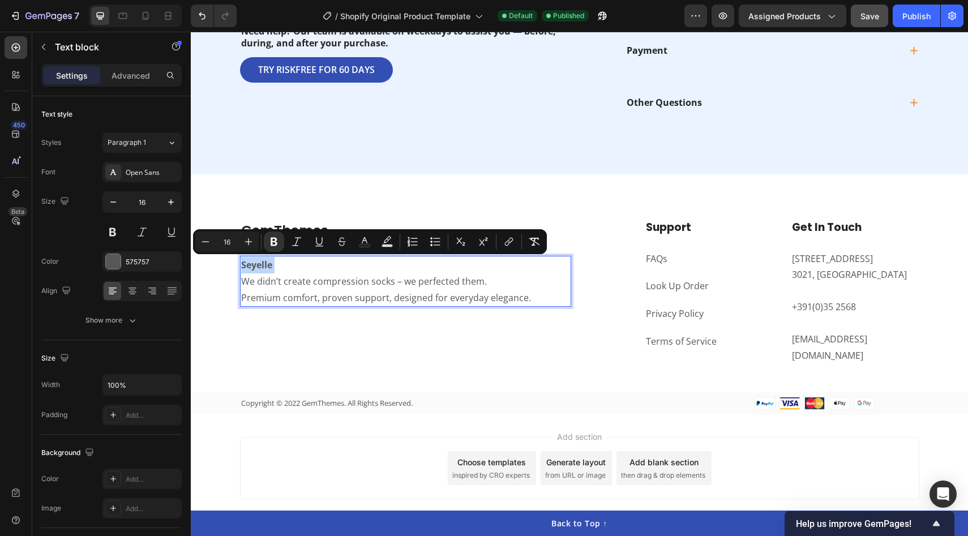
drag, startPoint x: 287, startPoint y: 264, endPoint x: 247, endPoint y: 264, distance: 39.6
click at [247, 264] on p "Seyelle" at bounding box center [405, 265] width 329 height 16
copy strong "Seyelle"
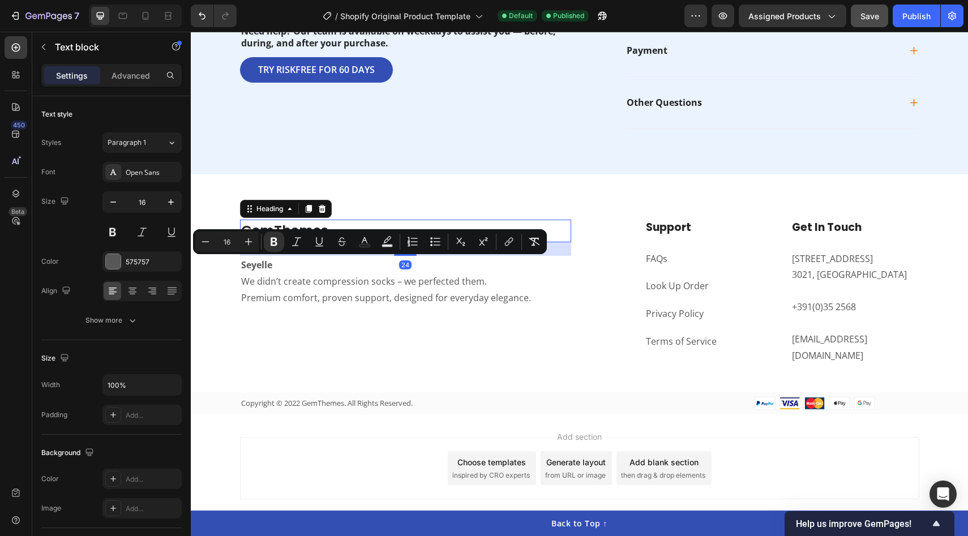
click at [283, 228] on p "GemThemes" at bounding box center [405, 231] width 329 height 20
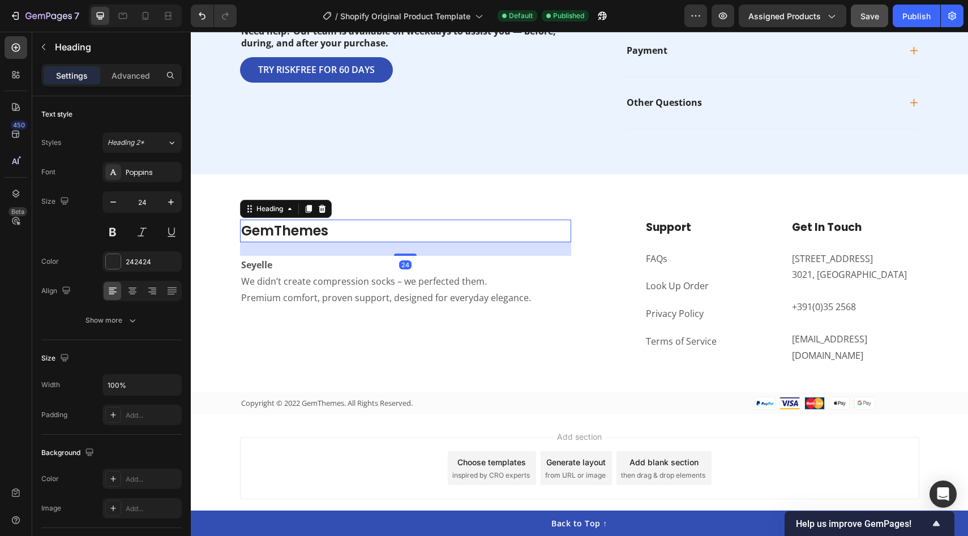
click at [285, 228] on p "GemThemes" at bounding box center [405, 231] width 329 height 20
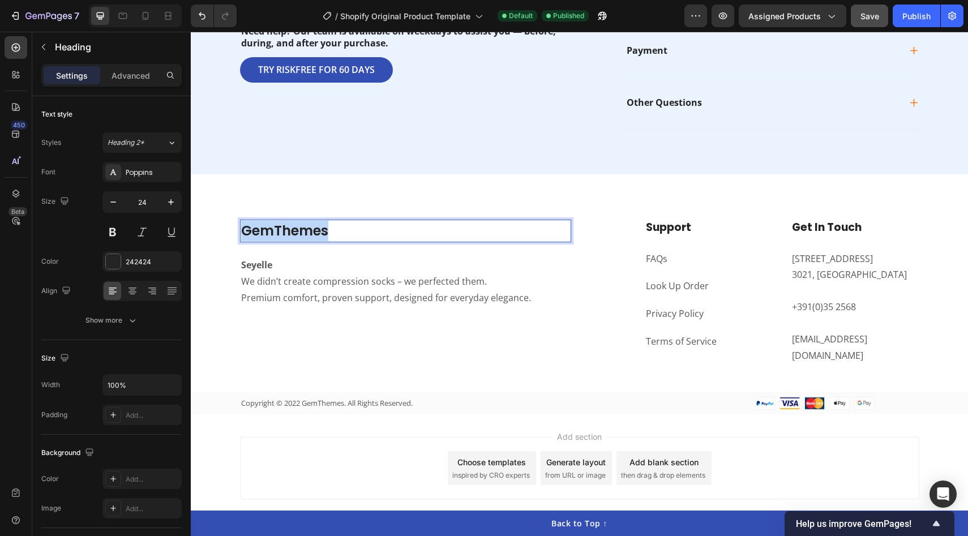
click at [285, 228] on p "GemThemes" at bounding box center [405, 231] width 329 height 20
click at [284, 265] on p "Seyelle" at bounding box center [405, 265] width 329 height 16
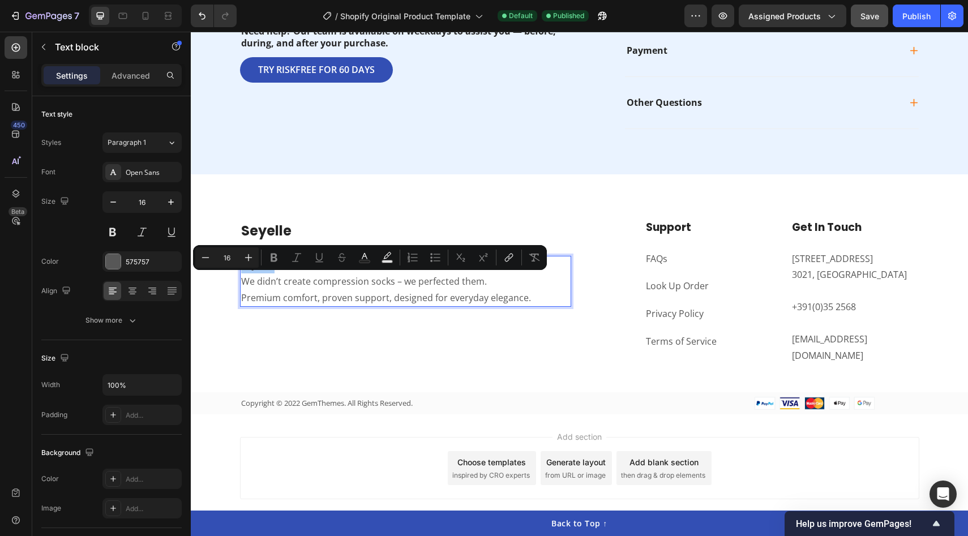
click at [284, 265] on div "Minus 16 Plus Bold Italic Underline Strikethrough Text Color Text Background Co…" at bounding box center [369, 257] width 349 height 20
click at [271, 297] on p "Premium comfort, proven support, designed for everyday elegance." at bounding box center [405, 298] width 329 height 16
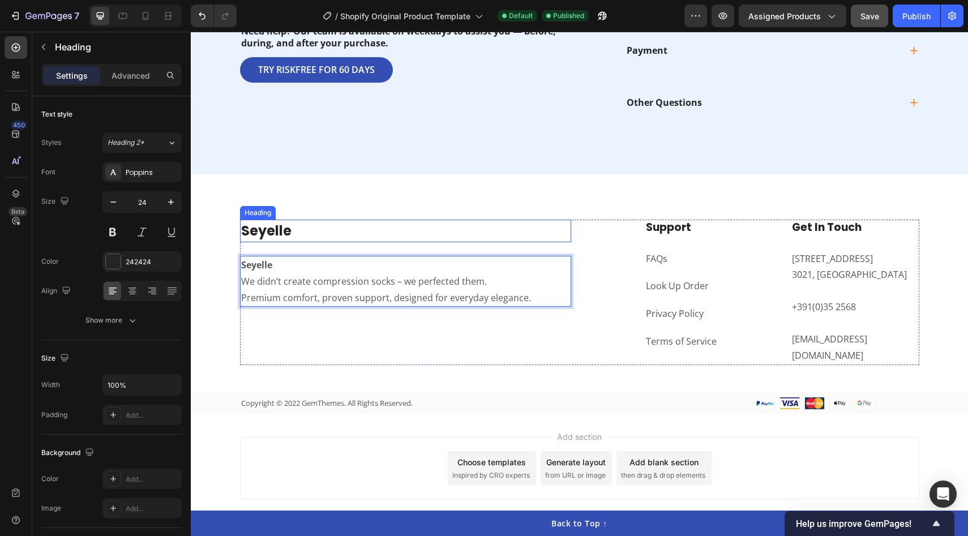
click at [288, 234] on strong "Seyelle" at bounding box center [266, 230] width 50 height 19
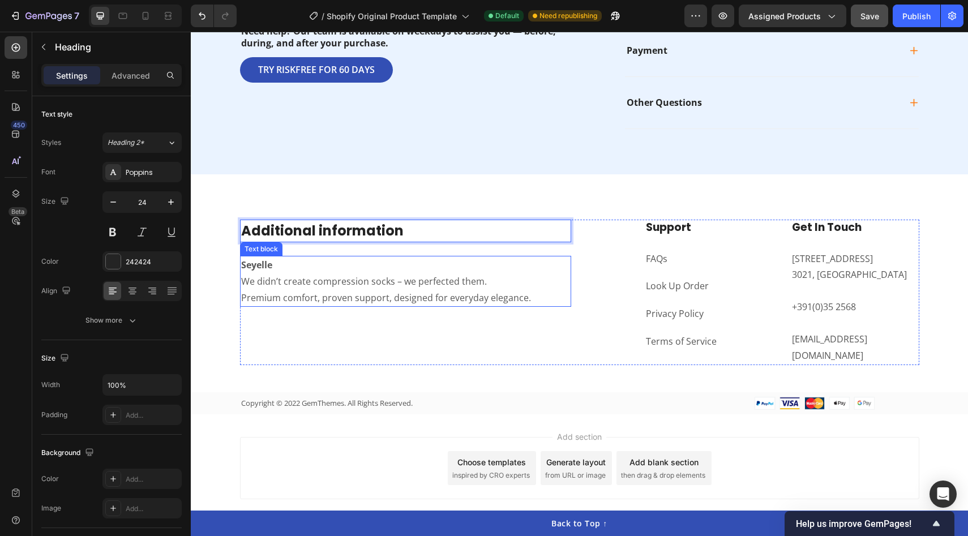
click at [256, 266] on strong "Seyelle" at bounding box center [256, 265] width 31 height 12
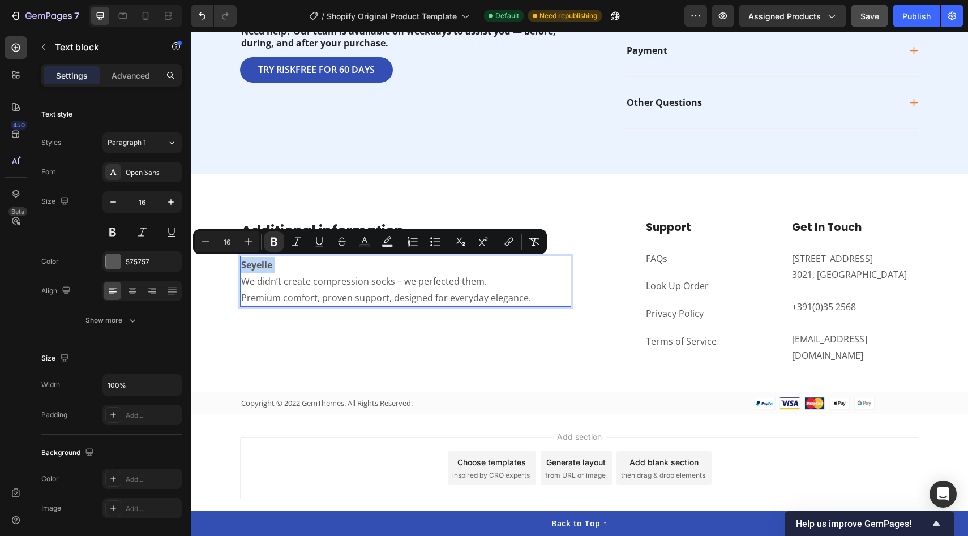
drag, startPoint x: 283, startPoint y: 268, endPoint x: 245, endPoint y: 268, distance: 38.5
click at [245, 268] on p "Seyelle" at bounding box center [405, 265] width 329 height 16
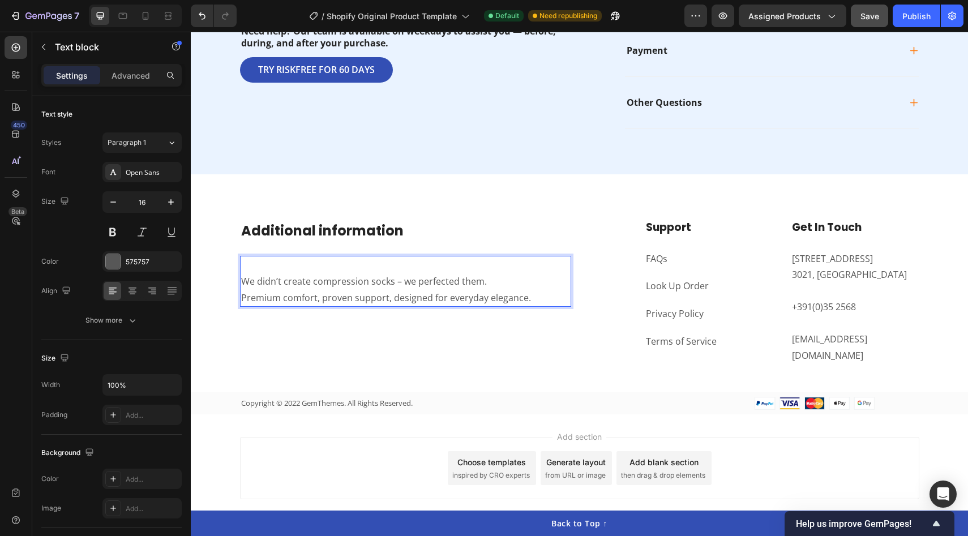
click at [242, 281] on p "We didn’t create compression socks – we perfected them." at bounding box center [405, 282] width 329 height 16
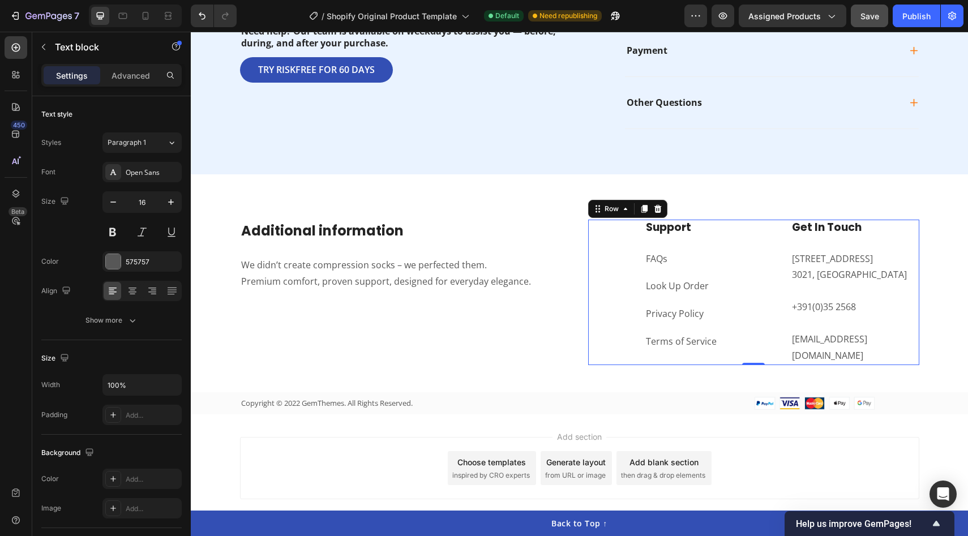
click at [802, 297] on div "Get In Touch Heading 184 Main Rd E, St Albans VIC 3021, Australia Text block +3…" at bounding box center [855, 293] width 129 height 146
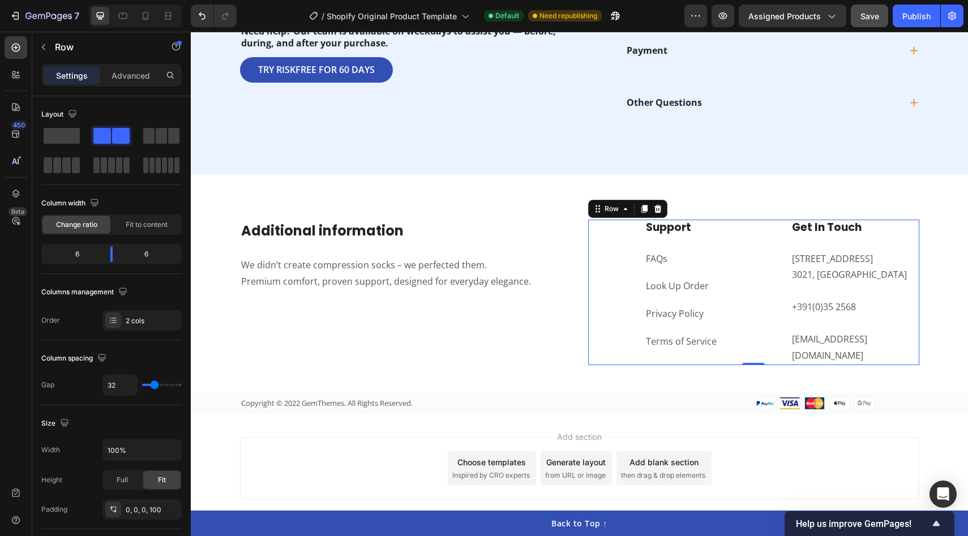
click at [802, 297] on div "Get In Touch Heading 184 Main Rd E, St Albans VIC 3021, Australia Text block +3…" at bounding box center [855, 293] width 129 height 146
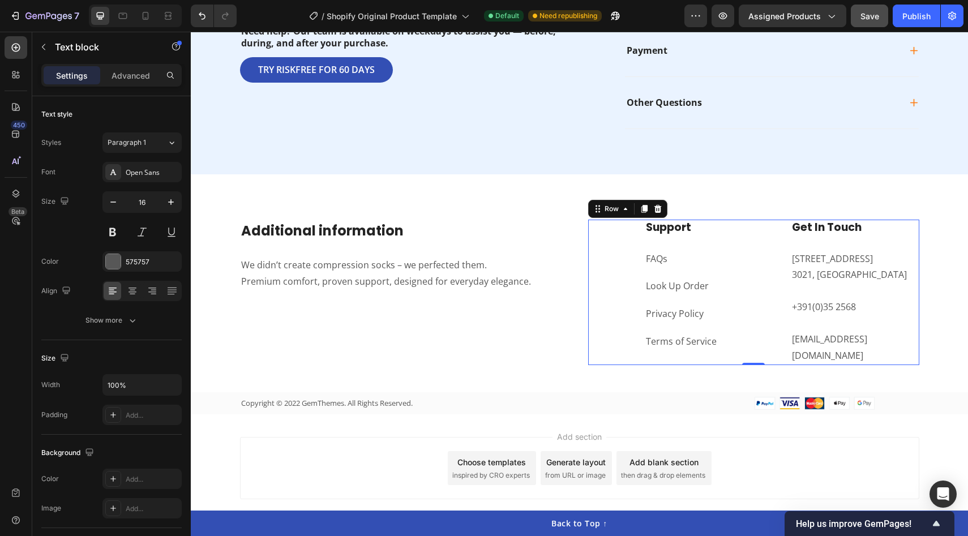
click at [853, 299] on p "+391(0)35 2568" at bounding box center [855, 307] width 126 height 16
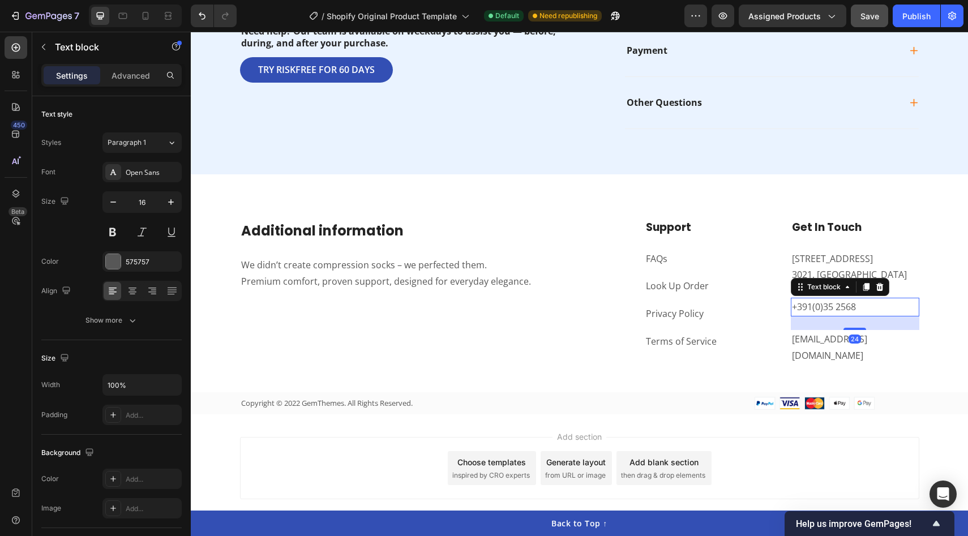
click at [853, 299] on p "+391(0)35 2568" at bounding box center [855, 307] width 126 height 16
click at [854, 340] on p "support@gmail.com" at bounding box center [855, 347] width 126 height 33
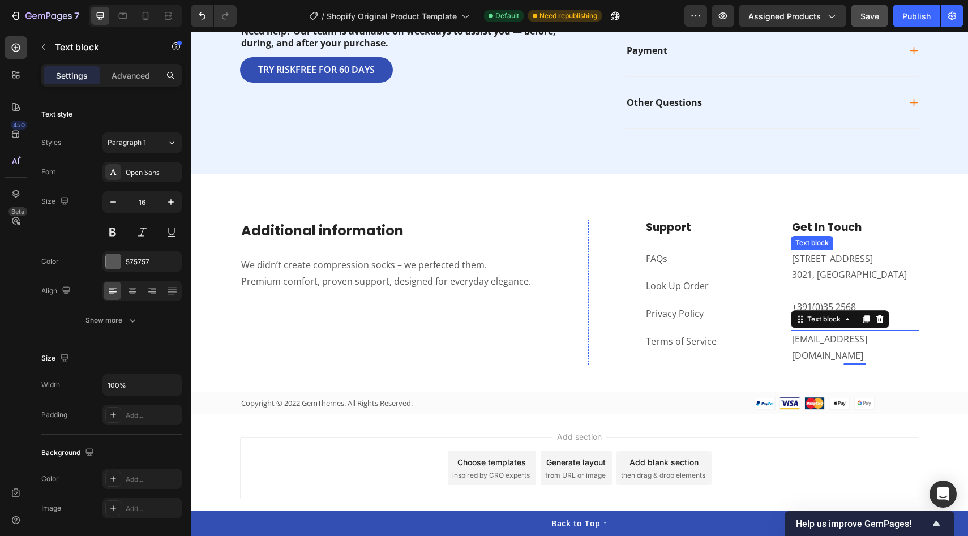
click at [854, 266] on p "184 Main Rd E, St Albans VIC 3021, Australia" at bounding box center [855, 267] width 126 height 33
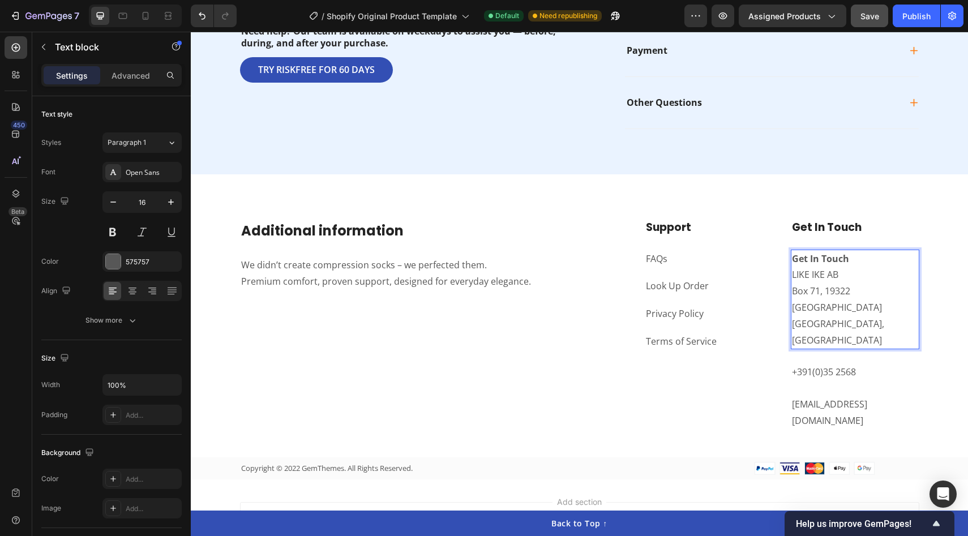
click at [851, 259] on p "Get In Touch" at bounding box center [855, 259] width 126 height 16
click at [843, 277] on p "LIKE IKE AB" at bounding box center [855, 275] width 126 height 16
drag, startPoint x: 846, startPoint y: 276, endPoint x: 810, endPoint y: 287, distance: 37.1
click at [804, 277] on p "LIKE IKE AB" at bounding box center [855, 275] width 126 height 16
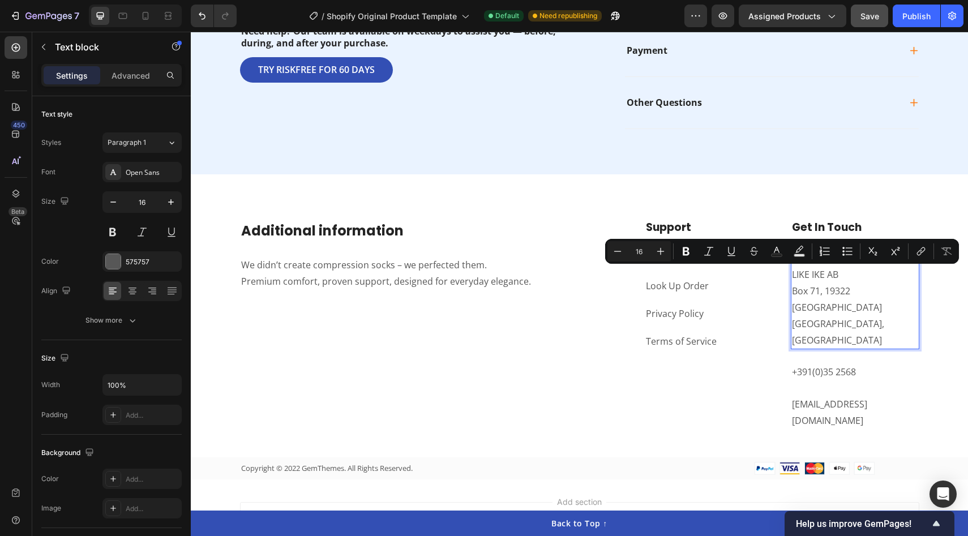
click at [822, 296] on p "Box 71, 19322 Sigtuna" at bounding box center [855, 299] width 126 height 33
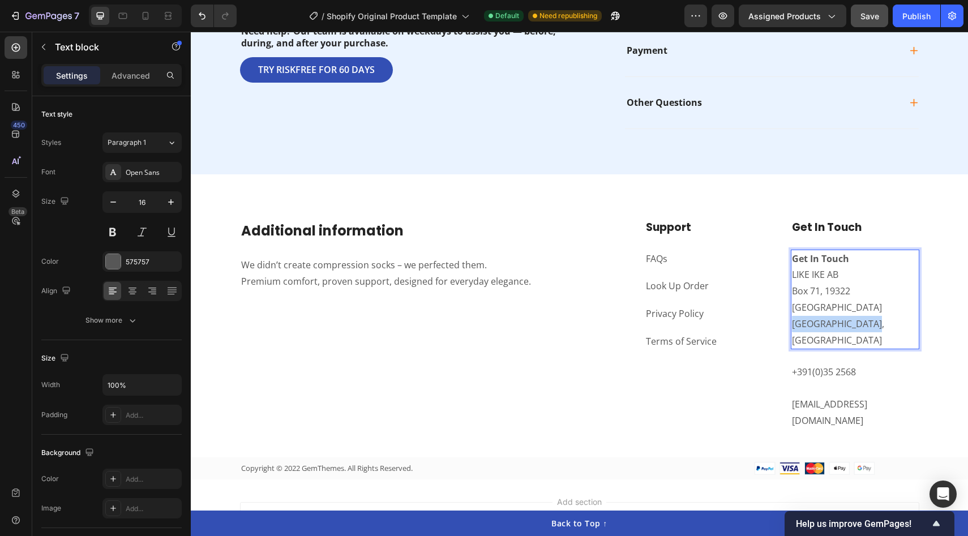
drag, startPoint x: 879, startPoint y: 307, endPoint x: 792, endPoint y: 307, distance: 87.2
click at [791, 307] on div "Get In Touch LIKE IKE AB Box 71, 19322 Sigtuna Stockholm, Sweden" at bounding box center [855, 300] width 129 height 100
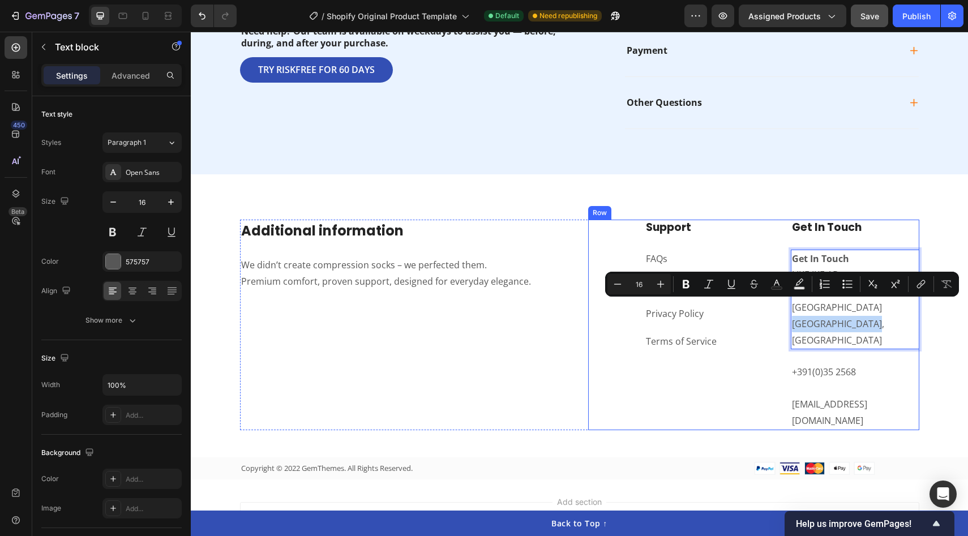
click at [833, 327] on div "Get In Touch Heading Get In Touch LIKE IKE AB Box 71, 19322 Sigtuna Stockholm, …" at bounding box center [855, 325] width 129 height 211
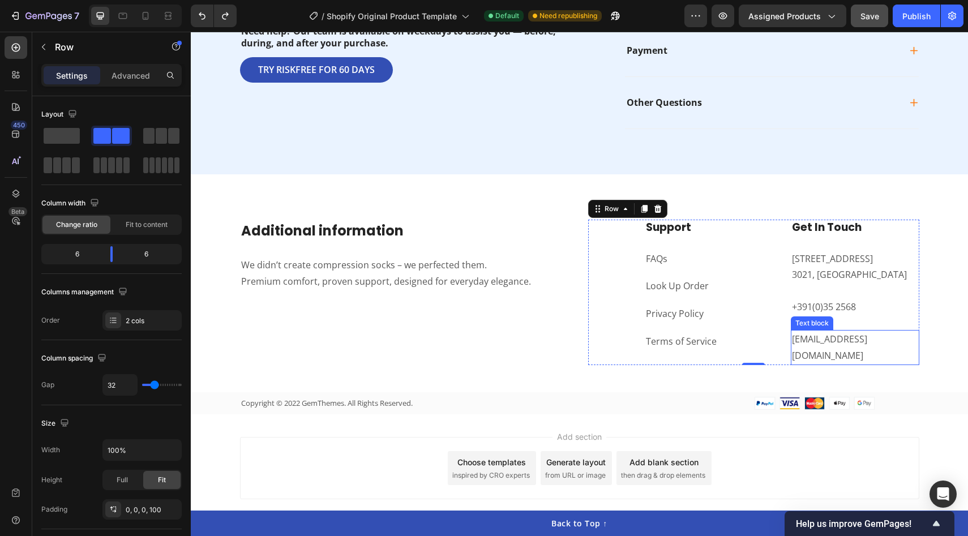
click at [843, 342] on p "support@gmail.com" at bounding box center [855, 347] width 126 height 33
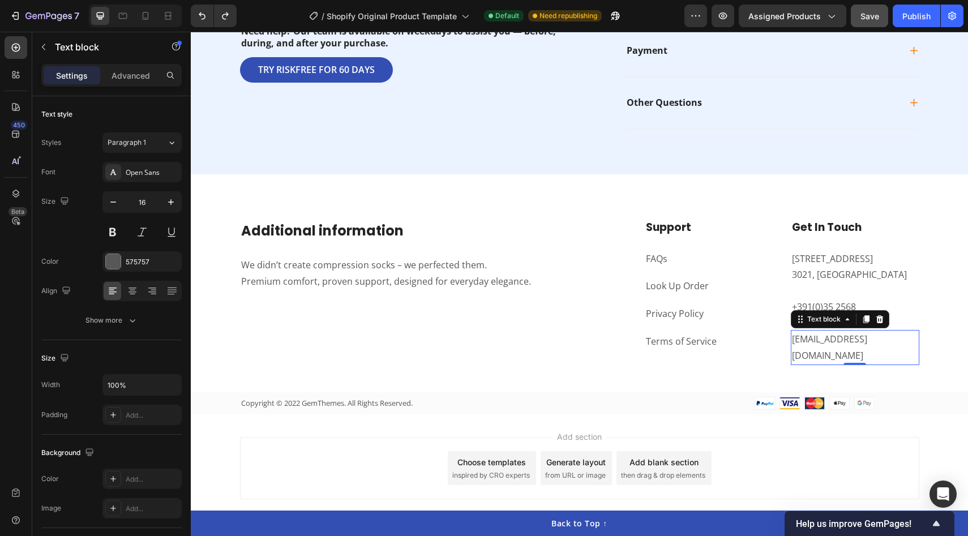
click at [843, 342] on p "support@gmail.com" at bounding box center [855, 347] width 126 height 33
click at [855, 311] on p "+391(0)35 2568" at bounding box center [855, 307] width 126 height 16
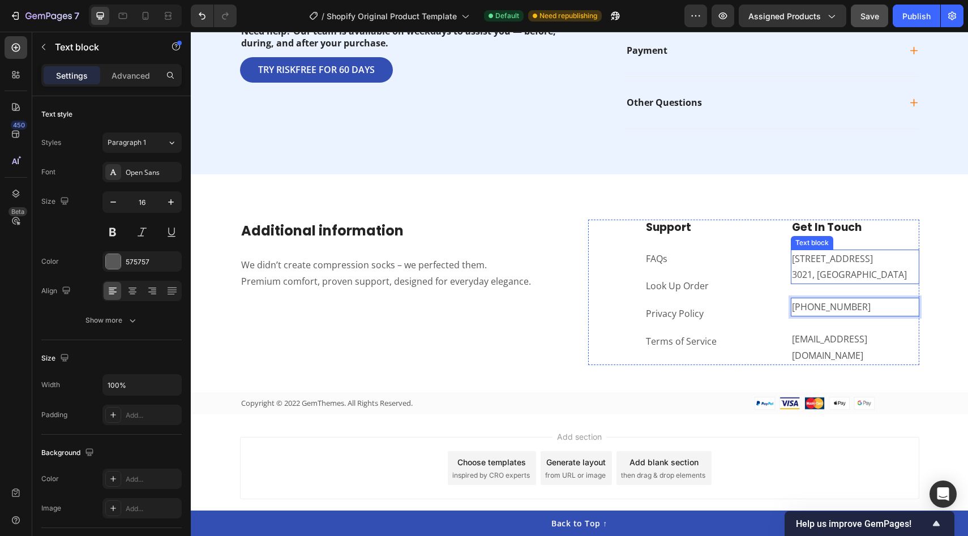
click at [887, 267] on p "184 Main Rd E, St Albans VIC 3021, Australia" at bounding box center [855, 267] width 126 height 33
click at [861, 270] on p "184 Main Rd E, St Albans VIC 3021, Australia" at bounding box center [855, 267] width 126 height 33
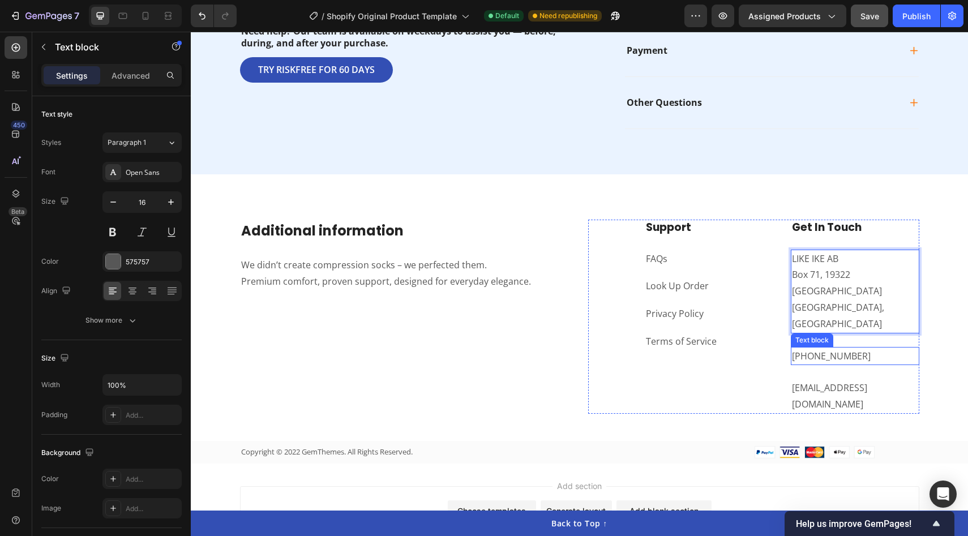
click at [857, 348] on p "+460358141" at bounding box center [855, 356] width 126 height 16
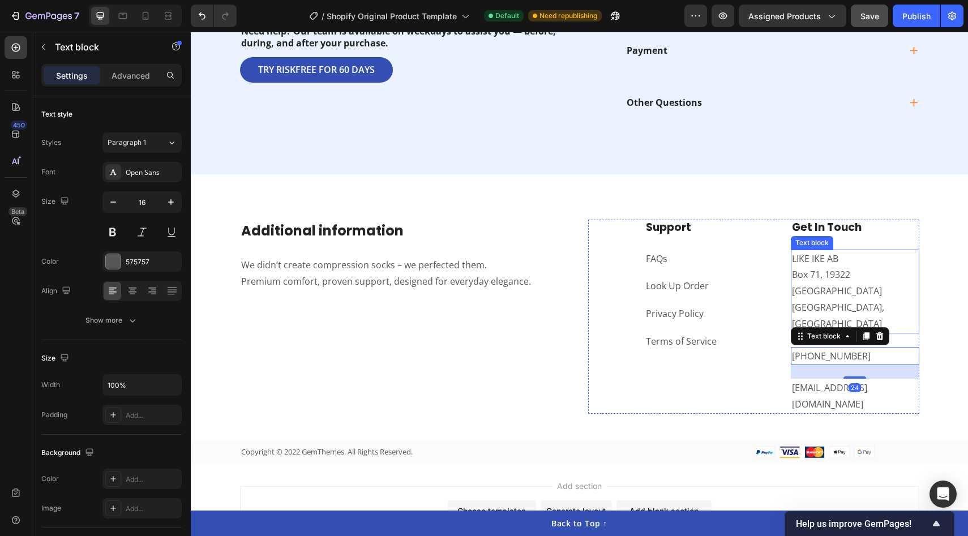
click at [843, 258] on p "LIKE IKE AB" at bounding box center [855, 259] width 126 height 16
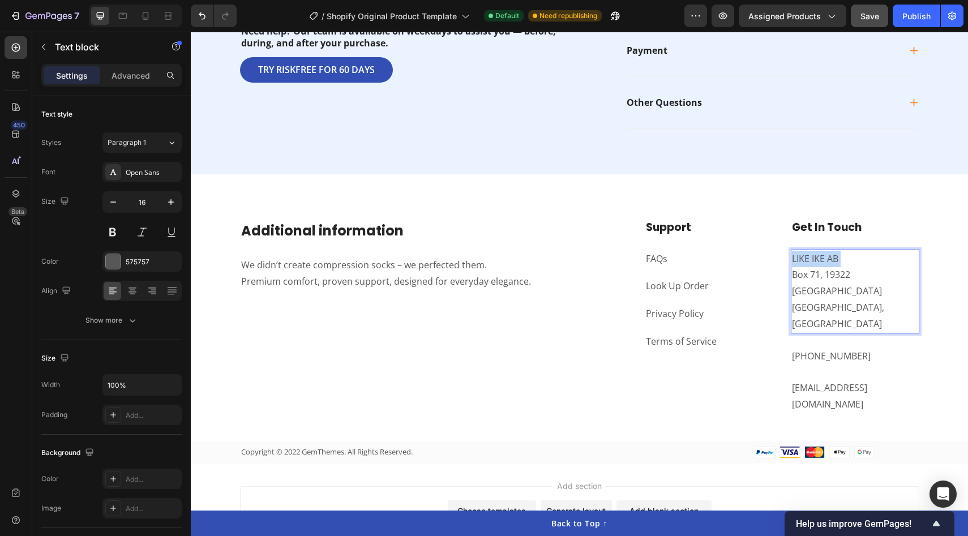
click at [843, 258] on p "LIKE IKE AB" at bounding box center [855, 259] width 126 height 16
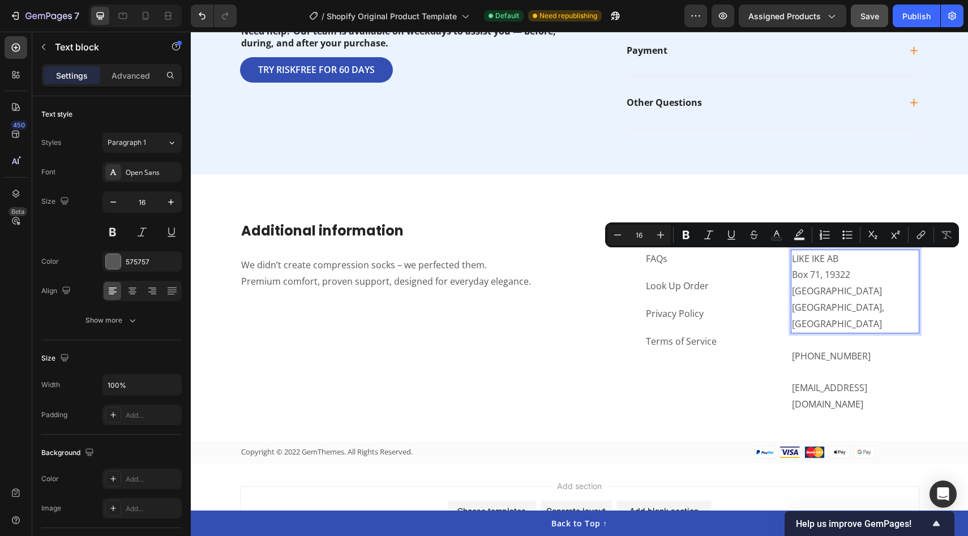
click at [888, 300] on p "Stockholm, Sweden" at bounding box center [855, 316] width 126 height 33
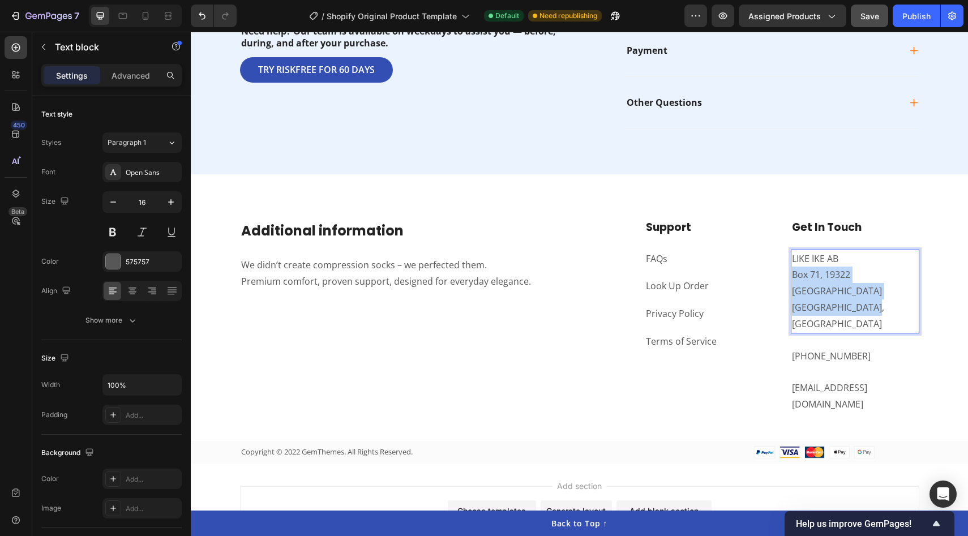
drag, startPoint x: 882, startPoint y: 286, endPoint x: 792, endPoint y: 277, distance: 90.5
click at [792, 277] on div "LIKE IKE AB Box 71, 19322 Sigtuna Stockholm, Sweden" at bounding box center [855, 292] width 129 height 84
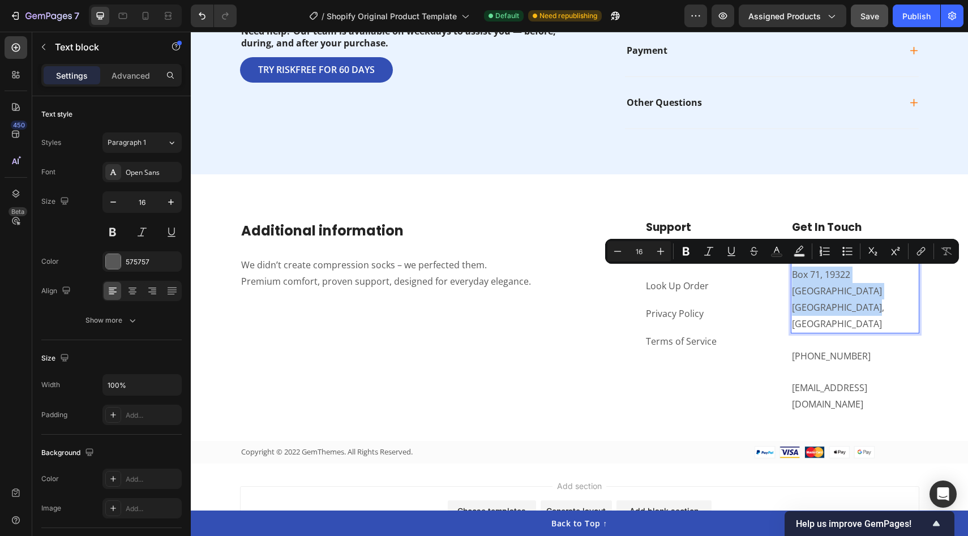
copy div "Box 71, 19322 Sigtuna Stockholm, Sweden"
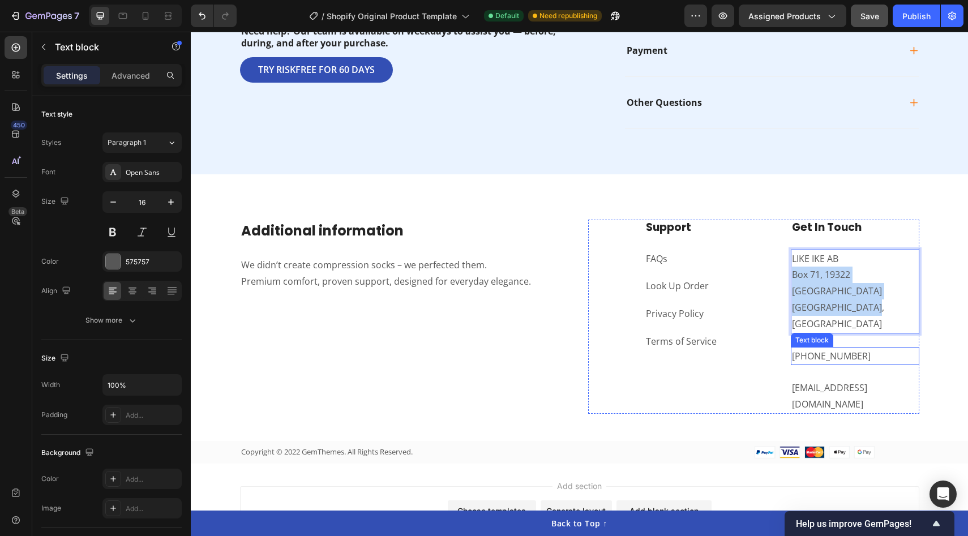
click at [839, 348] on p "+460358141" at bounding box center [855, 356] width 126 height 16
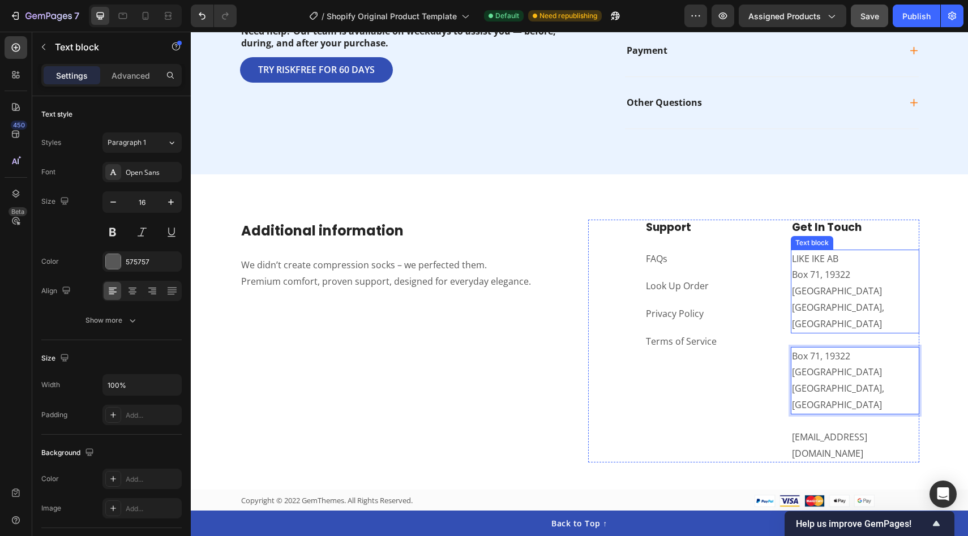
click at [842, 262] on p "LIKE IKE AB" at bounding box center [855, 259] width 126 height 16
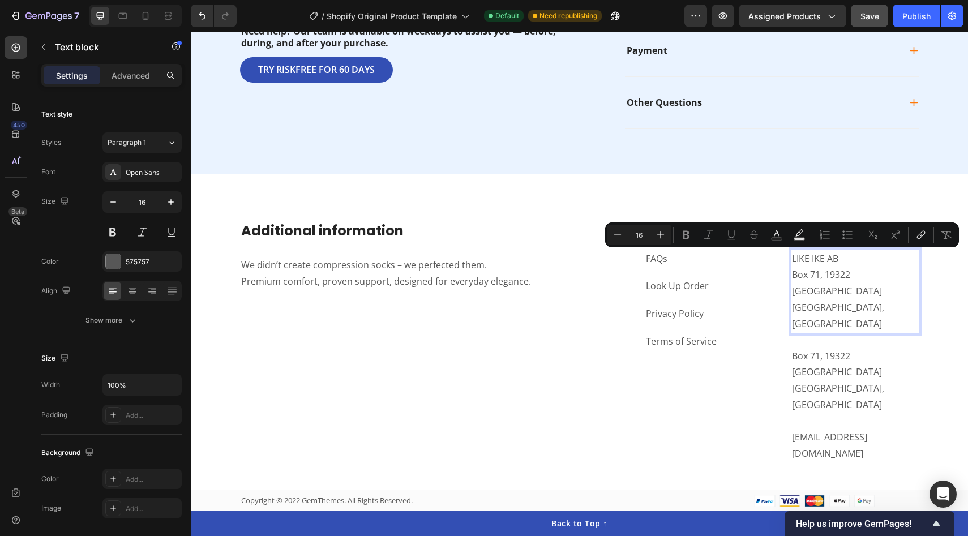
click at [842, 262] on p "LIKE IKE AB" at bounding box center [855, 259] width 126 height 16
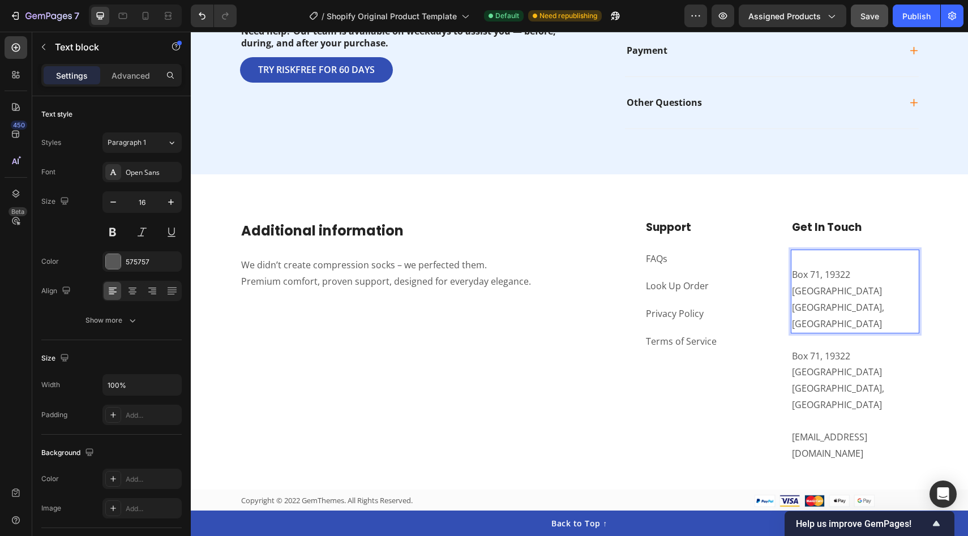
click at [795, 276] on p "Box 71, 19322 Sigtuna" at bounding box center [855, 283] width 126 height 33
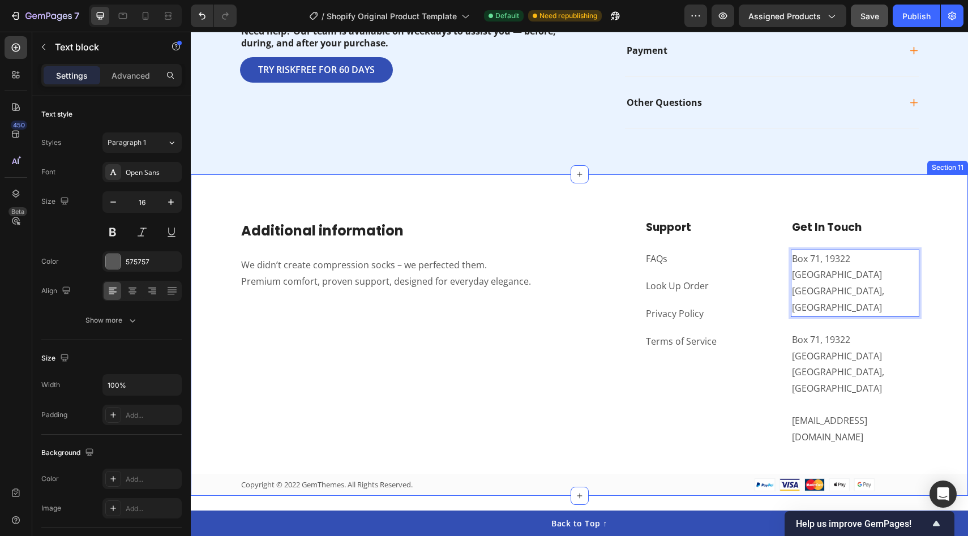
click at [939, 344] on div "⁠⁠⁠⁠⁠⁠⁠ Additional information Heading We didn’t create compression socks – we …" at bounding box center [580, 358] width 778 height 276
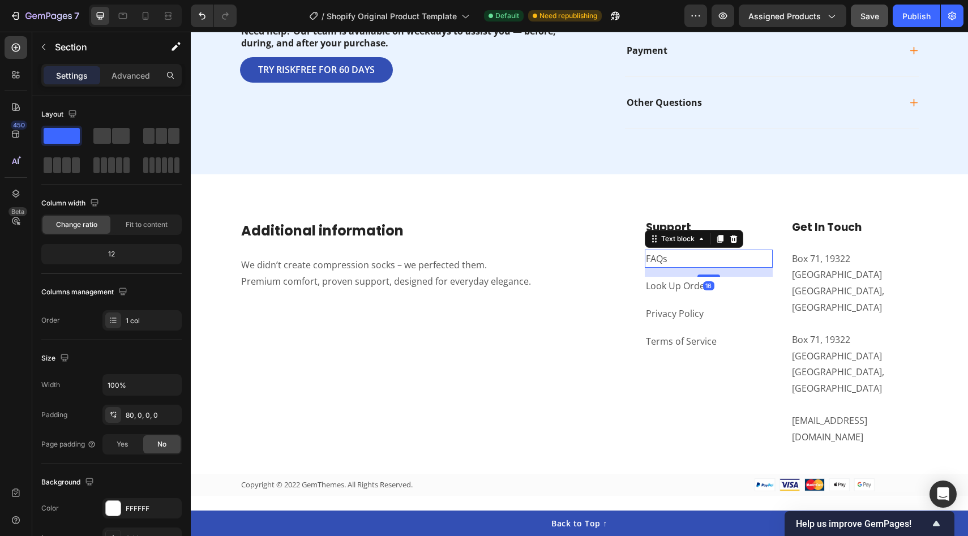
click at [654, 259] on link "FAQs" at bounding box center [657, 259] width 22 height 12
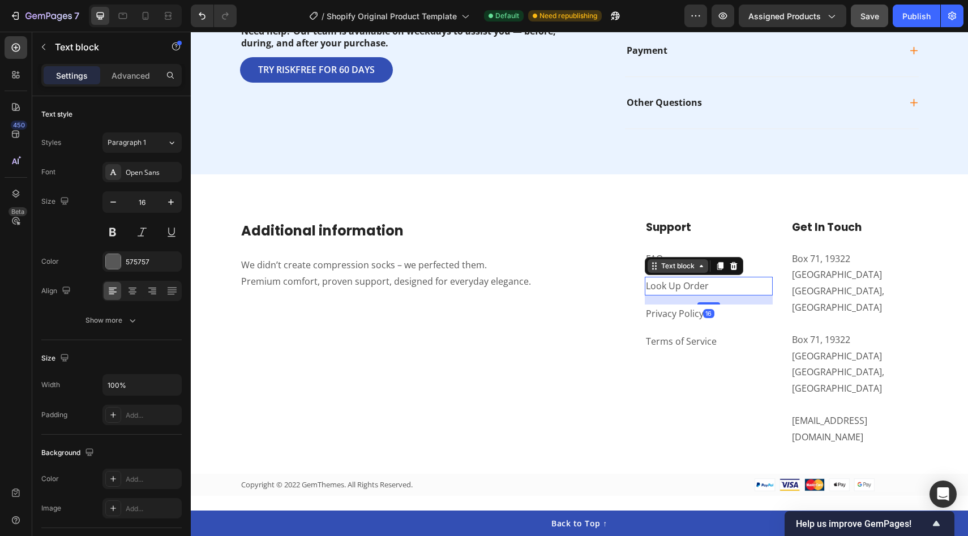
click at [682, 265] on div "Text block" at bounding box center [678, 266] width 38 height 10
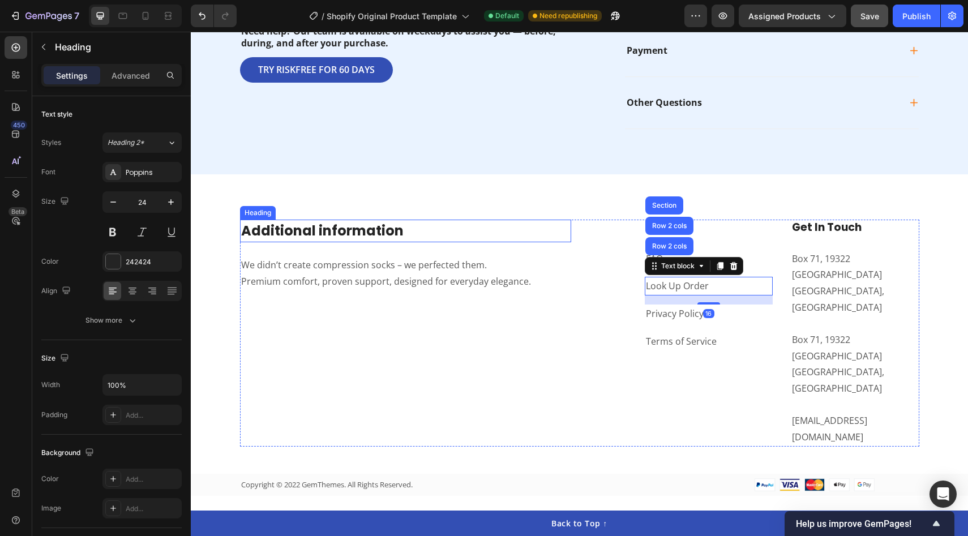
click at [464, 229] on p "⁠⁠⁠⁠⁠⁠⁠ Additional information" at bounding box center [405, 231] width 329 height 20
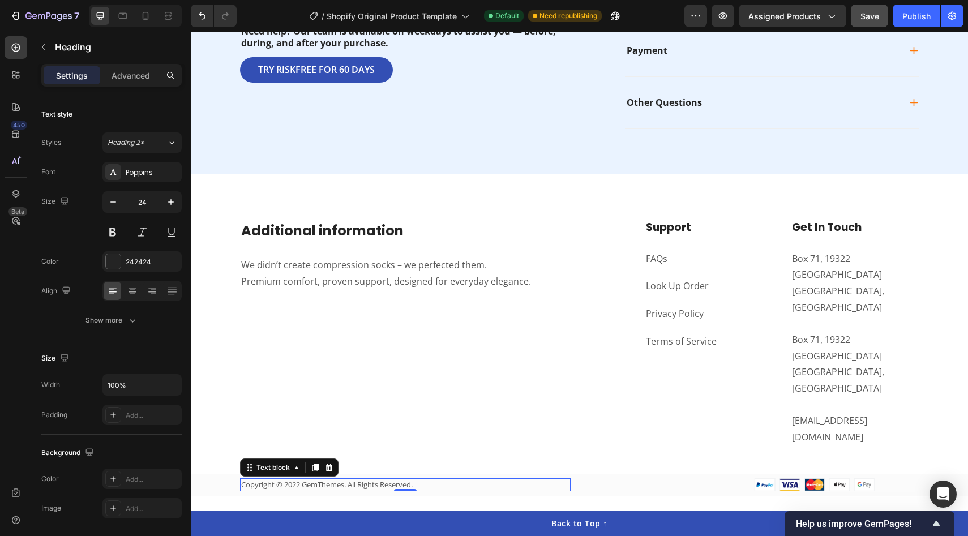
click at [354, 480] on p "Copyright © 2022 GemThemes. All Rights Reserved." at bounding box center [405, 485] width 328 height 11
click at [344, 480] on p "Copyright © 2022 GemThemes. All Rights Reserved." at bounding box center [405, 485] width 328 height 11
drag, startPoint x: 345, startPoint y: 405, endPoint x: 305, endPoint y: 405, distance: 40.2
click at [305, 480] on p "Copyright © 2022 GemThemes. All Rights Reserved." at bounding box center [405, 485] width 328 height 11
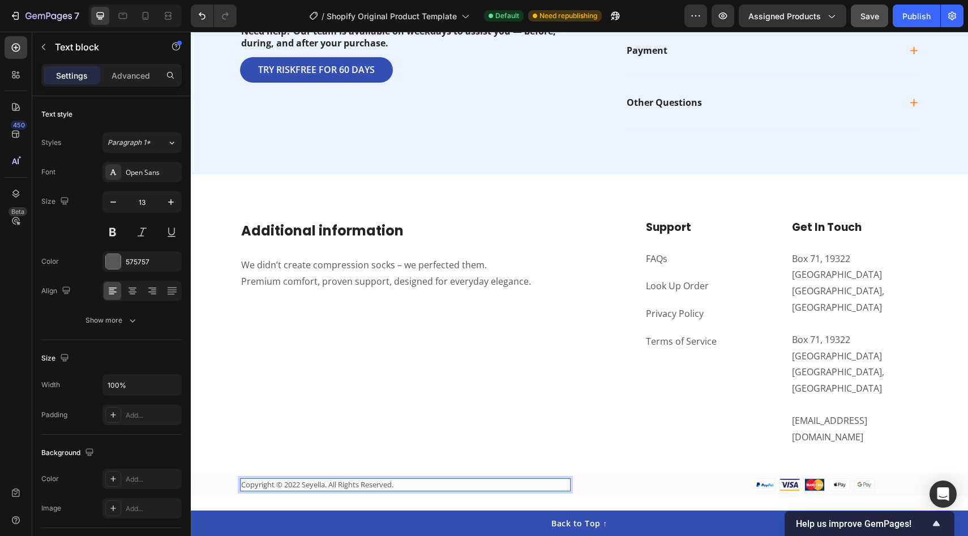
click at [330, 480] on p "Copyright © 2022 Seyella. All Rights Reserved." at bounding box center [405, 485] width 328 height 11
click at [804, 479] on img at bounding box center [815, 485] width 210 height 13
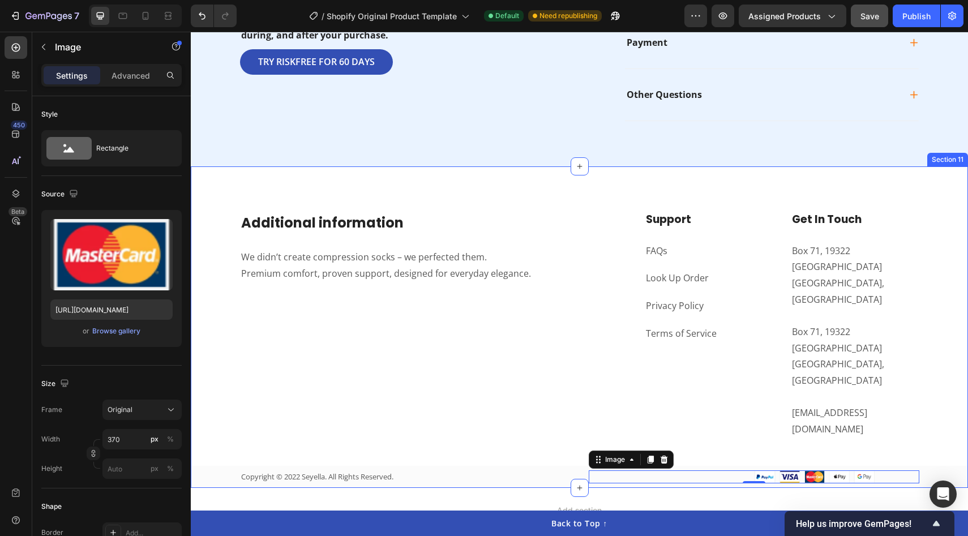
scroll to position [4379, 0]
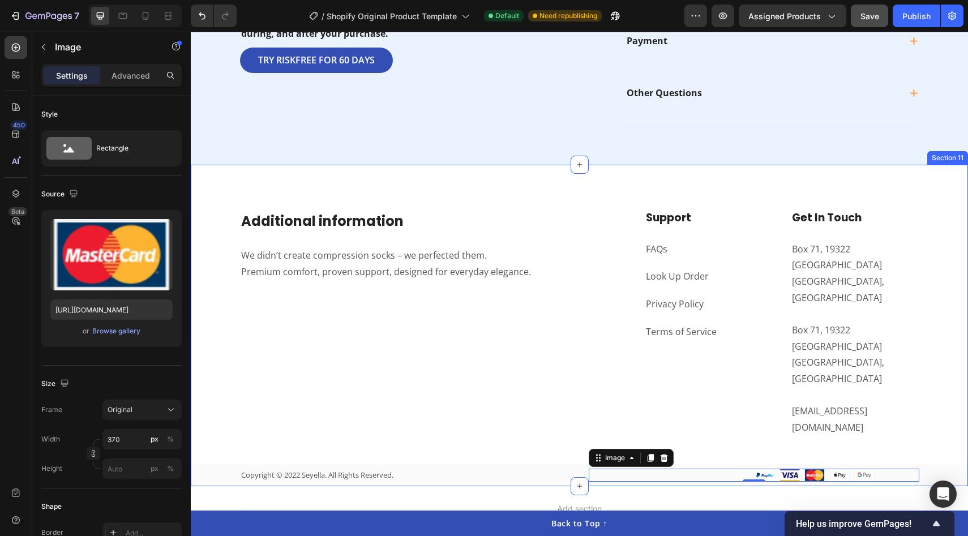
click at [571, 189] on div "⁠⁠⁠⁠⁠⁠⁠ Additional information Heading We didn’t create compression socks – we …" at bounding box center [580, 326] width 778 height 322
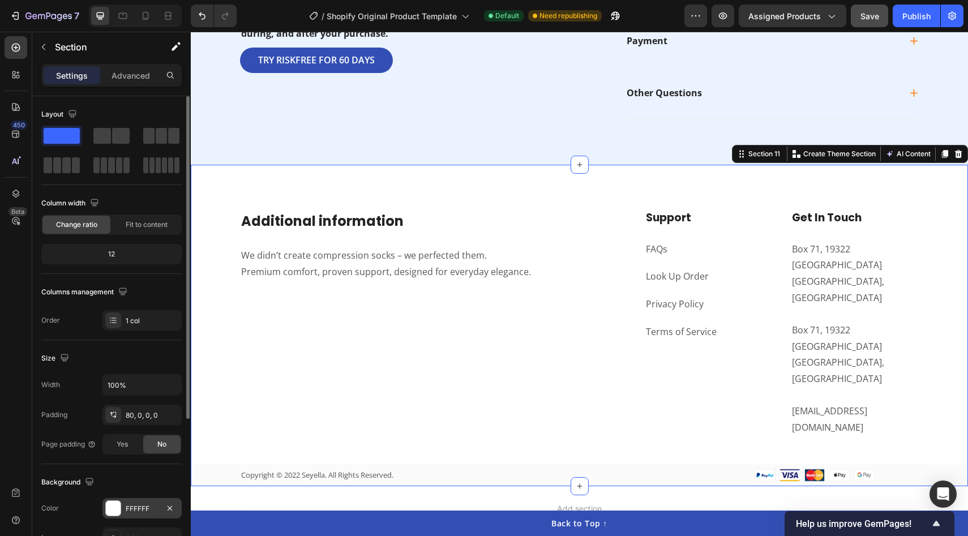
click at [103, 511] on div "FFFFFF" at bounding box center [141, 508] width 79 height 20
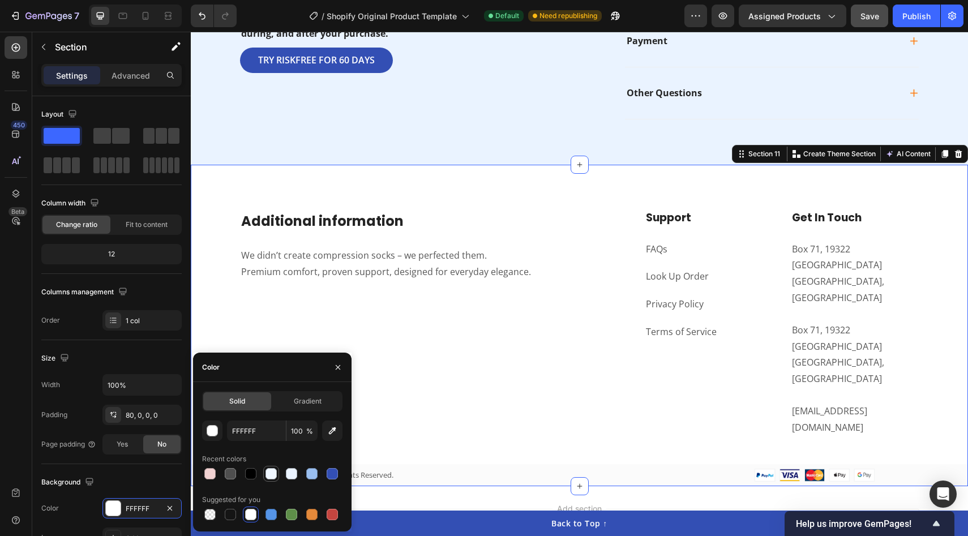
click at [264, 474] on div at bounding box center [271, 474] width 14 height 14
type input "EFF6FF"
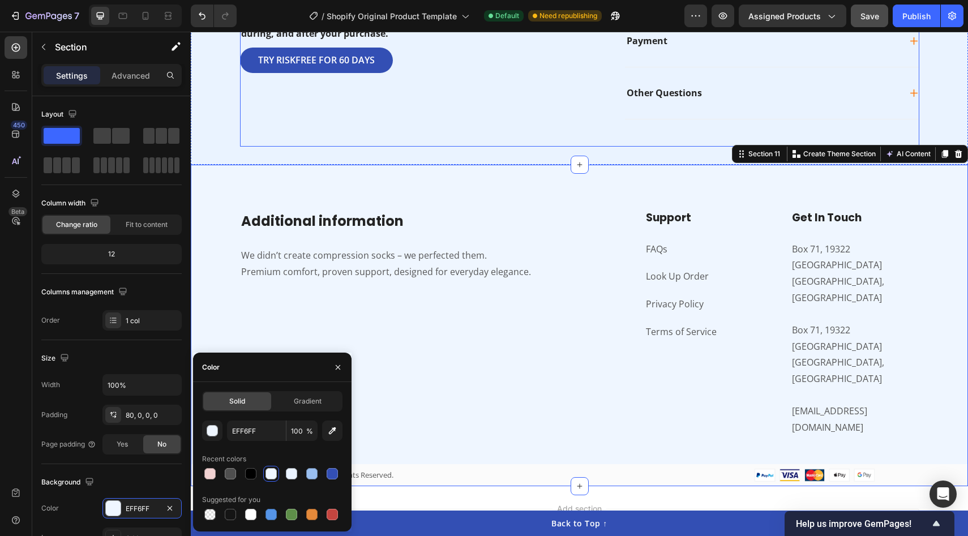
click at [488, 113] on div "Got Questions? Text Block We’re here for you Heading Need help? Our team is ava…" at bounding box center [405, 23] width 331 height 247
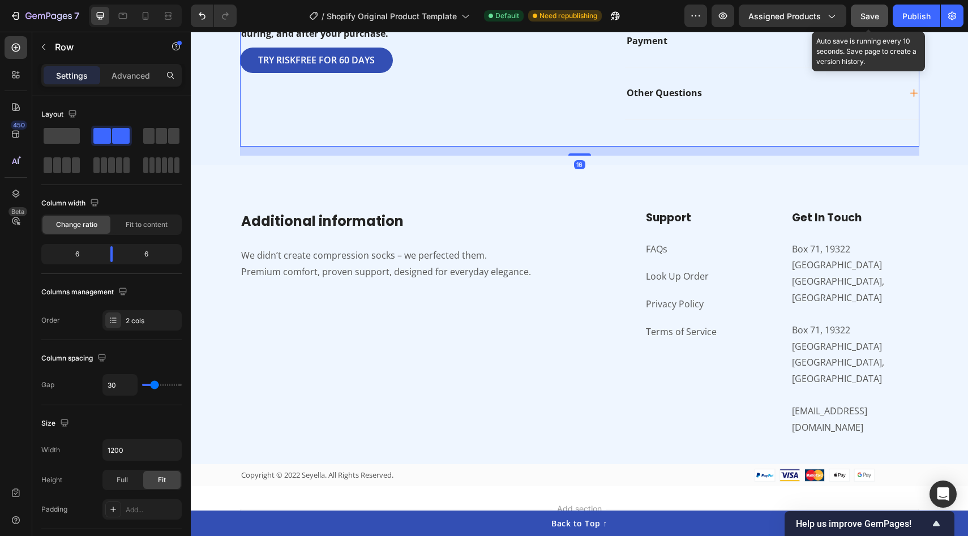
click at [881, 18] on button "Save" at bounding box center [869, 16] width 37 height 23
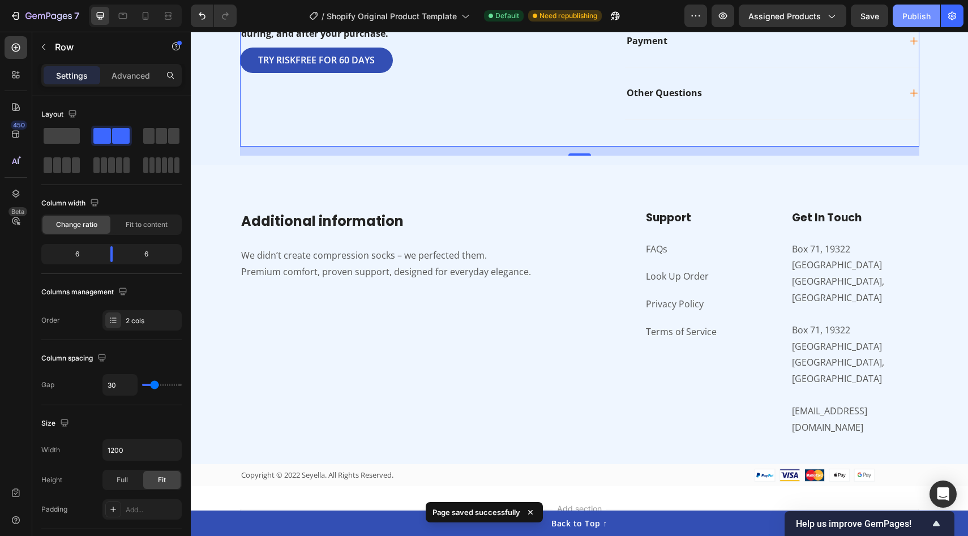
click at [909, 22] on button "Publish" at bounding box center [917, 16] width 48 height 23
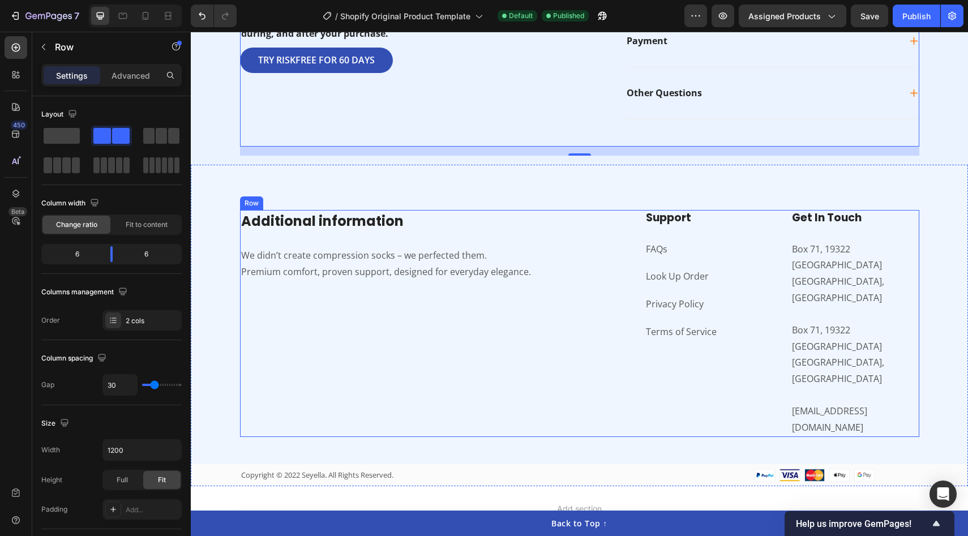
scroll to position [4383, 0]
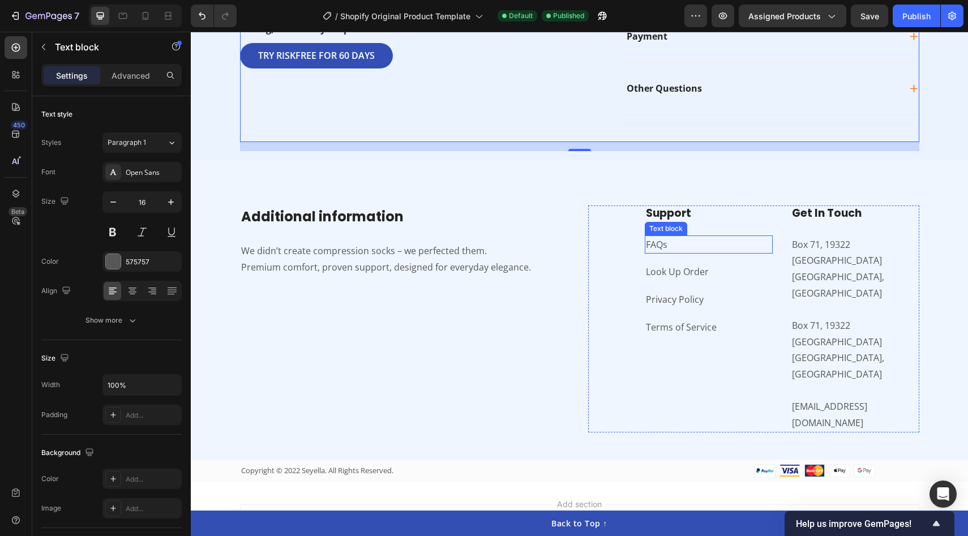
click at [661, 247] on link "FAQs" at bounding box center [657, 244] width 22 height 12
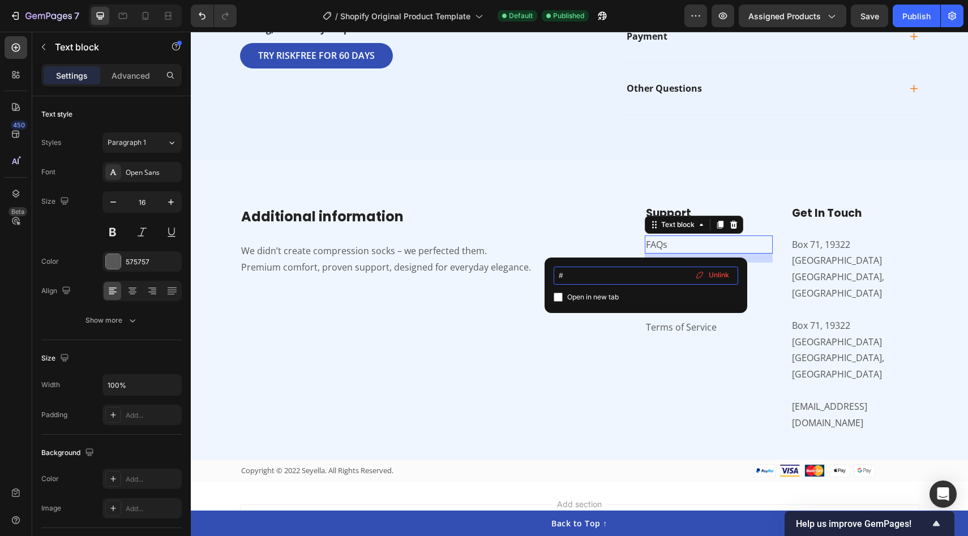
click at [609, 276] on input "#" at bounding box center [646, 276] width 185 height 18
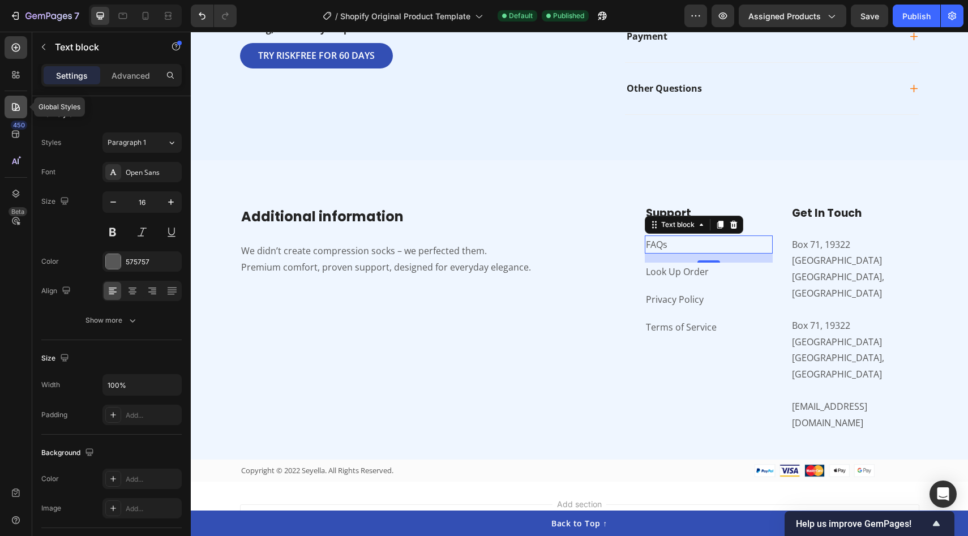
drag, startPoint x: 20, startPoint y: 76, endPoint x: 10, endPoint y: 110, distance: 35.9
click at [10, 110] on div "Global Styles 450 Beta" at bounding box center [16, 259] width 23 height 446
click at [10, 110] on icon at bounding box center [15, 106] width 11 height 11
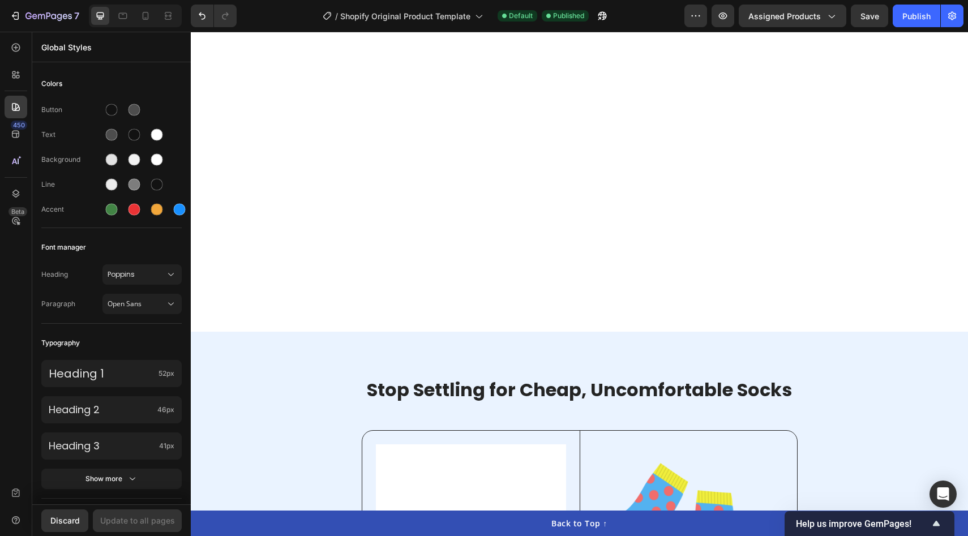
scroll to position [2472, 0]
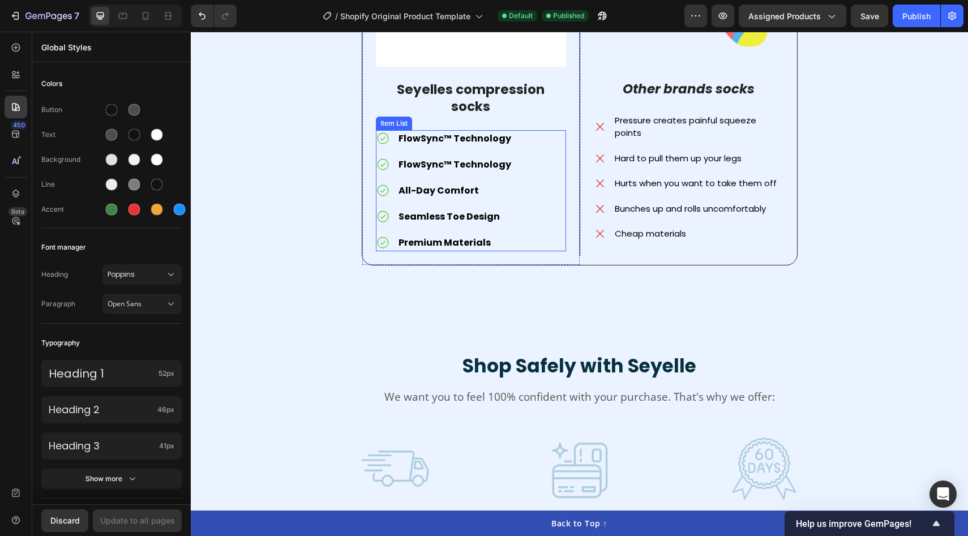
click at [496, 132] on p "FlowSync™ Technology" at bounding box center [455, 139] width 113 height 14
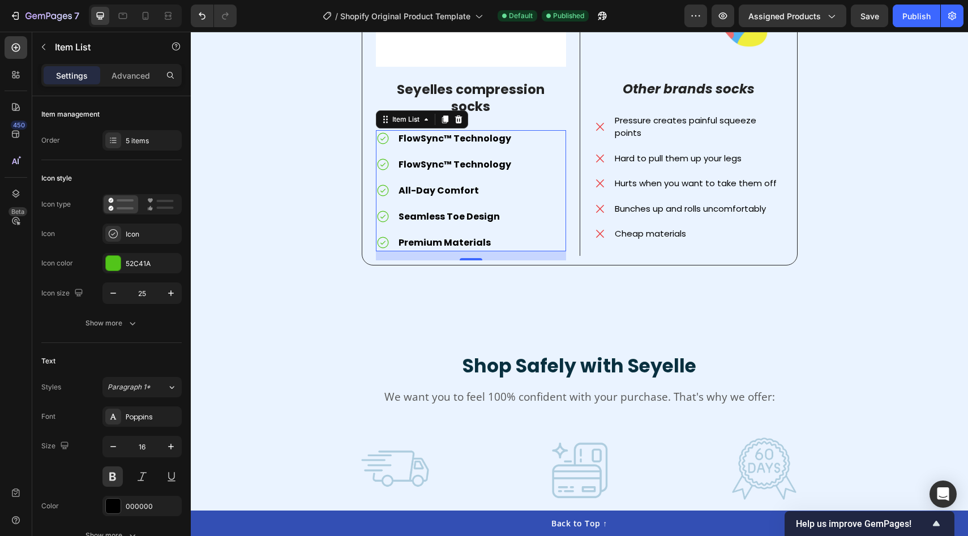
click at [479, 158] on p "FlowSync™ Technology" at bounding box center [455, 165] width 113 height 14
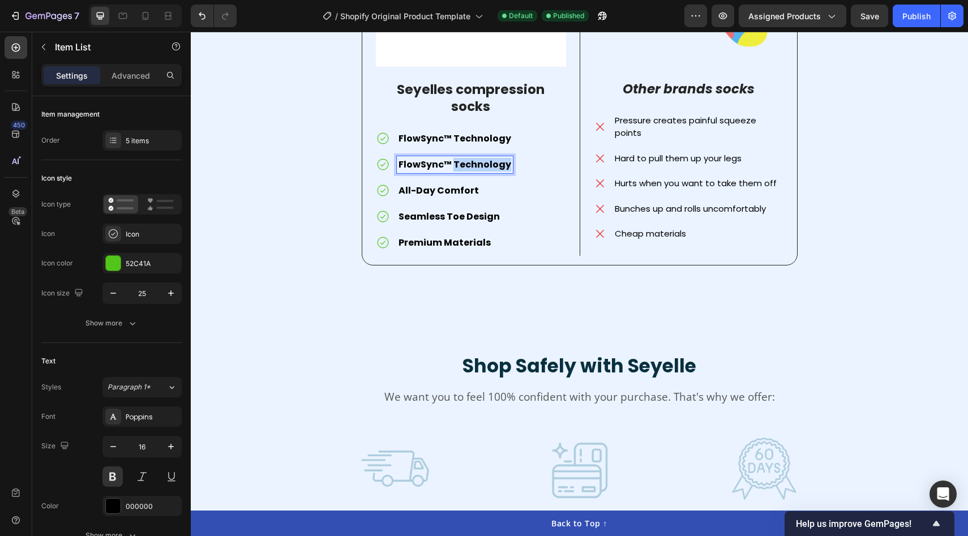
click at [479, 158] on p "FlowSync™ Technology" at bounding box center [455, 165] width 113 height 14
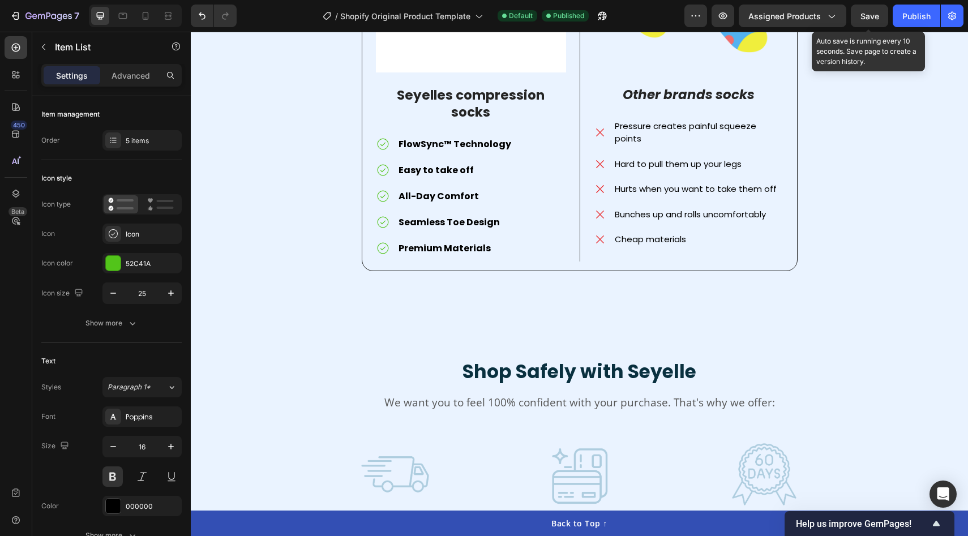
click at [877, 16] on span "Save" at bounding box center [870, 16] width 19 height 10
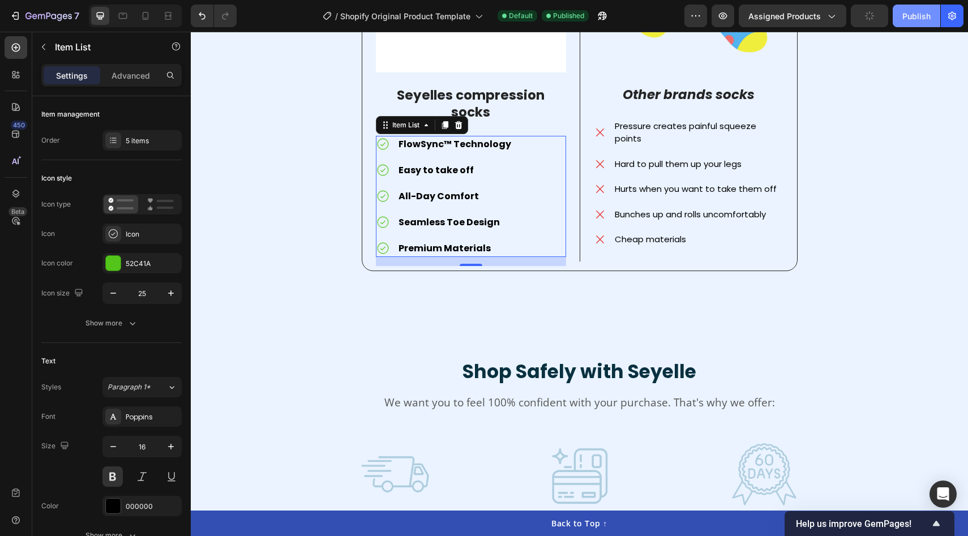
click at [930, 16] on div "Publish" at bounding box center [917, 16] width 28 height 12
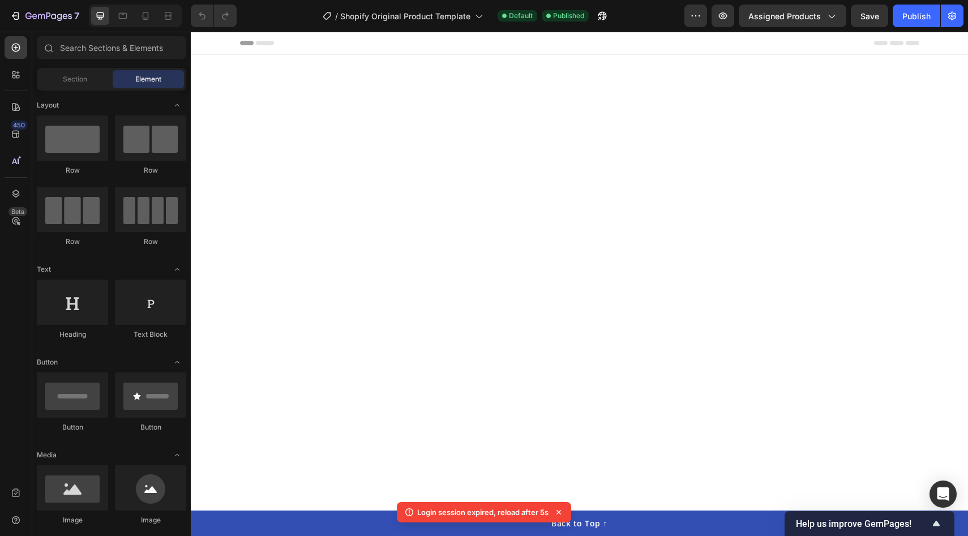
scroll to position [2680, 0]
